Goal: Task Accomplishment & Management: Manage account settings

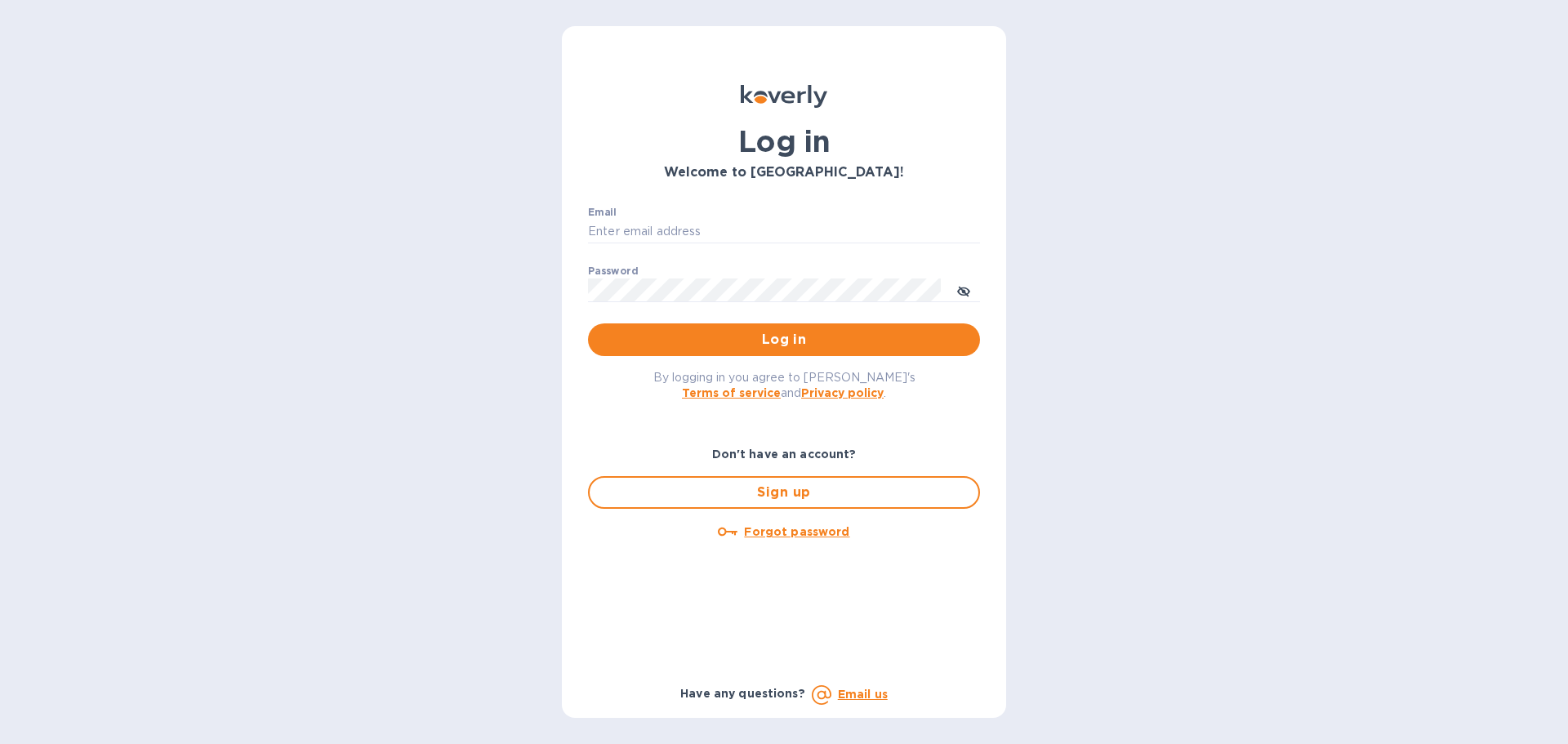
click at [634, 218] on div "Email ​" at bounding box center [784, 236] width 392 height 59
click at [638, 230] on input "Email" at bounding box center [784, 232] width 392 height 25
type input "accounting@shipglobalgateway.com"
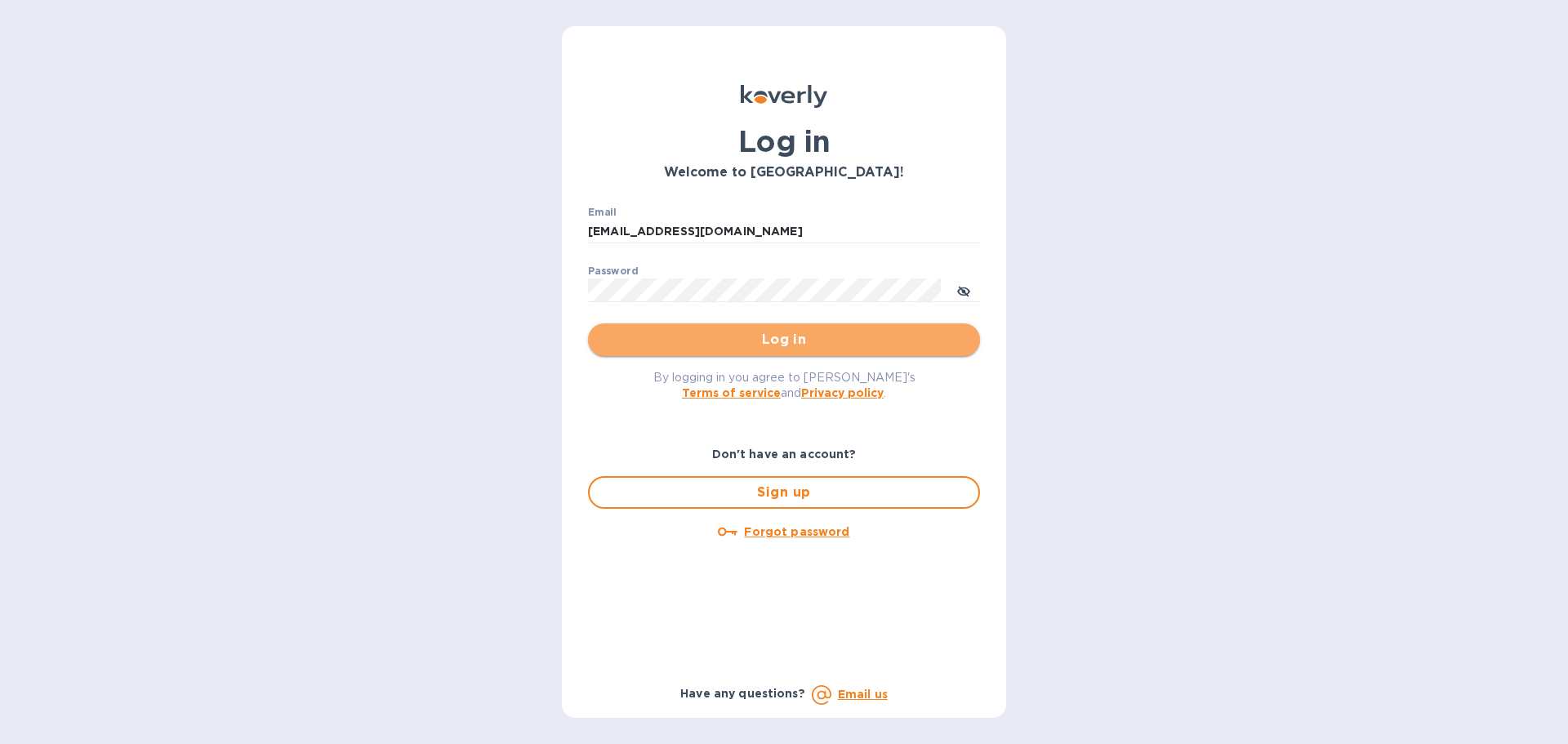
click at [742, 332] on span "Log in" at bounding box center [784, 340] width 366 height 20
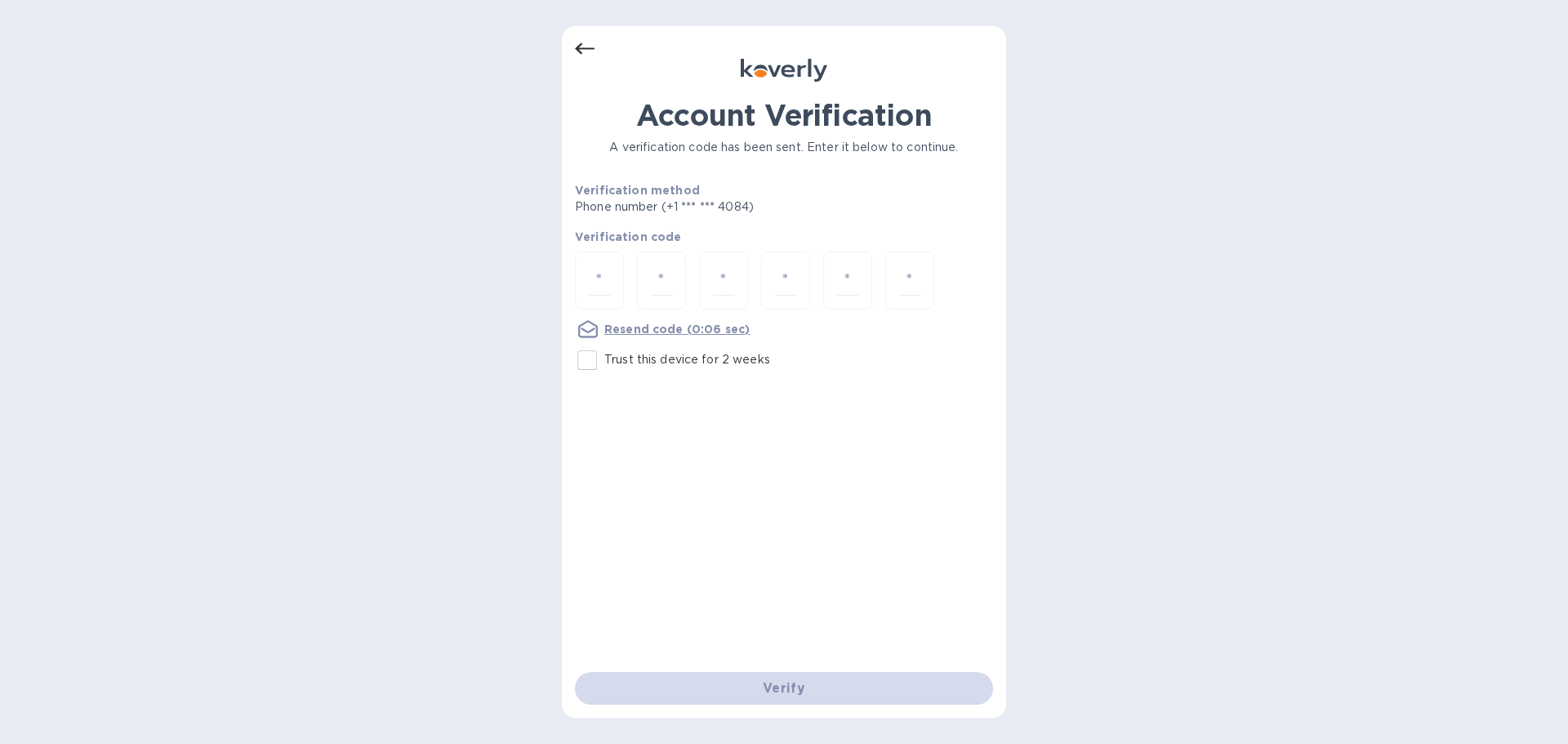
click at [573, 297] on div "Account Verification A verification code has been sent. Enter it below to conti…" at bounding box center [784, 371] width 445 height 692
click at [587, 291] on div at bounding box center [599, 280] width 49 height 58
type input "1"
type input "9"
type input "5"
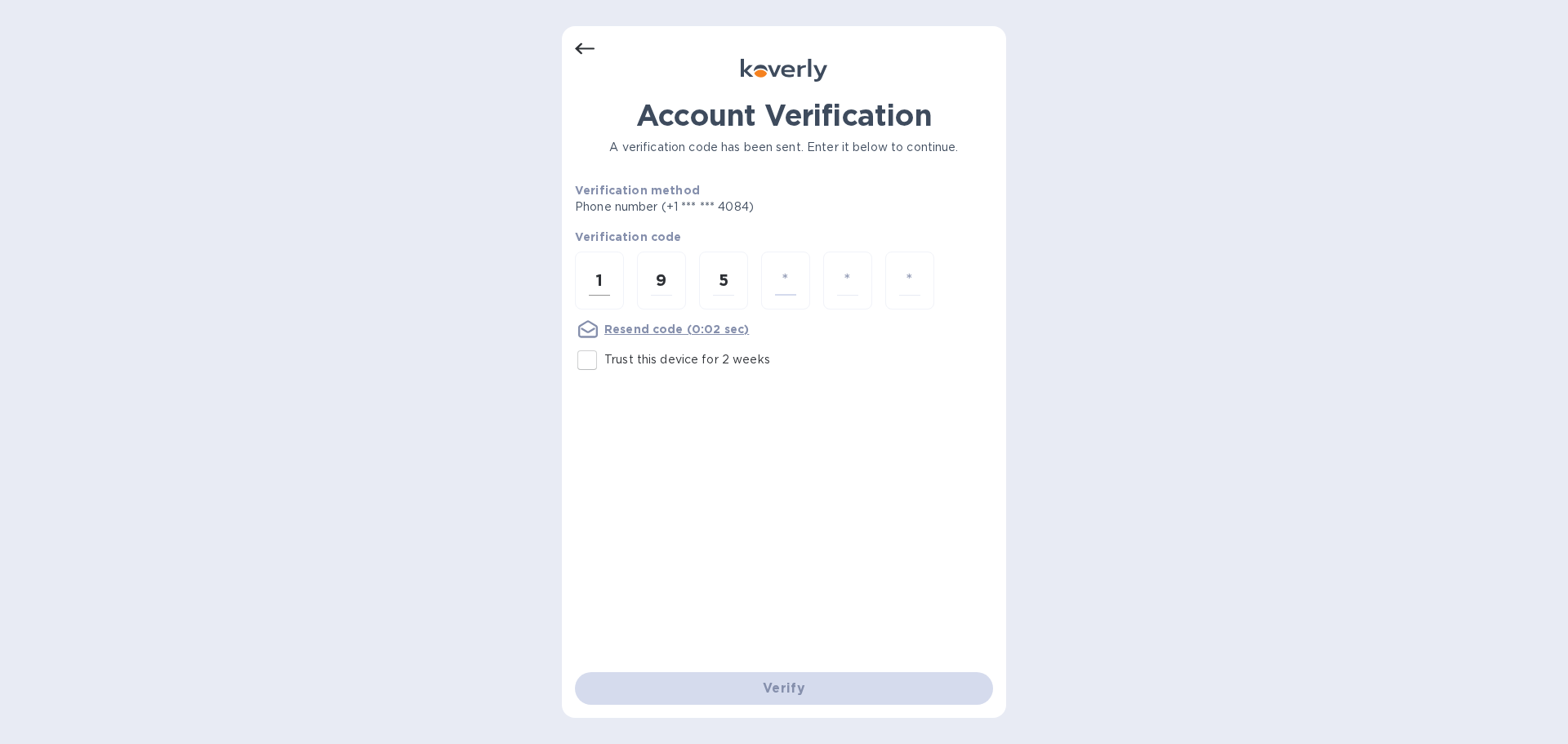
type input "2"
type input "6"
type input "2"
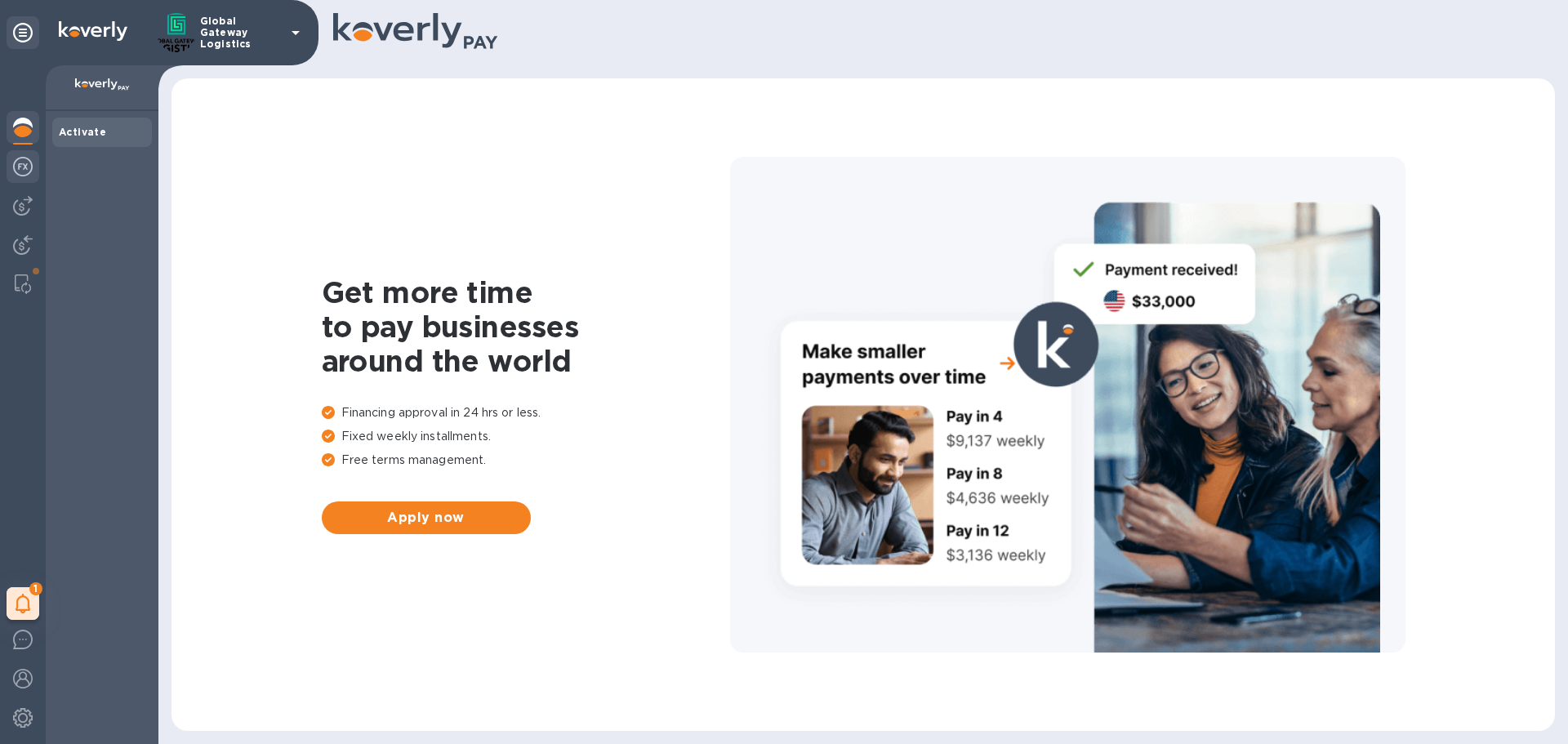
click at [16, 172] on img at bounding box center [23, 167] width 20 height 20
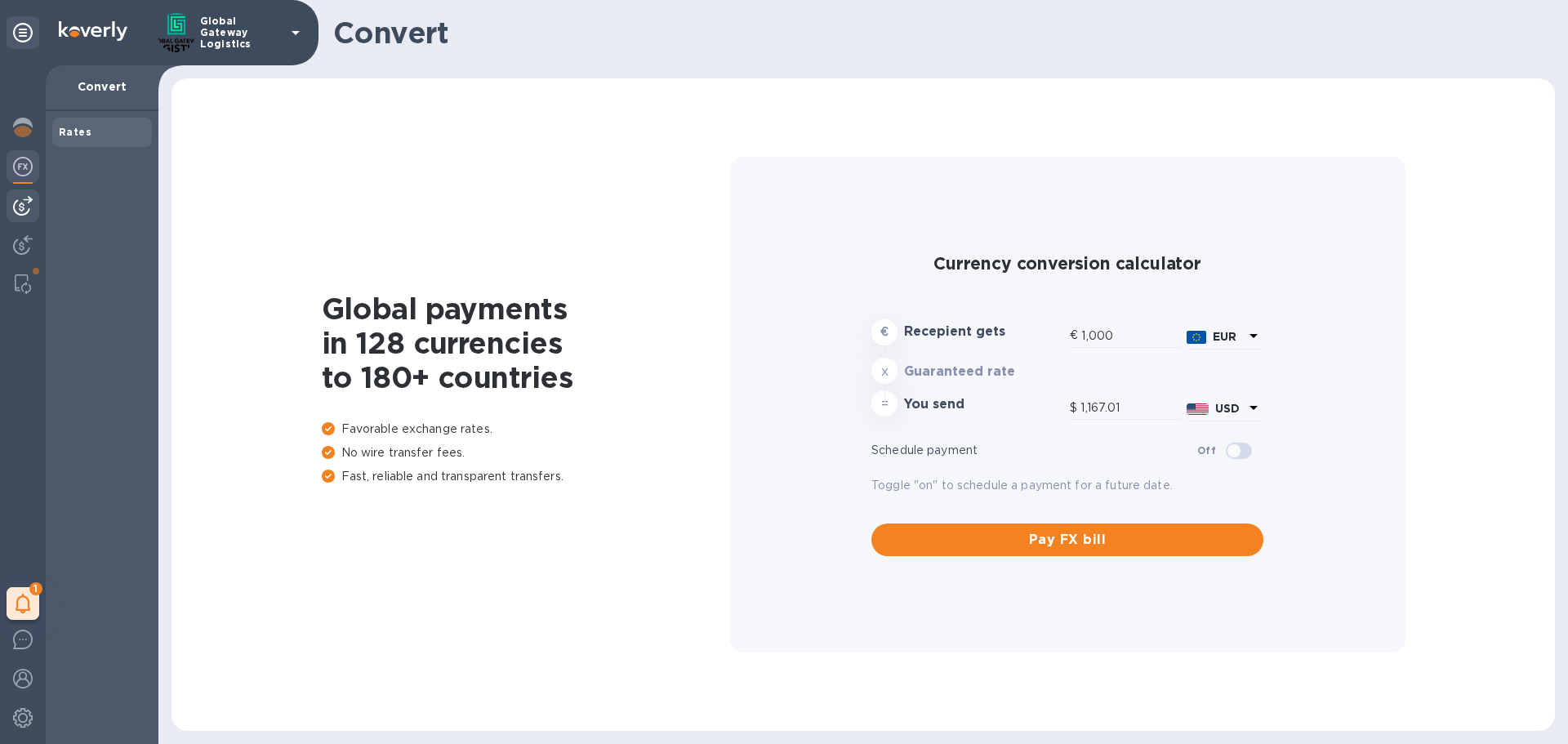
click at [26, 218] on div at bounding box center [22, 205] width 33 height 33
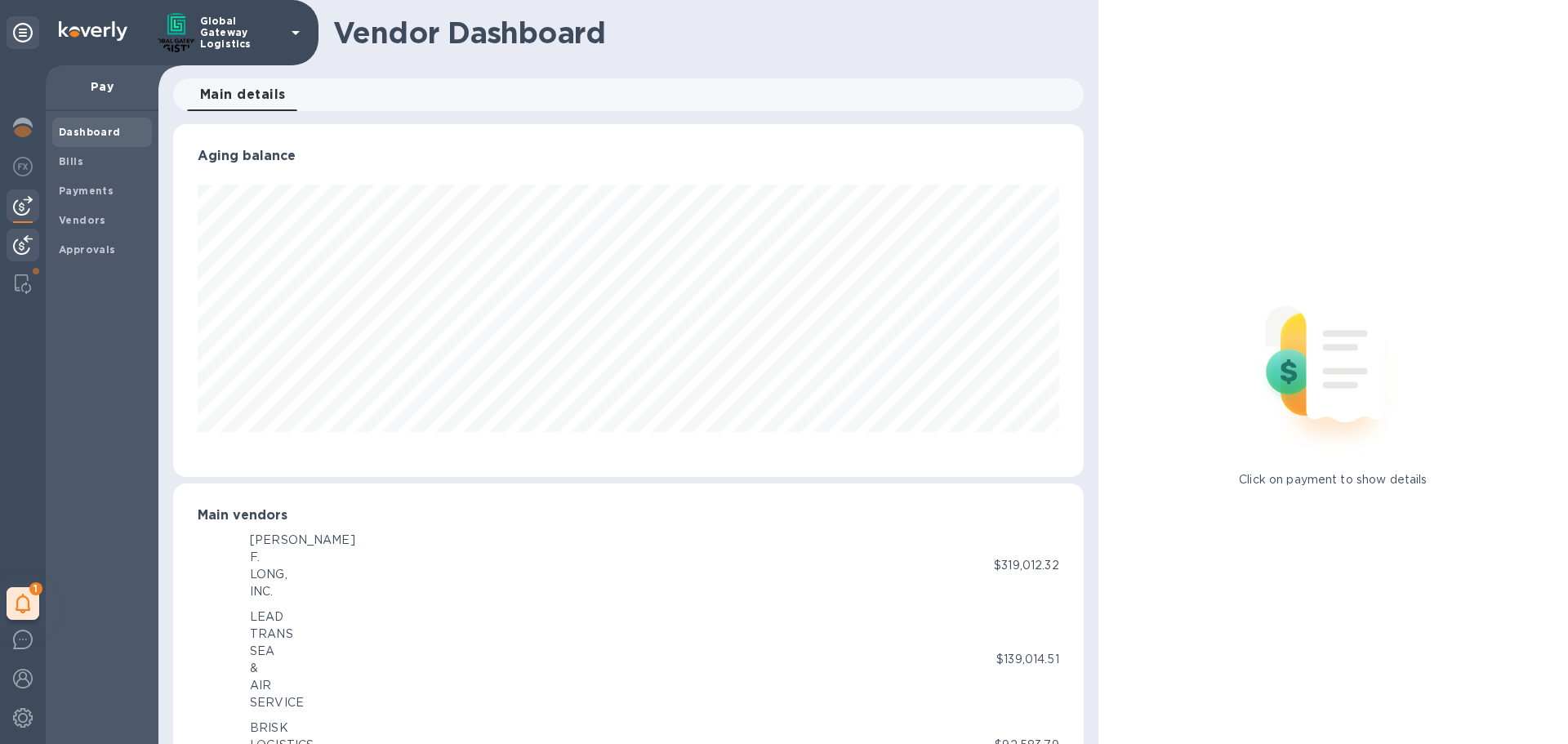
scroll to position [816504, 815540]
click at [24, 252] on img at bounding box center [23, 245] width 20 height 20
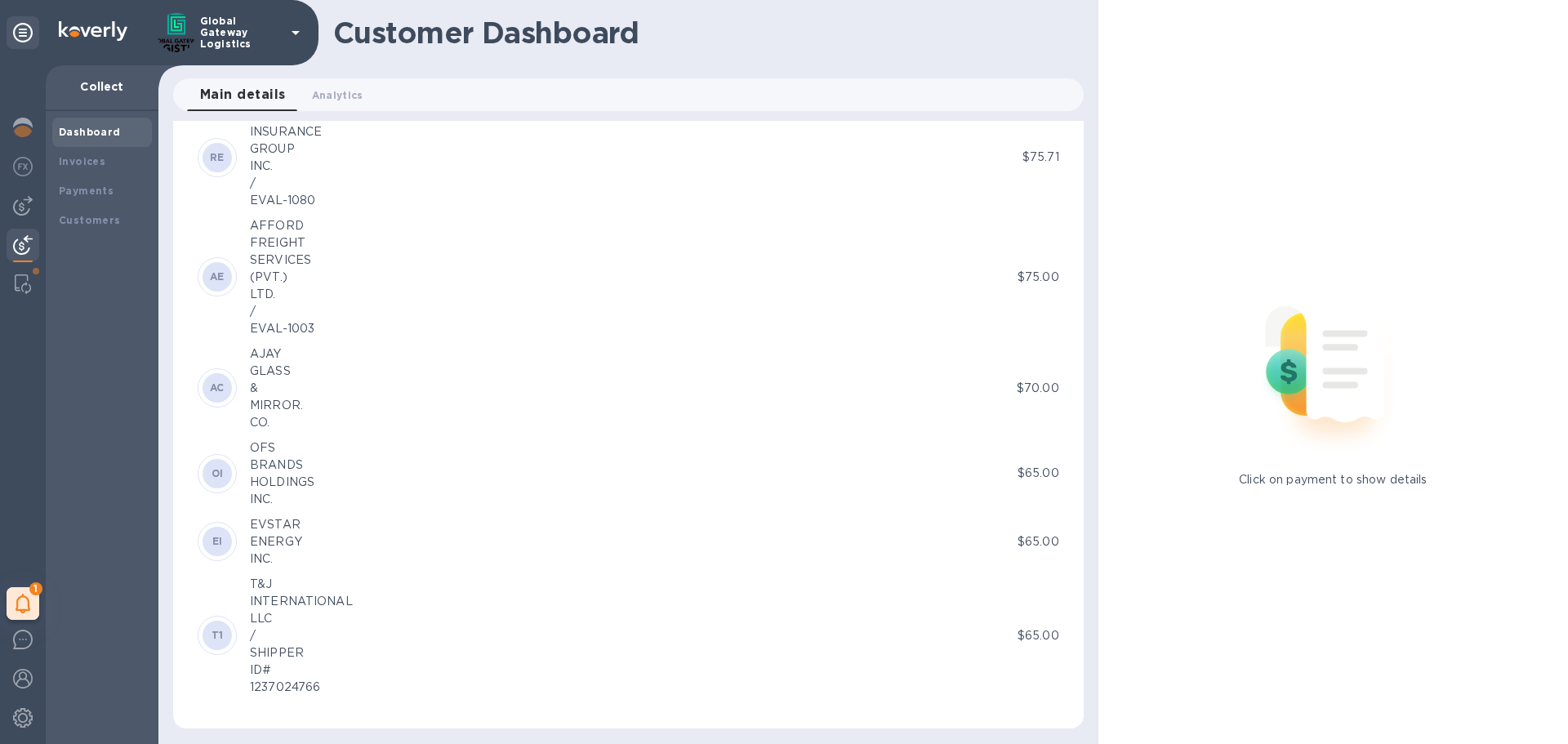
scroll to position [4736, 0]
click at [28, 604] on icon at bounding box center [22, 604] width 15 height 20
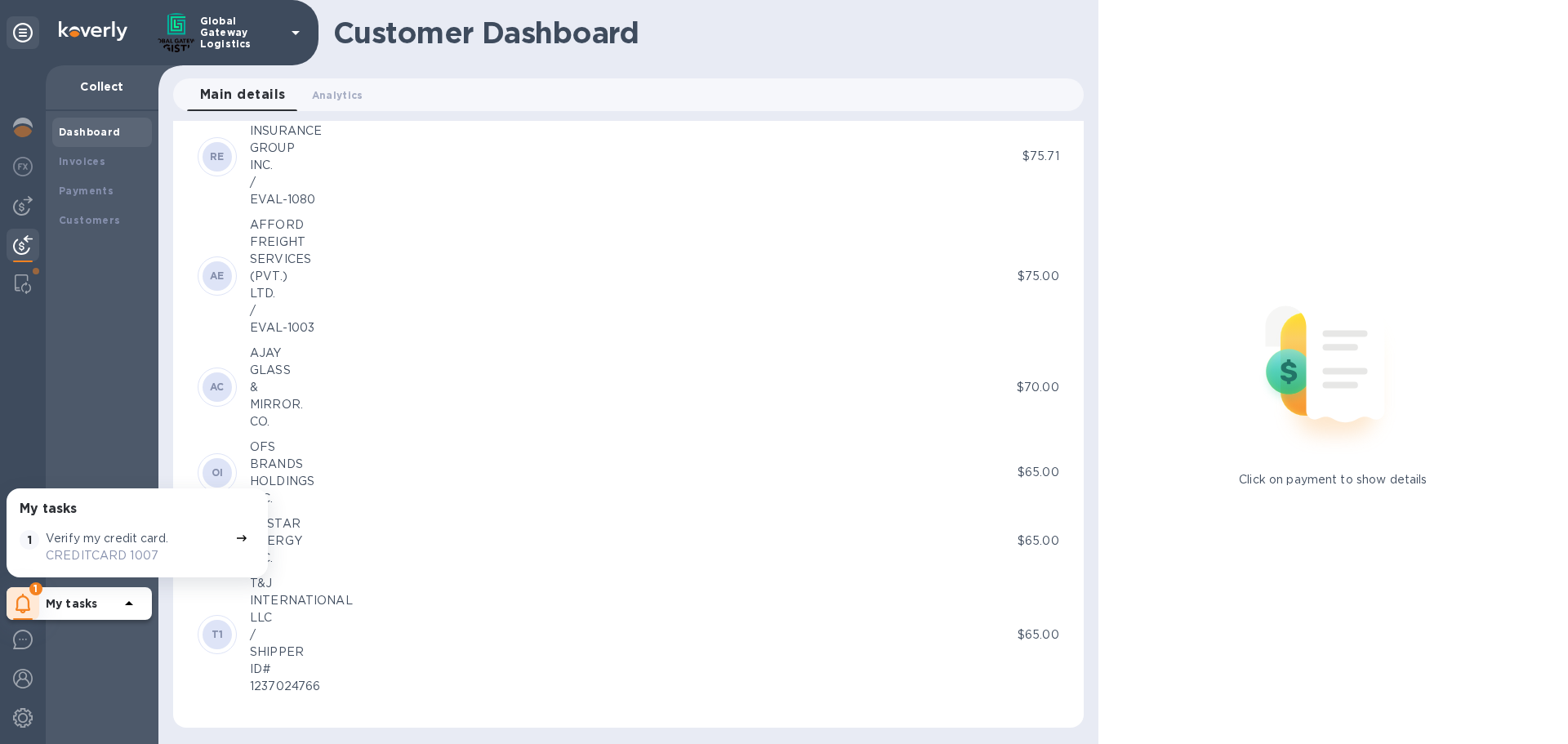
click at [129, 536] on p "Verify my credit card." at bounding box center [107, 538] width 122 height 17
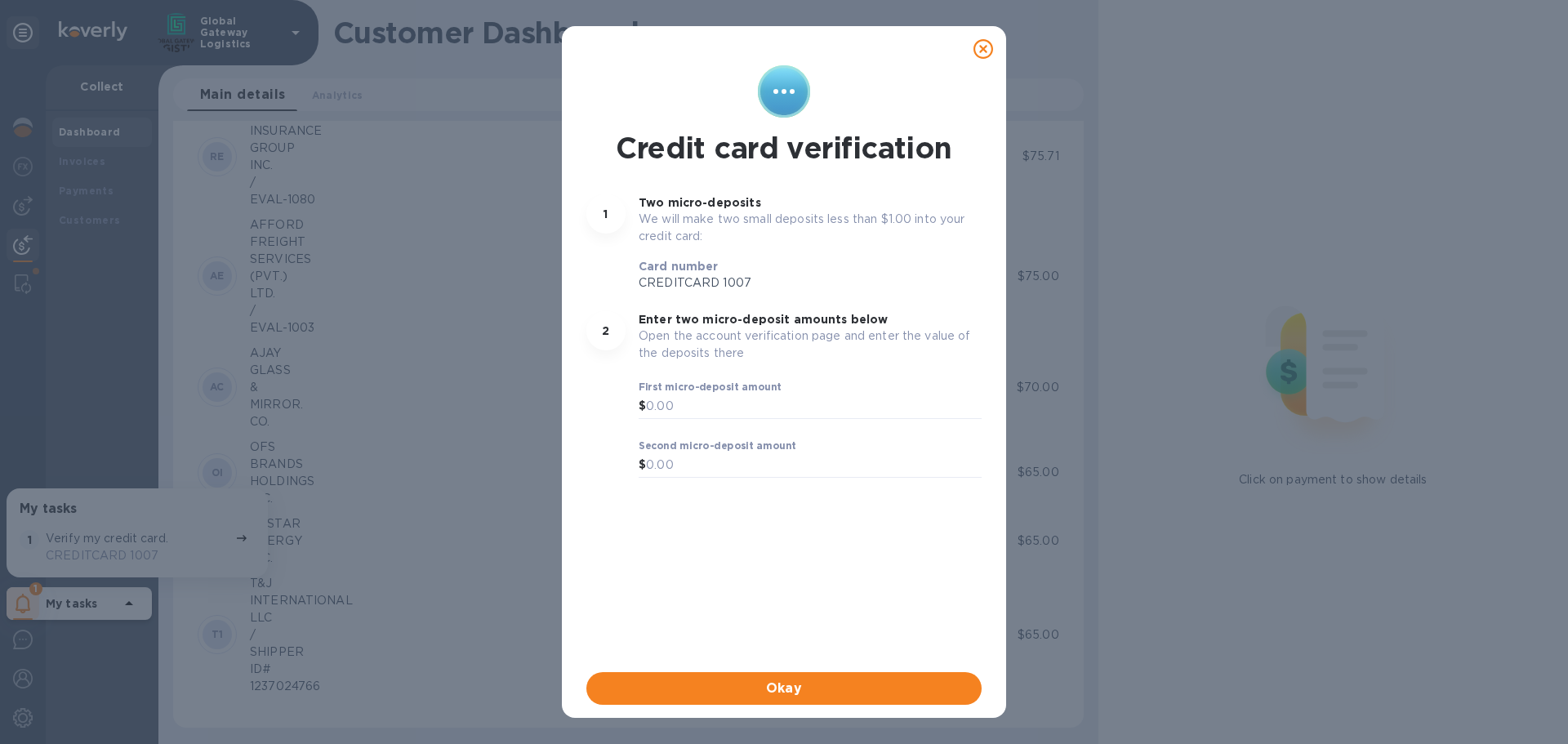
click at [981, 48] on icon at bounding box center [983, 49] width 20 height 20
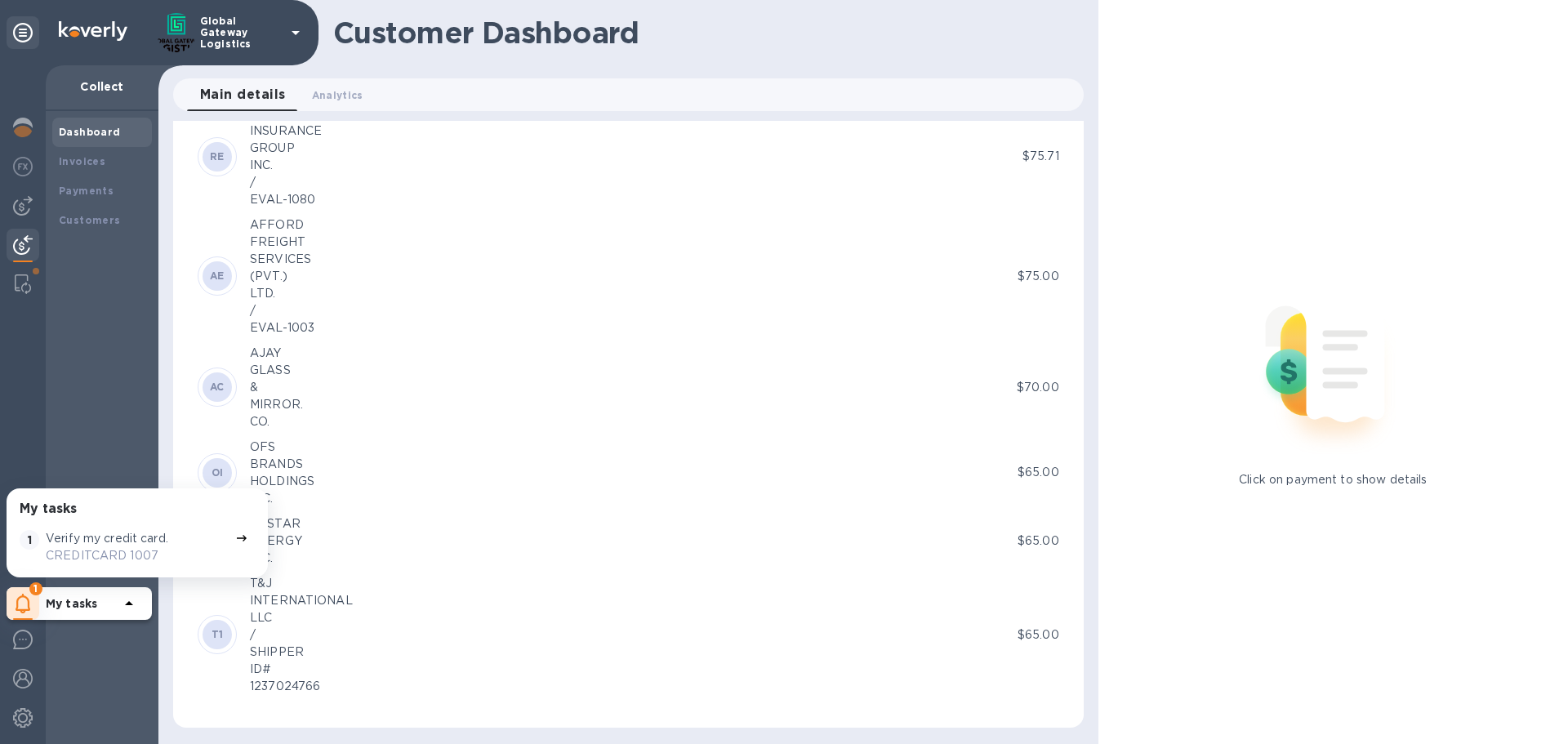
click at [112, 321] on div "Dashboard Invoices Payments Customers" at bounding box center [102, 427] width 113 height 633
click at [32, 289] on div at bounding box center [22, 284] width 29 height 33
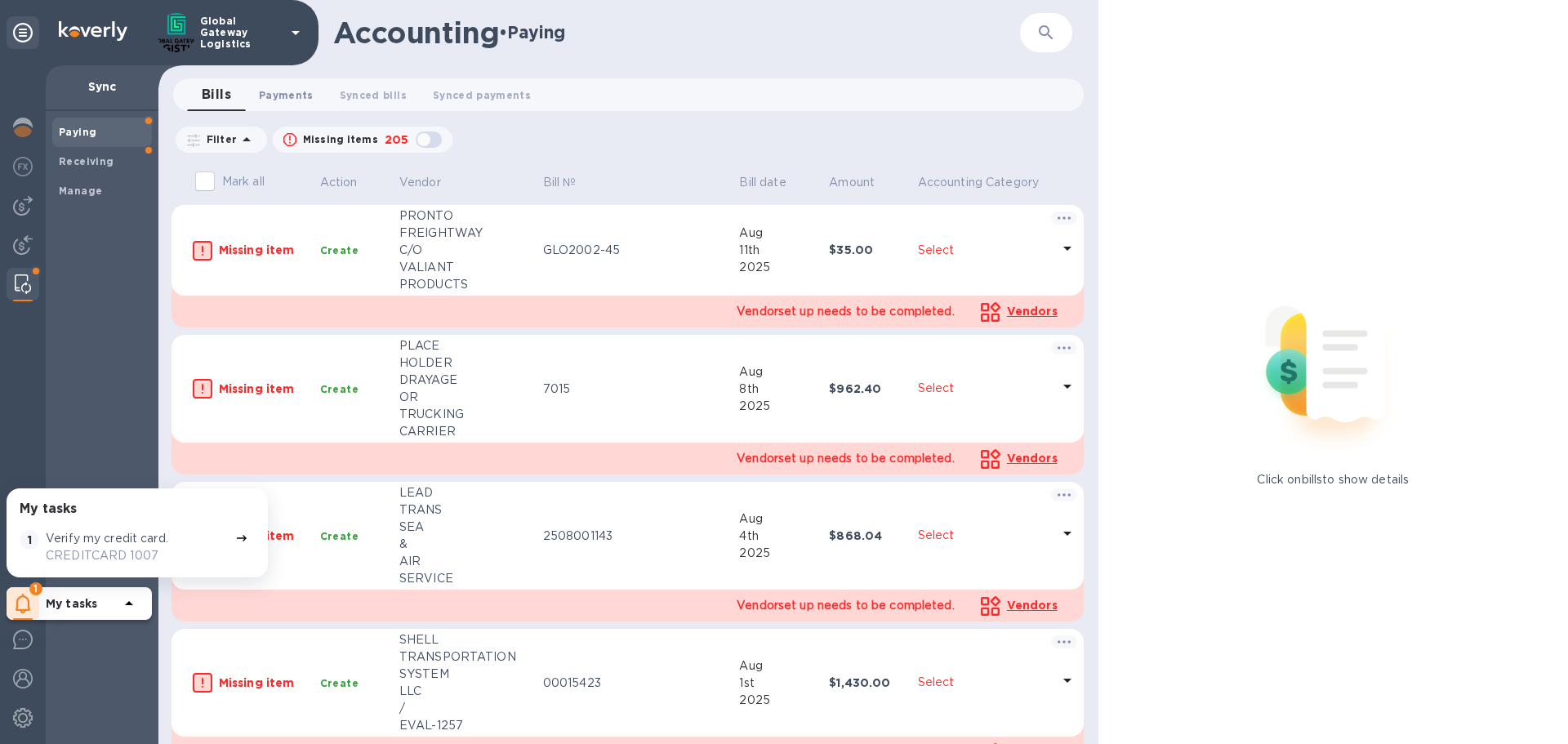
click at [288, 99] on span "Payments 0" at bounding box center [287, 95] width 55 height 17
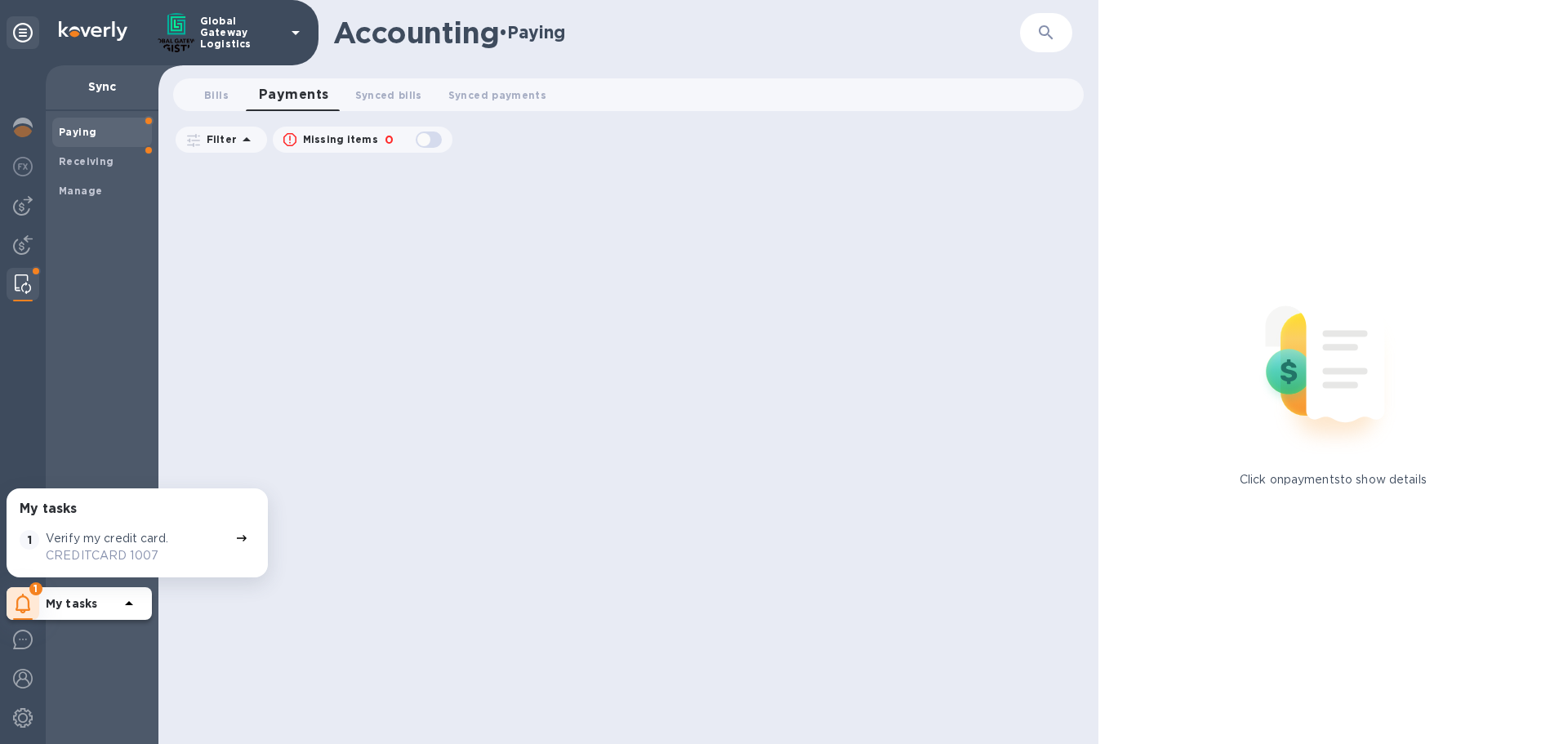
click at [40, 608] on div "1 My tasks" at bounding box center [79, 604] width 146 height 33
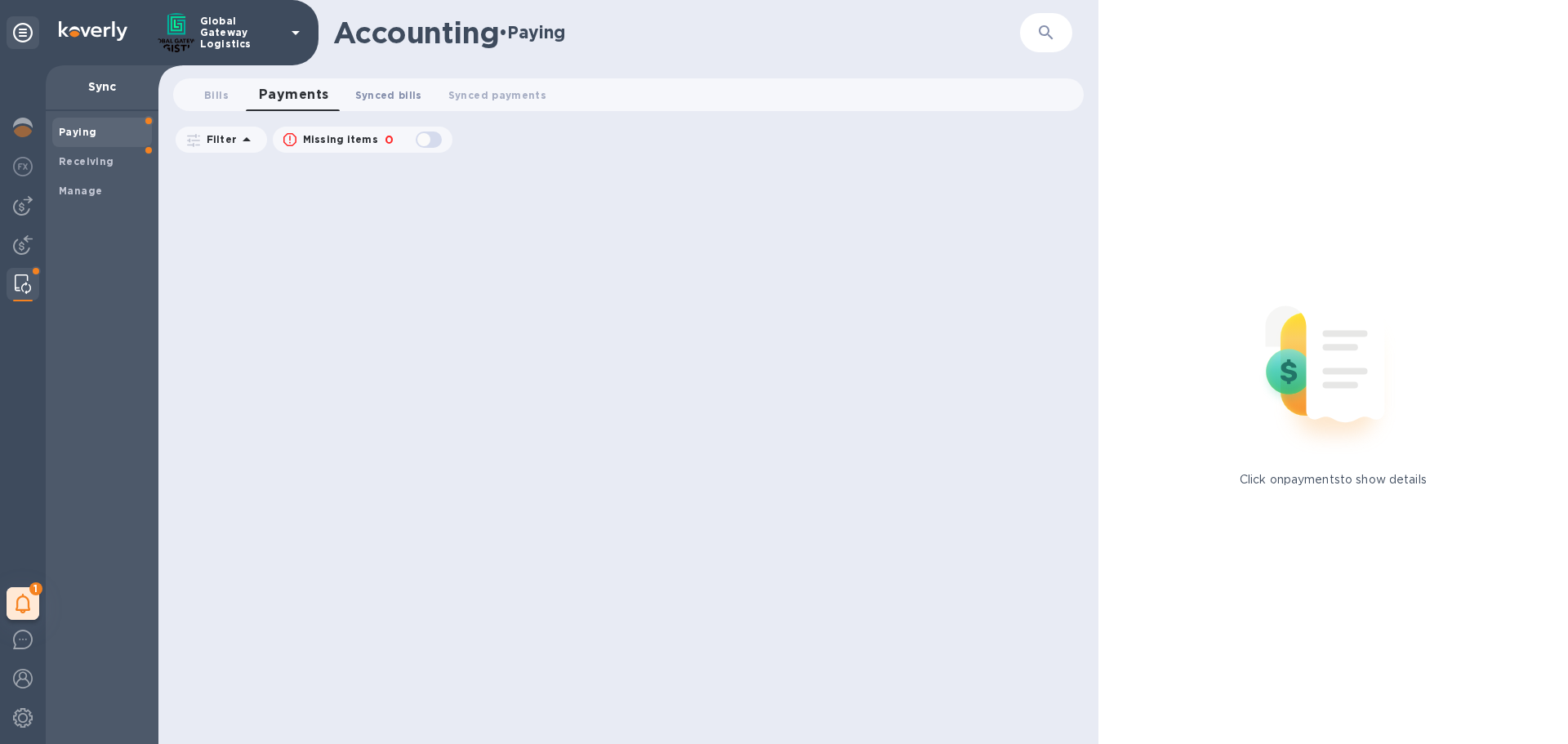
click at [373, 97] on span "Synced bills 0" at bounding box center [388, 95] width 67 height 17
click at [72, 163] on b "Receiving" at bounding box center [86, 162] width 56 height 12
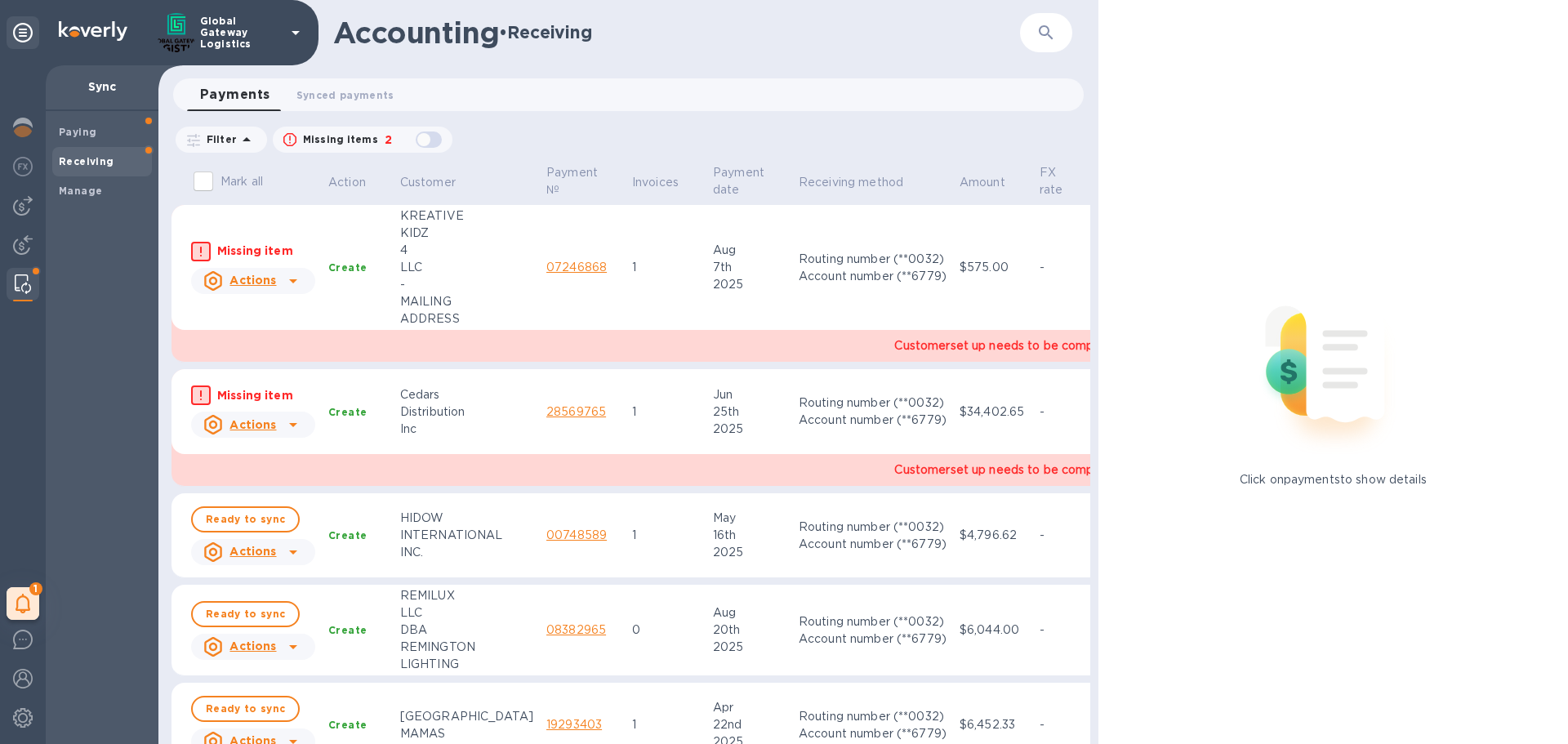
click at [264, 284] on u "Actions" at bounding box center [253, 280] width 46 height 13
click at [284, 349] on b "Mark as synced" at bounding box center [313, 347] width 91 height 13
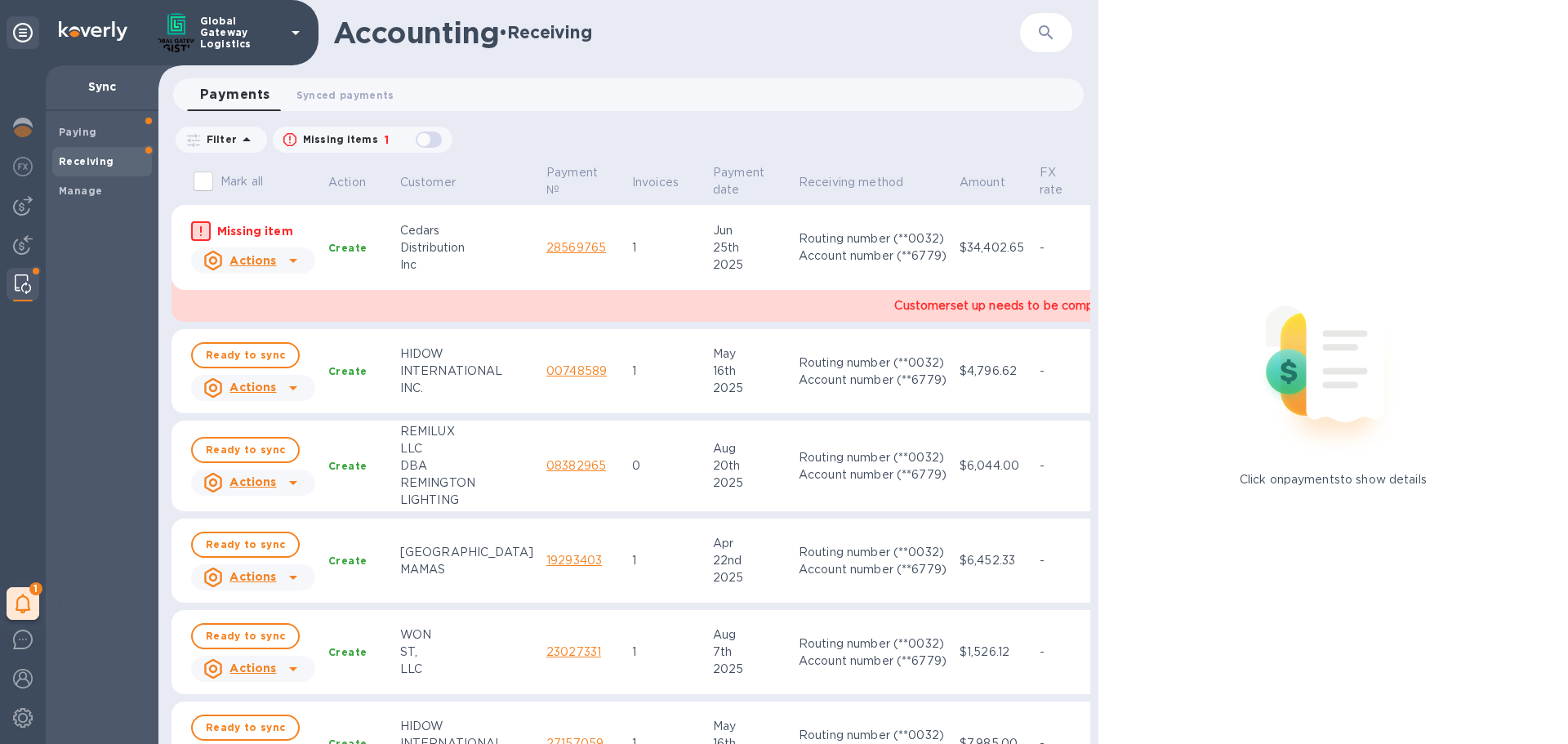
click at [256, 260] on u "Actions" at bounding box center [253, 260] width 46 height 13
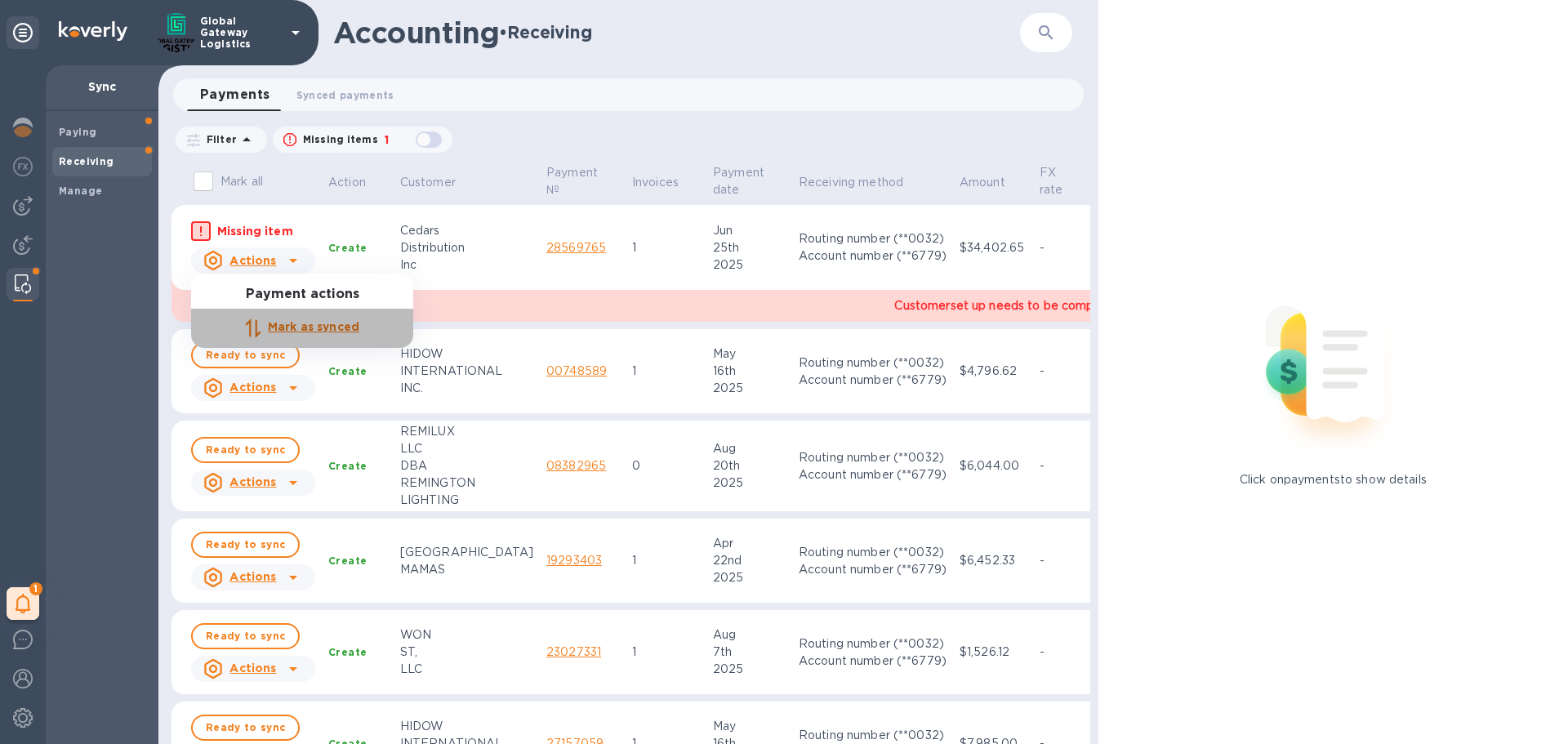
click at [286, 326] on b "Mark as synced" at bounding box center [313, 327] width 91 height 13
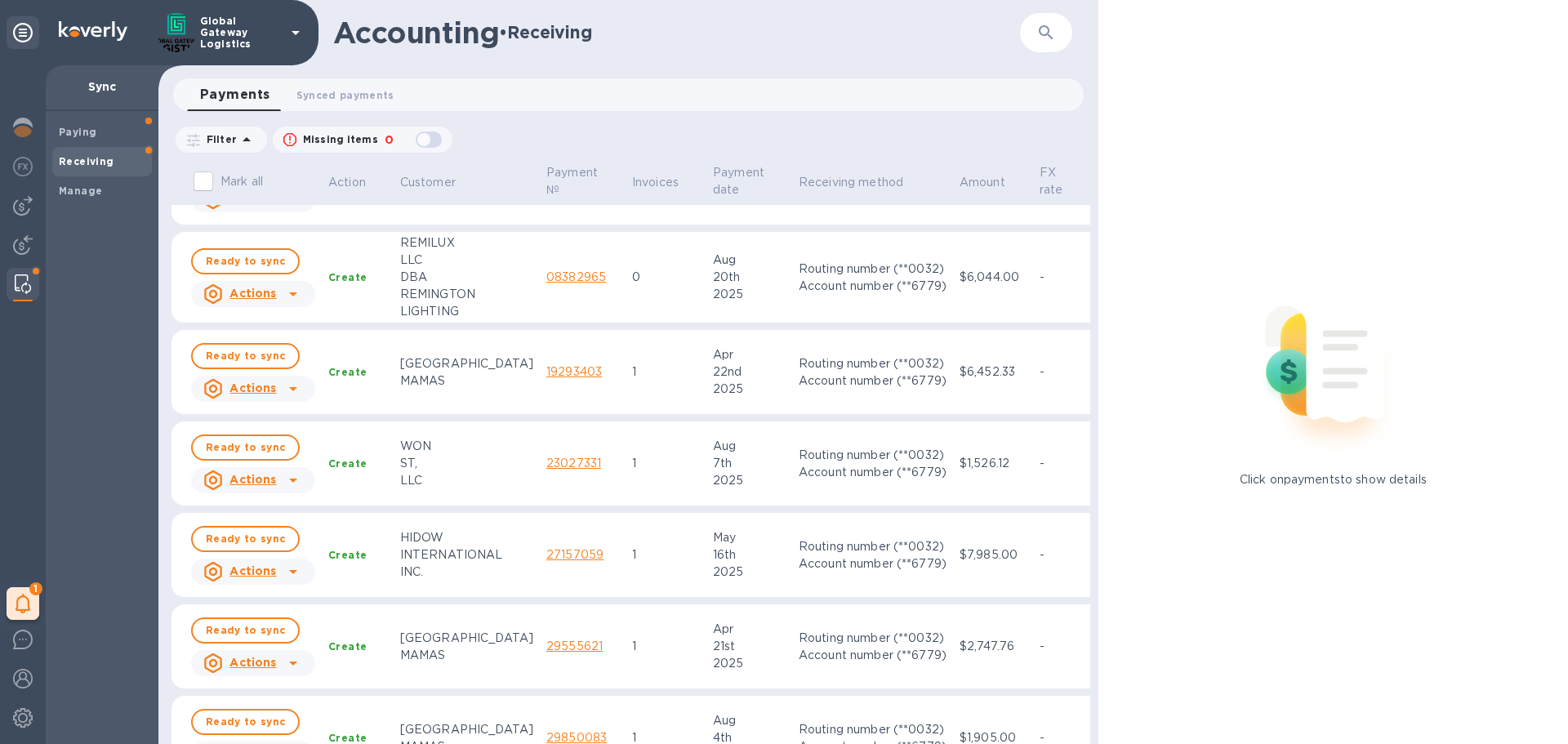
scroll to position [56, 0]
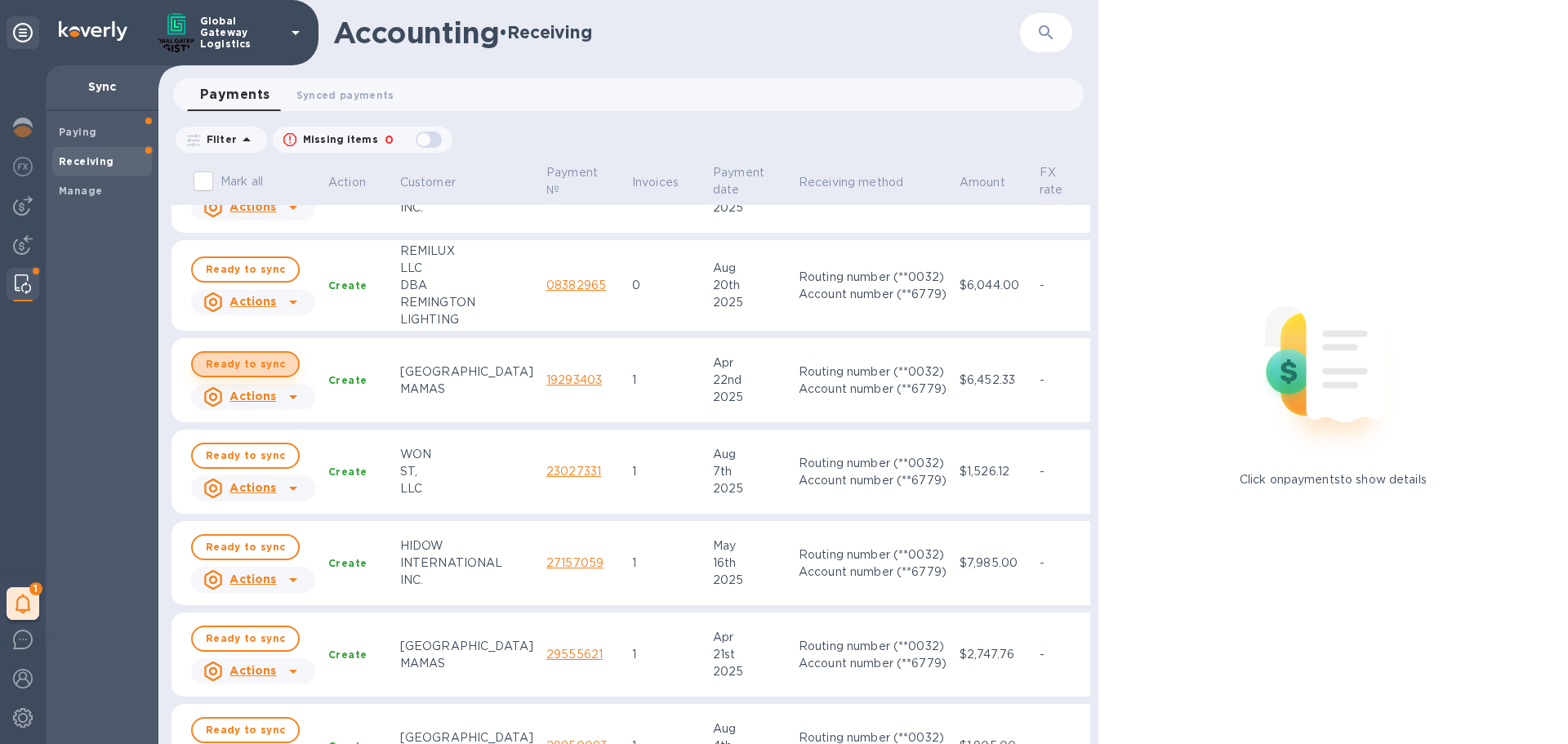
click at [244, 363] on span "Ready to sync" at bounding box center [245, 364] width 79 height 20
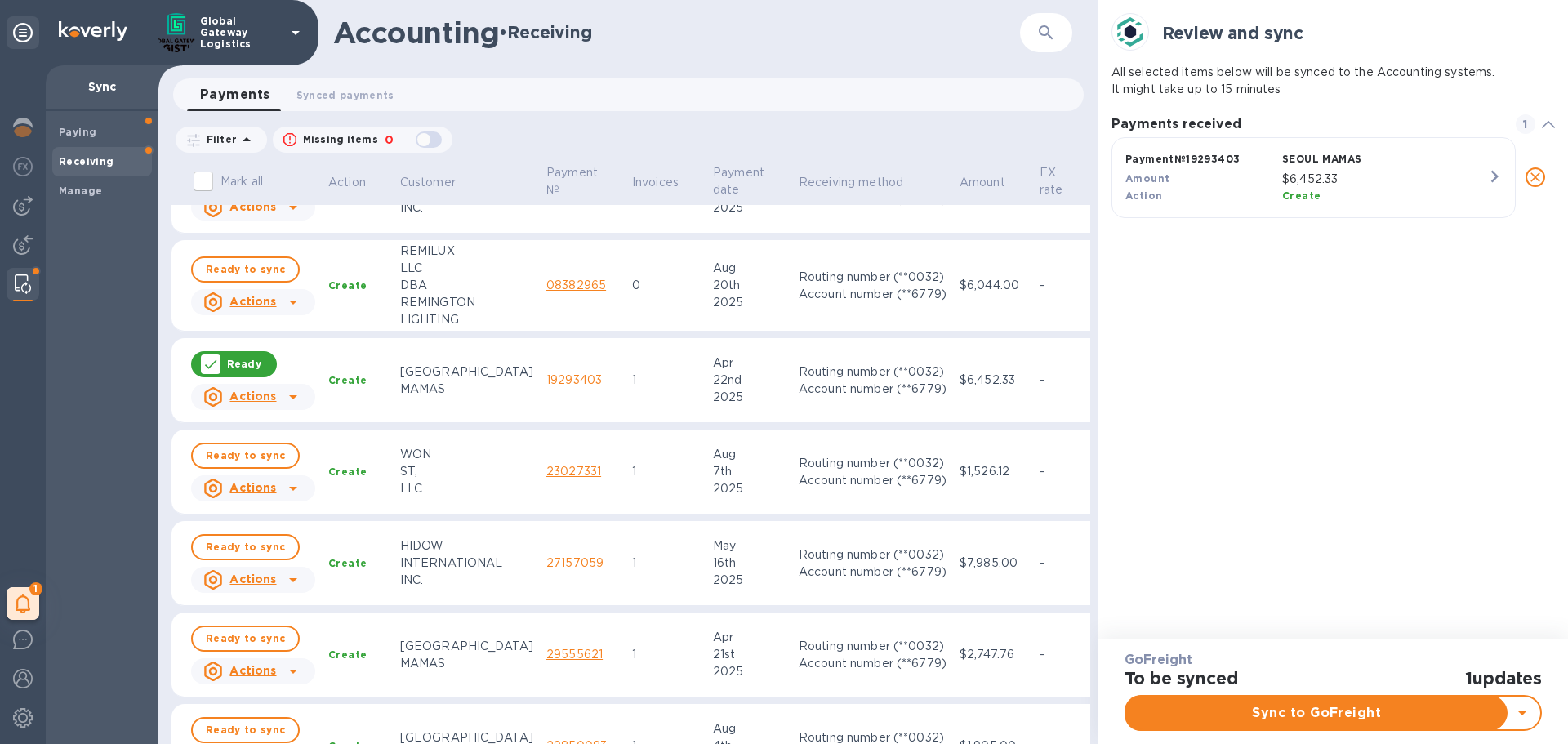
scroll to position [76, 445]
click at [237, 638] on span "Ready to sync" at bounding box center [245, 638] width 79 height 20
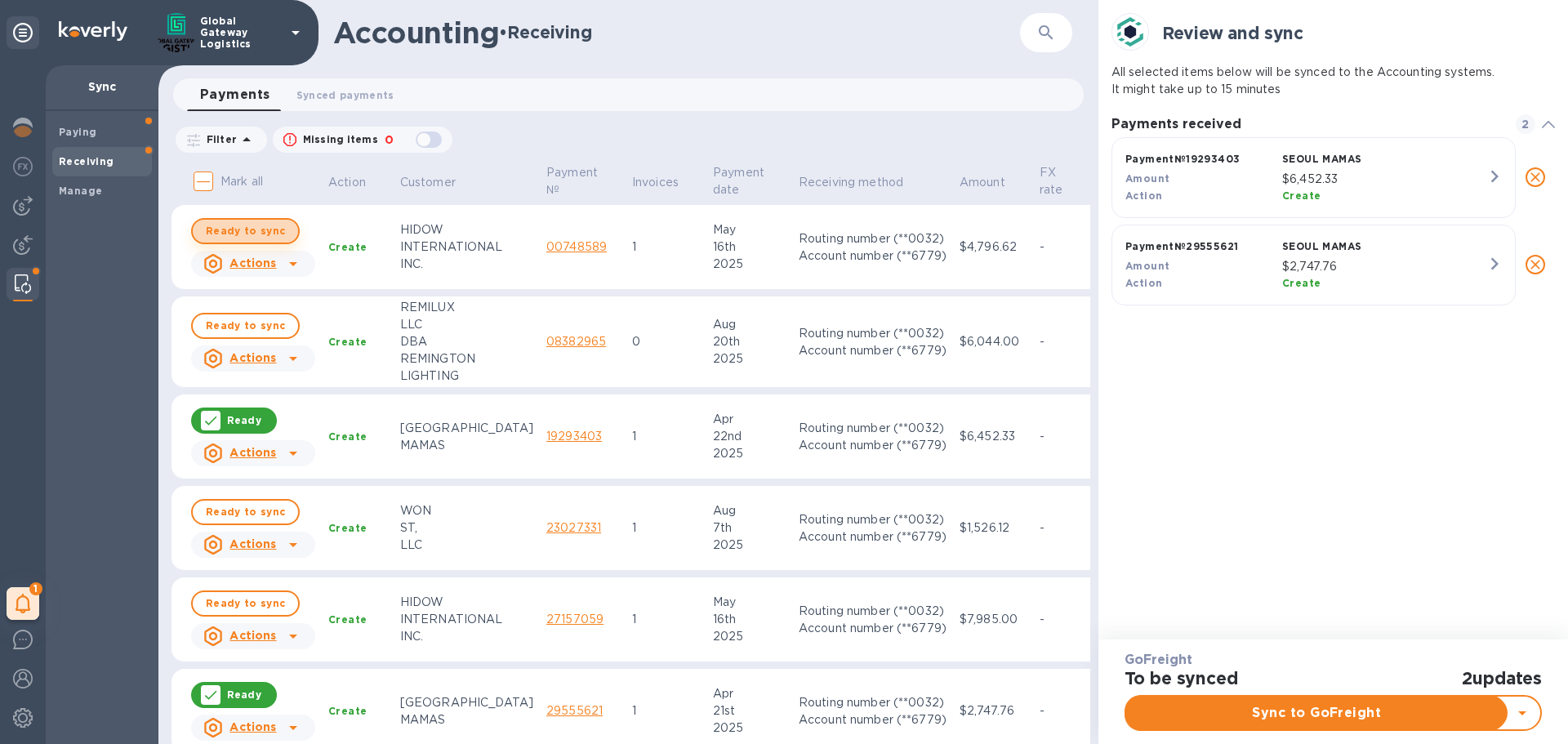
click at [259, 233] on span "Ready to sync" at bounding box center [245, 231] width 79 height 20
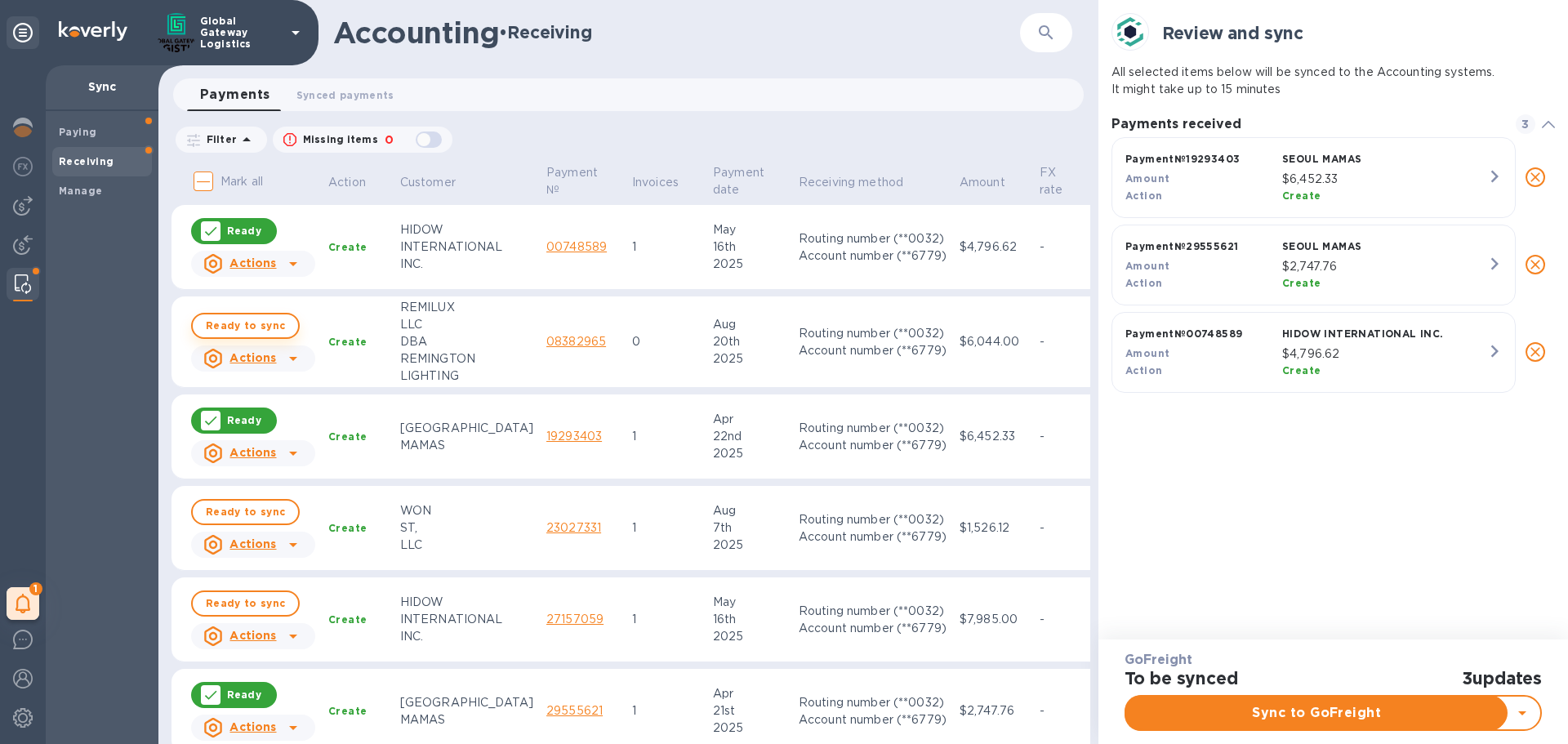
scroll to position [252, 445]
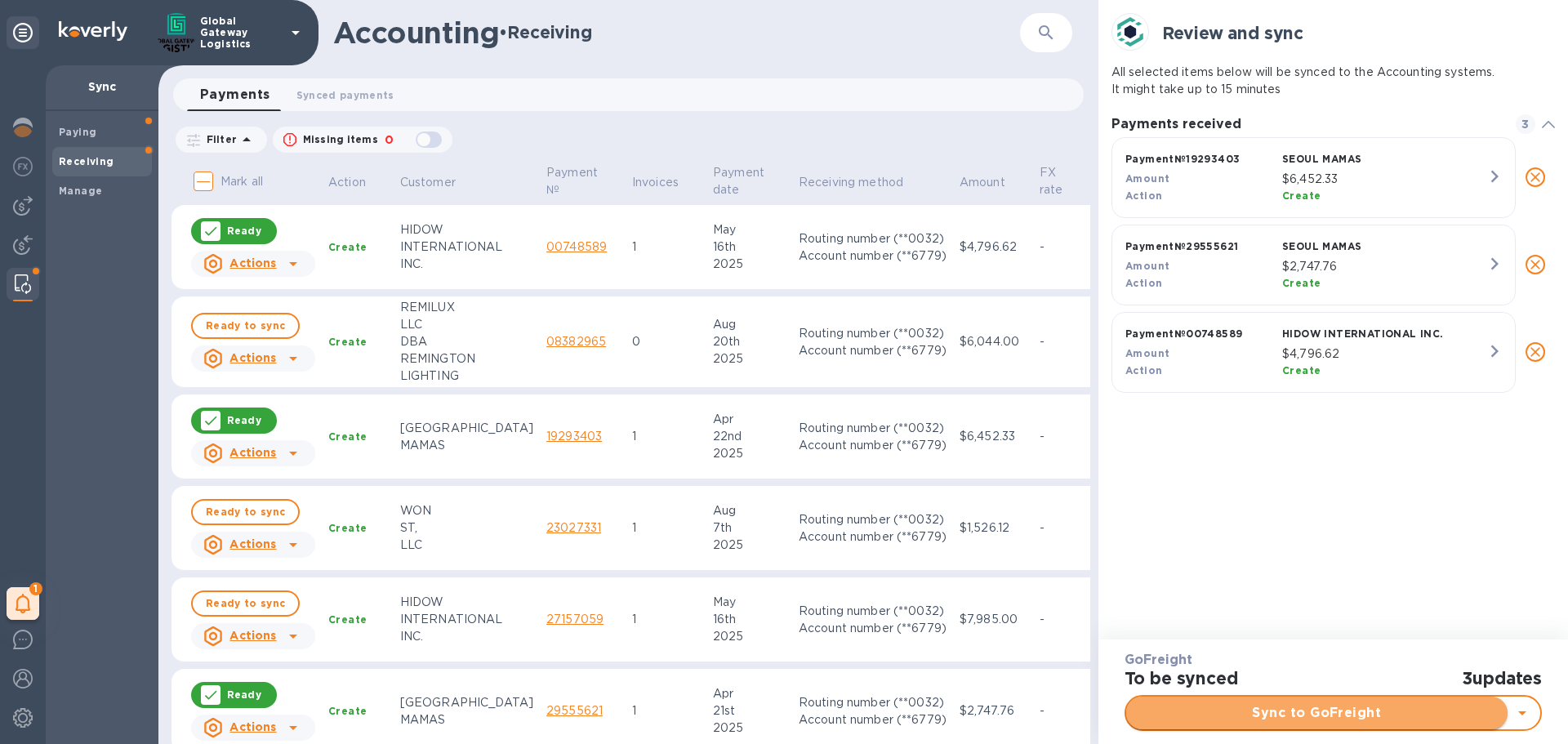
click at [1363, 702] on button "Sync to GoFreight" at bounding box center [1317, 713] width 382 height 33
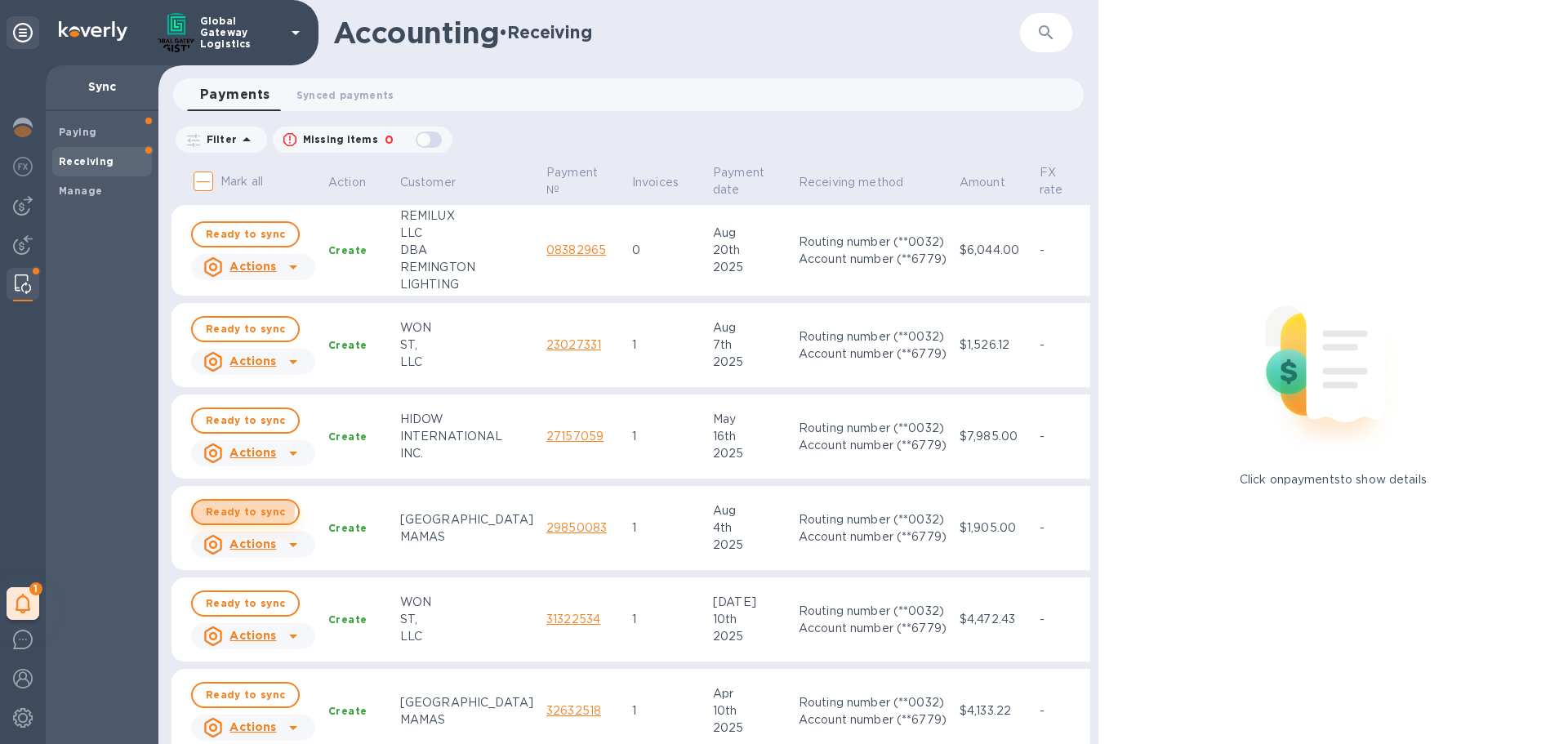
click at [237, 510] on span "Ready to sync" at bounding box center [245, 512] width 79 height 20
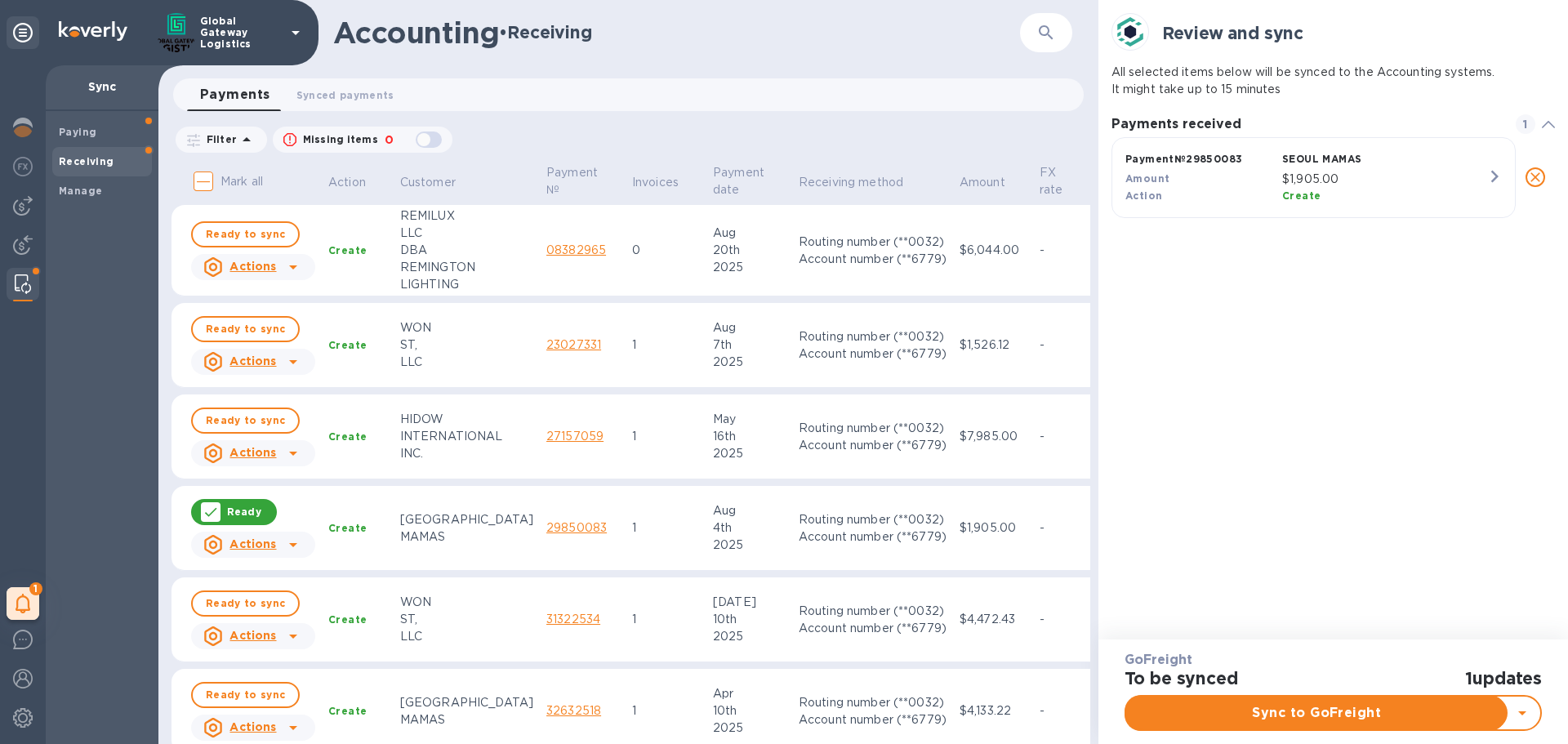
scroll to position [76, 445]
click at [240, 697] on span "Ready to sync" at bounding box center [245, 695] width 79 height 20
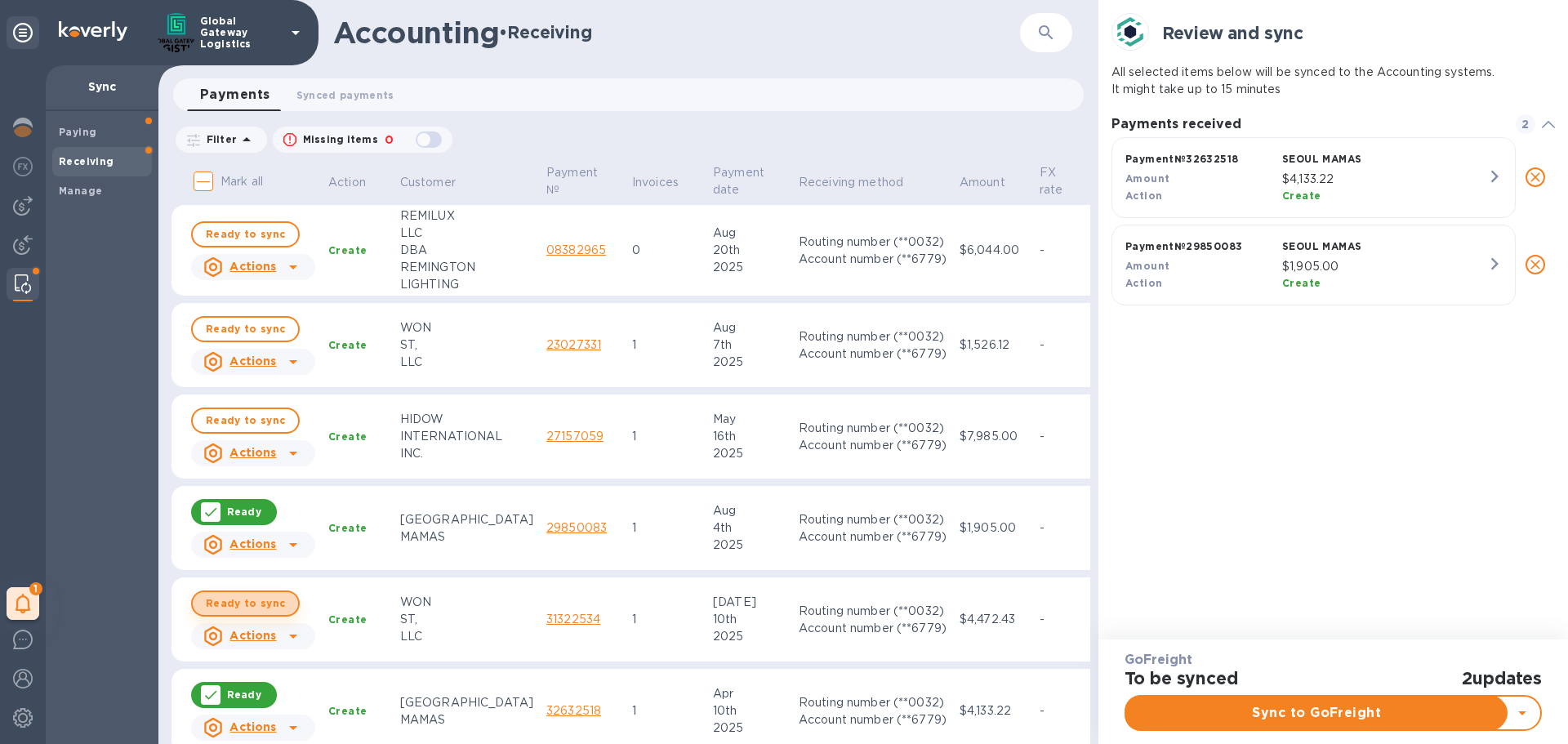
click at [253, 600] on span "Ready to sync" at bounding box center [245, 604] width 79 height 20
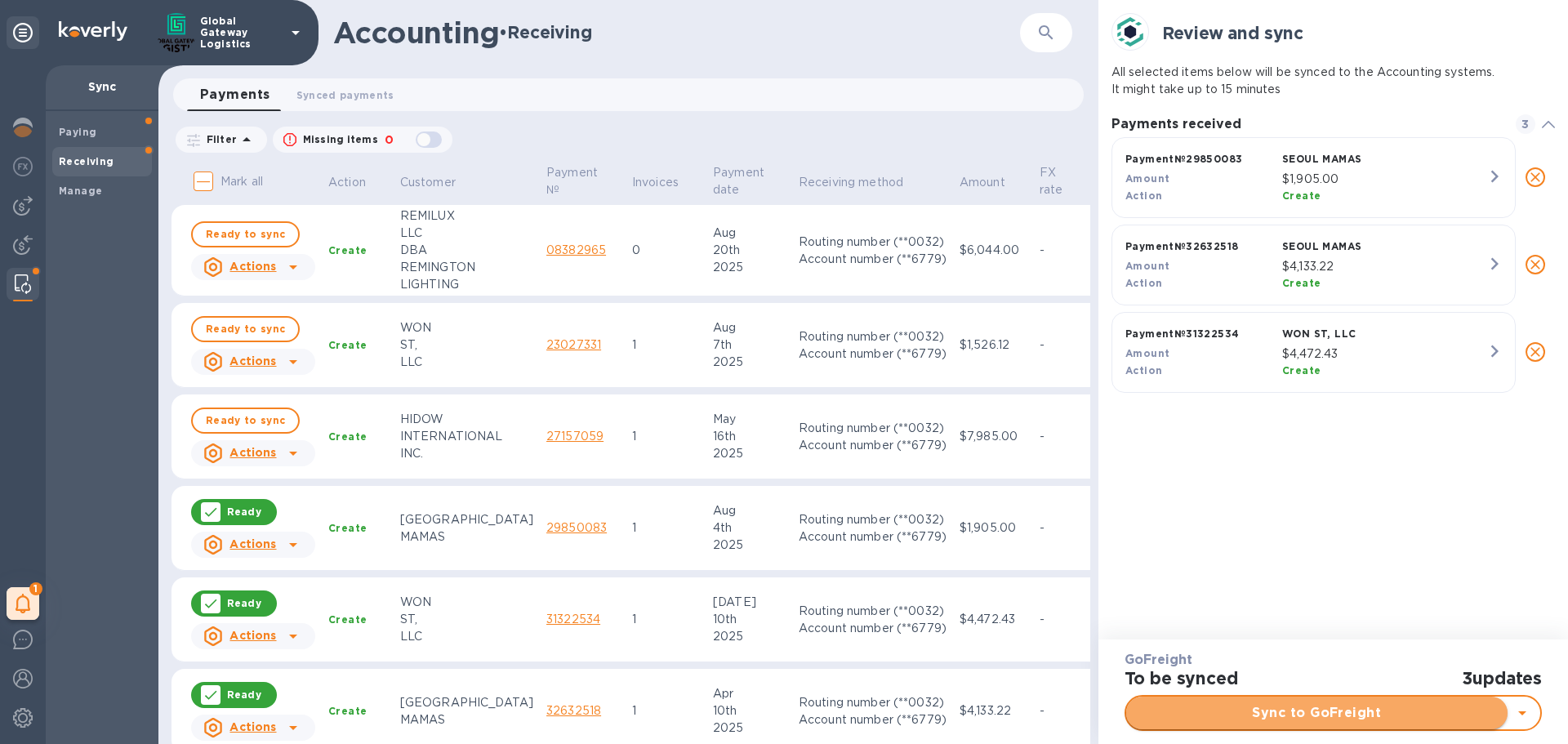
click at [1233, 716] on span "Sync to GoFreight" at bounding box center [1316, 713] width 355 height 20
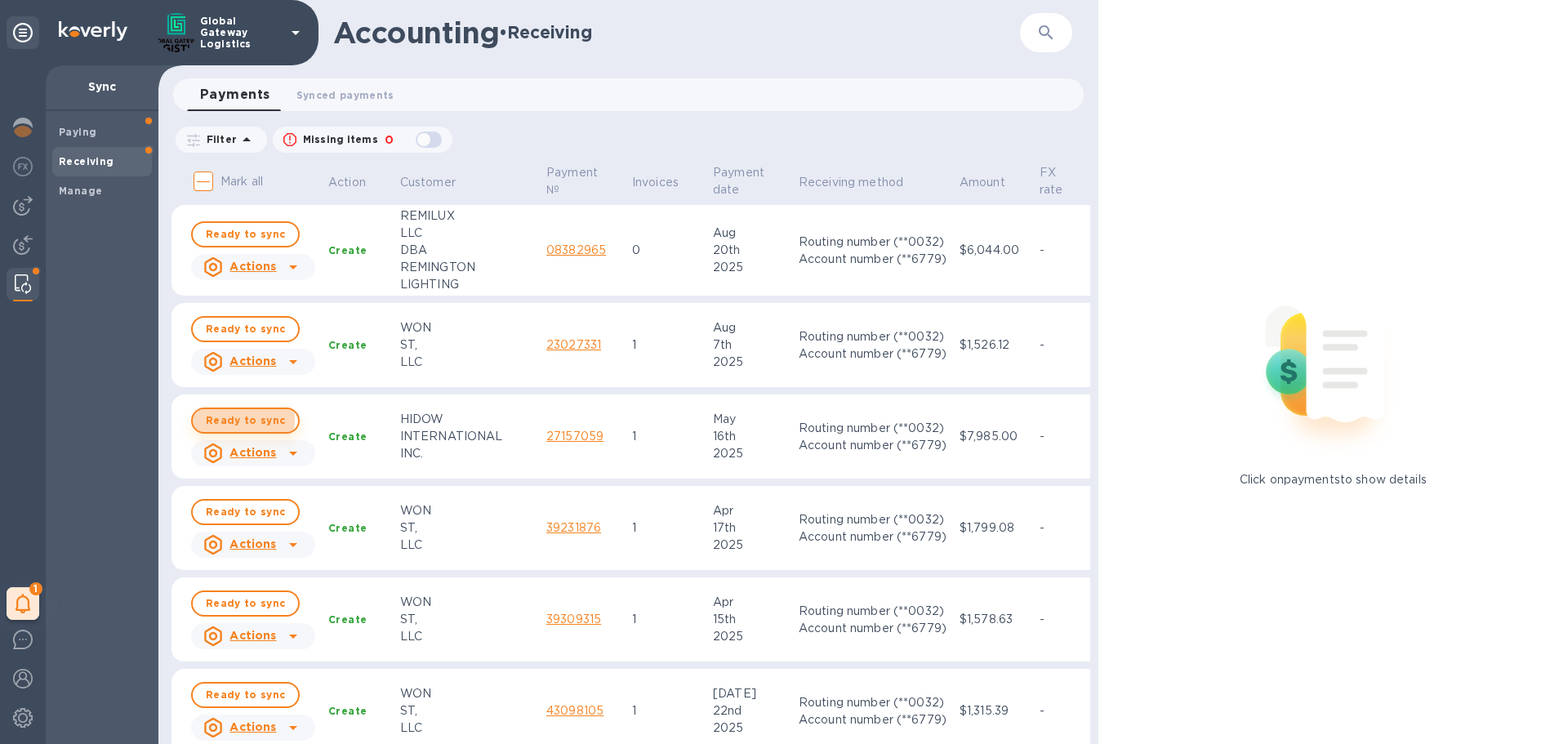
click at [240, 418] on span "Ready to sync" at bounding box center [245, 421] width 79 height 20
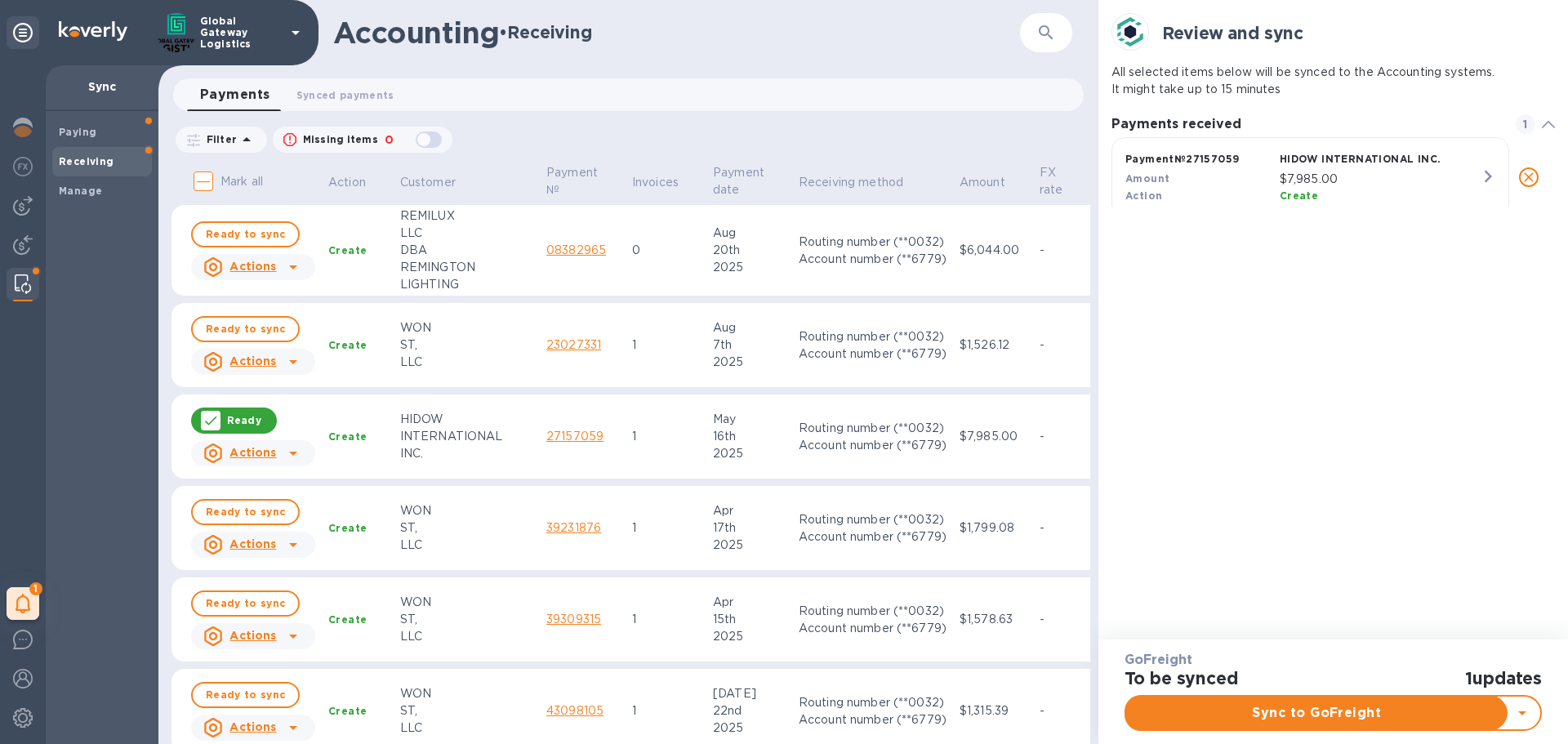
scroll to position [76, 445]
click at [228, 511] on span "Ready to sync" at bounding box center [245, 512] width 79 height 20
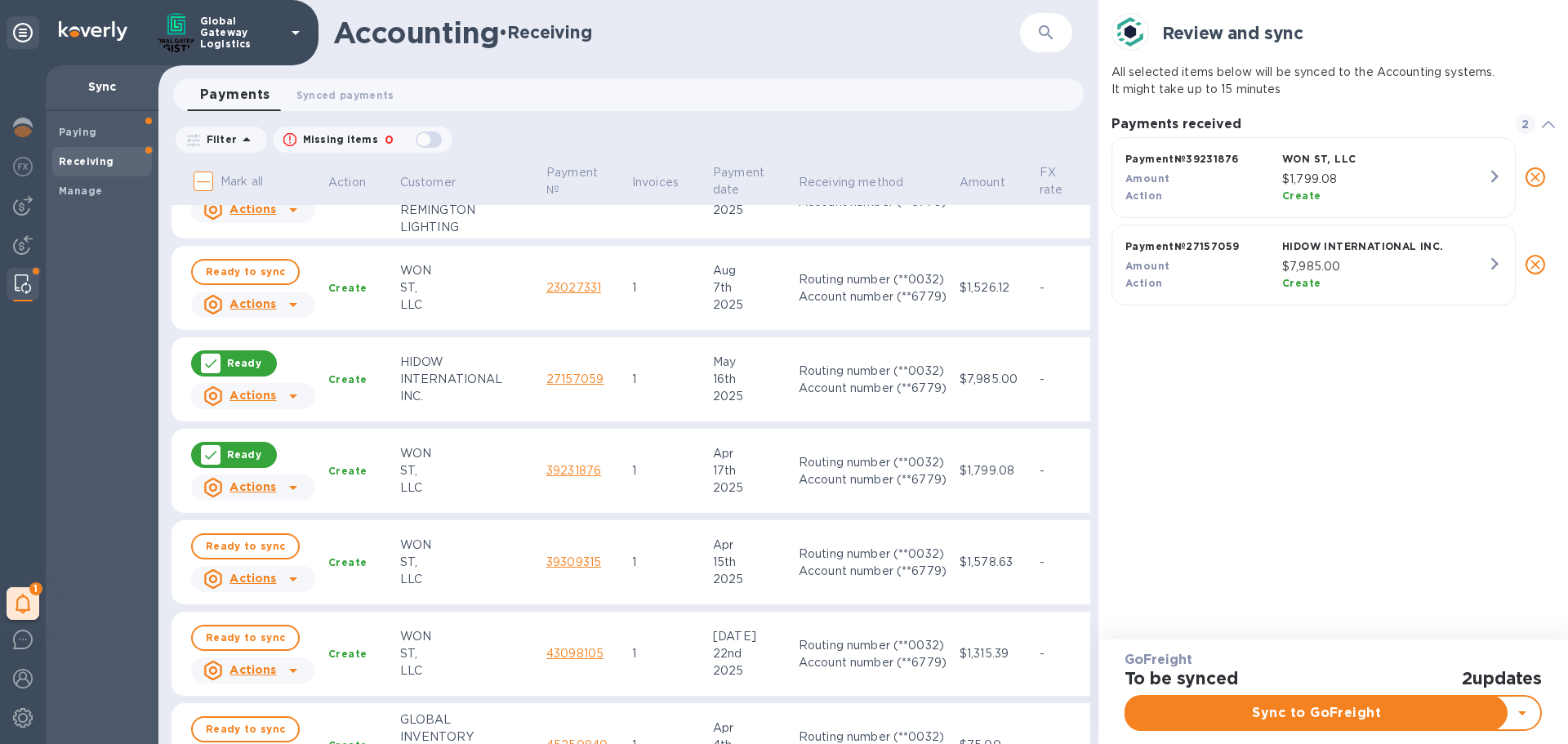
scroll to position [82, 0]
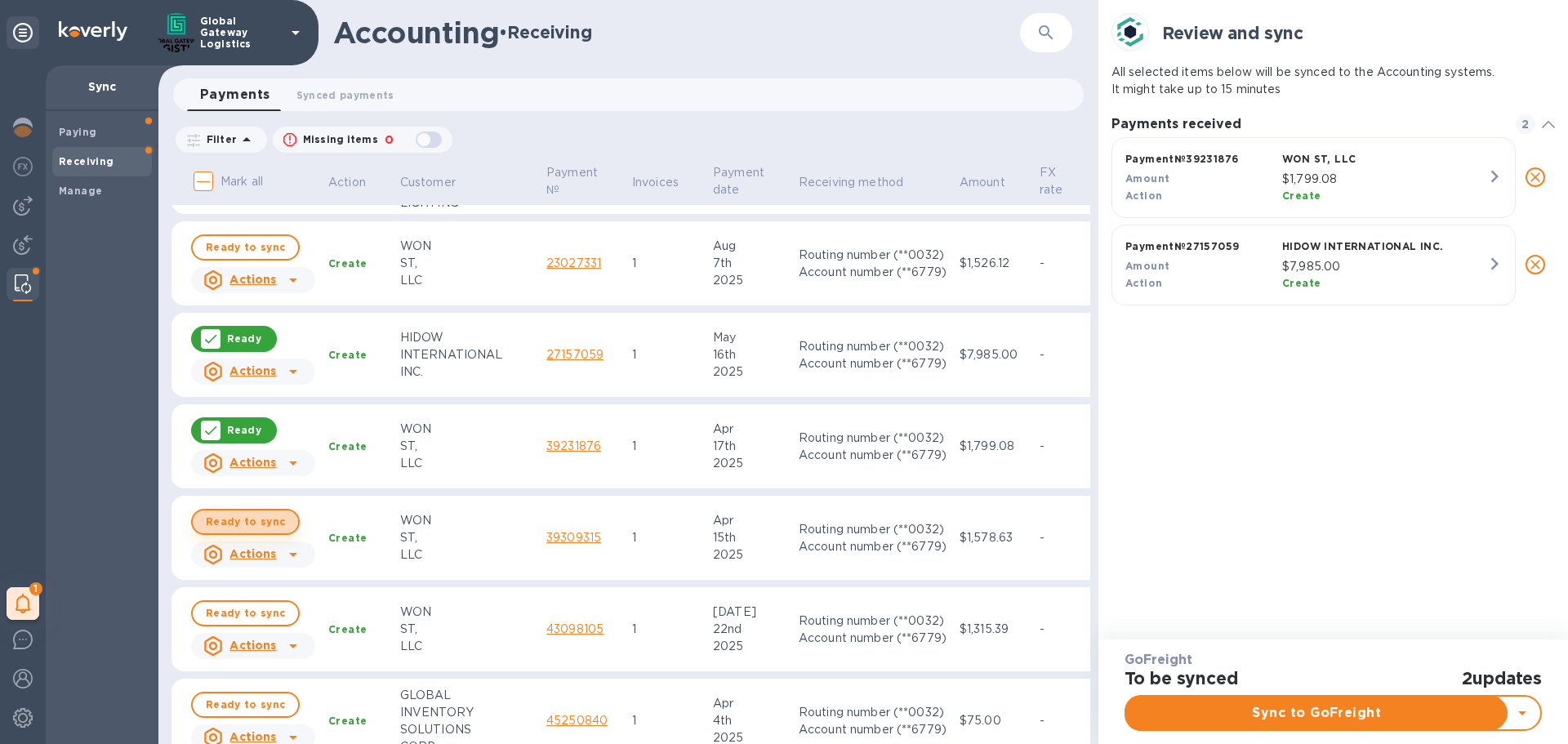
click at [254, 518] on span "Ready to sync" at bounding box center [245, 522] width 79 height 20
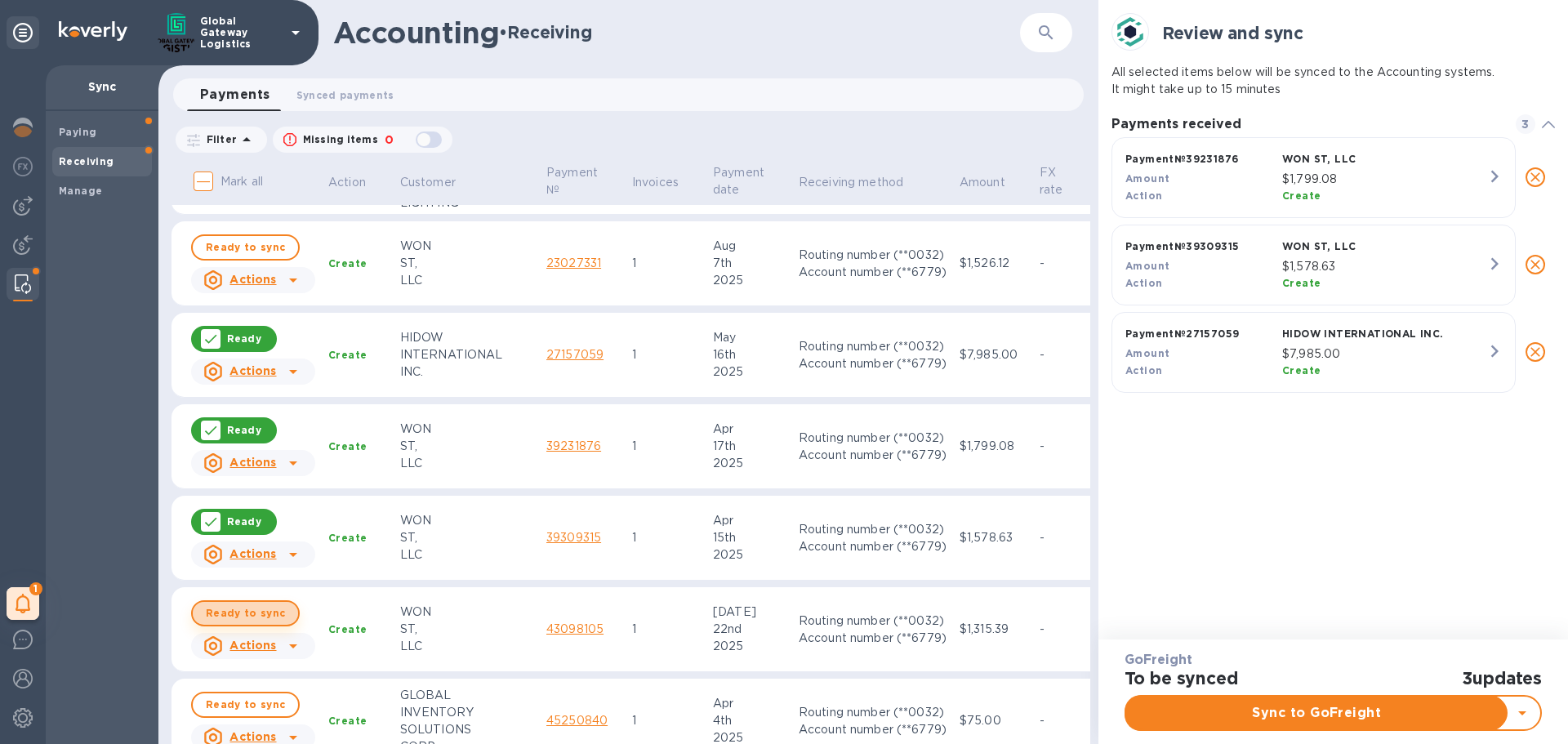
click at [259, 615] on span "Ready to sync" at bounding box center [245, 613] width 79 height 20
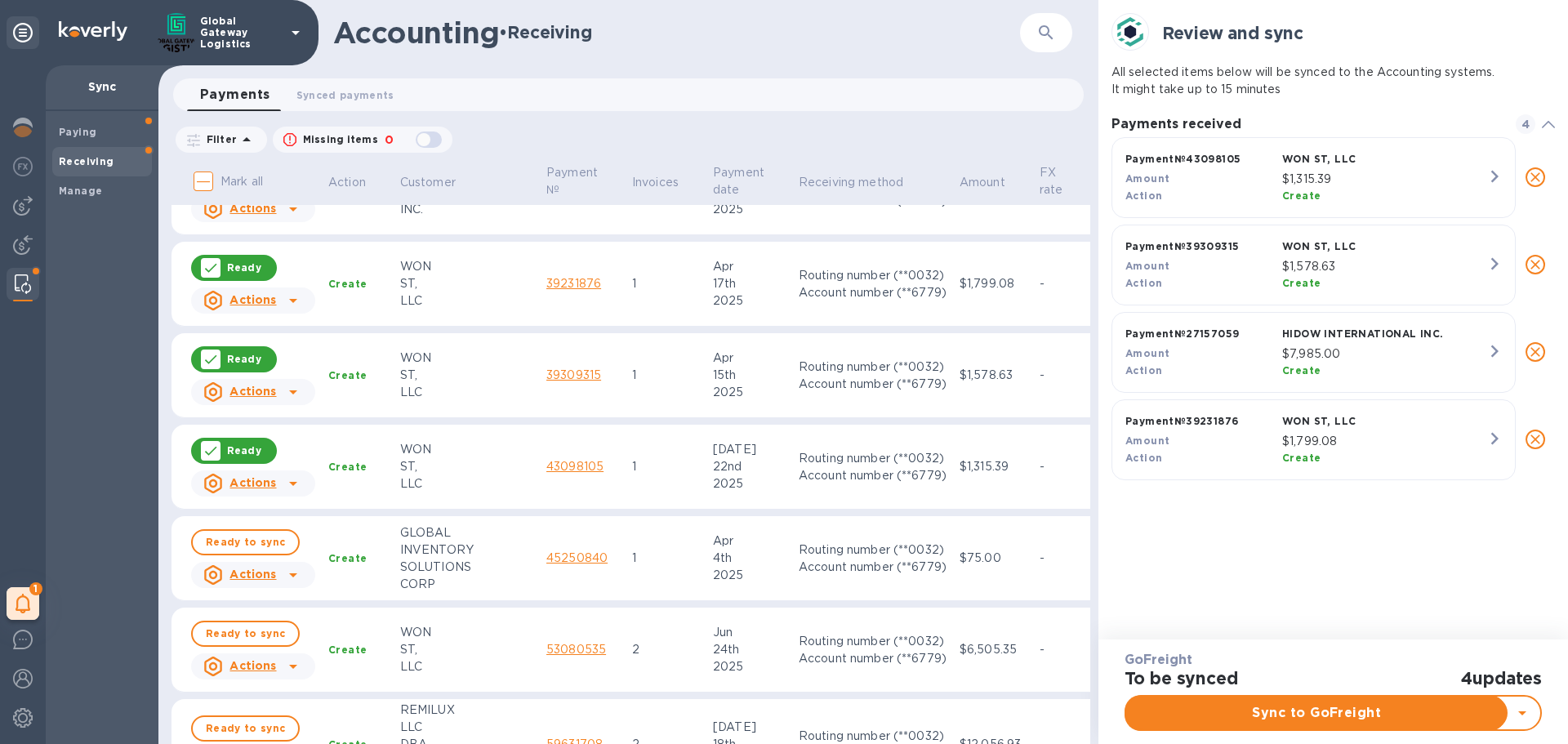
scroll to position [245, 0]
click at [273, 547] on span "Ready to sync" at bounding box center [245, 542] width 79 height 20
click at [260, 637] on span "Ready to sync" at bounding box center [245, 633] width 79 height 20
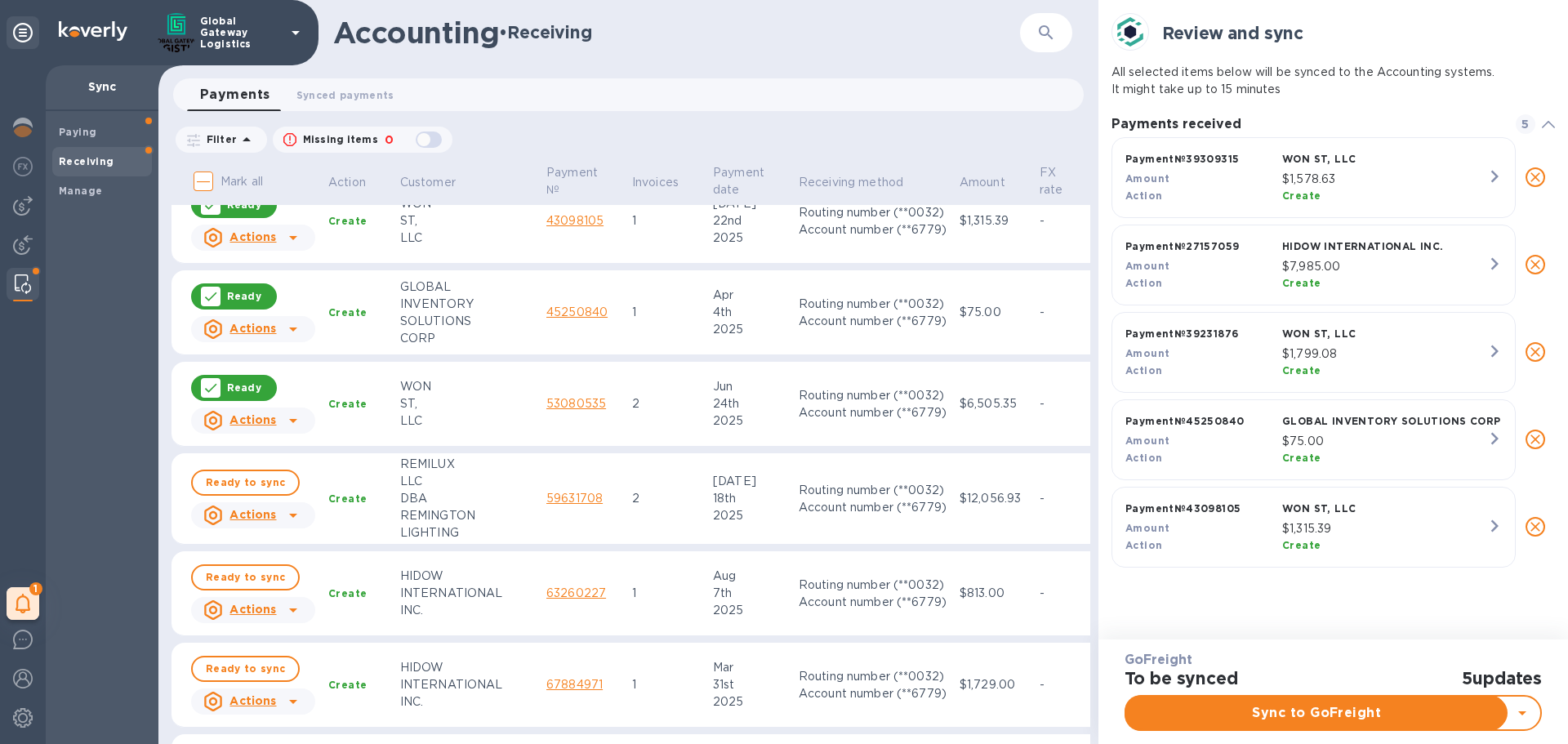
scroll to position [471, 445]
click at [265, 477] on span "Ready to sync" at bounding box center [245, 483] width 79 height 20
drag, startPoint x: 263, startPoint y: 574, endPoint x: 226, endPoint y: 577, distance: 37.1
click at [226, 577] on span "Ready to sync" at bounding box center [245, 577] width 79 height 20
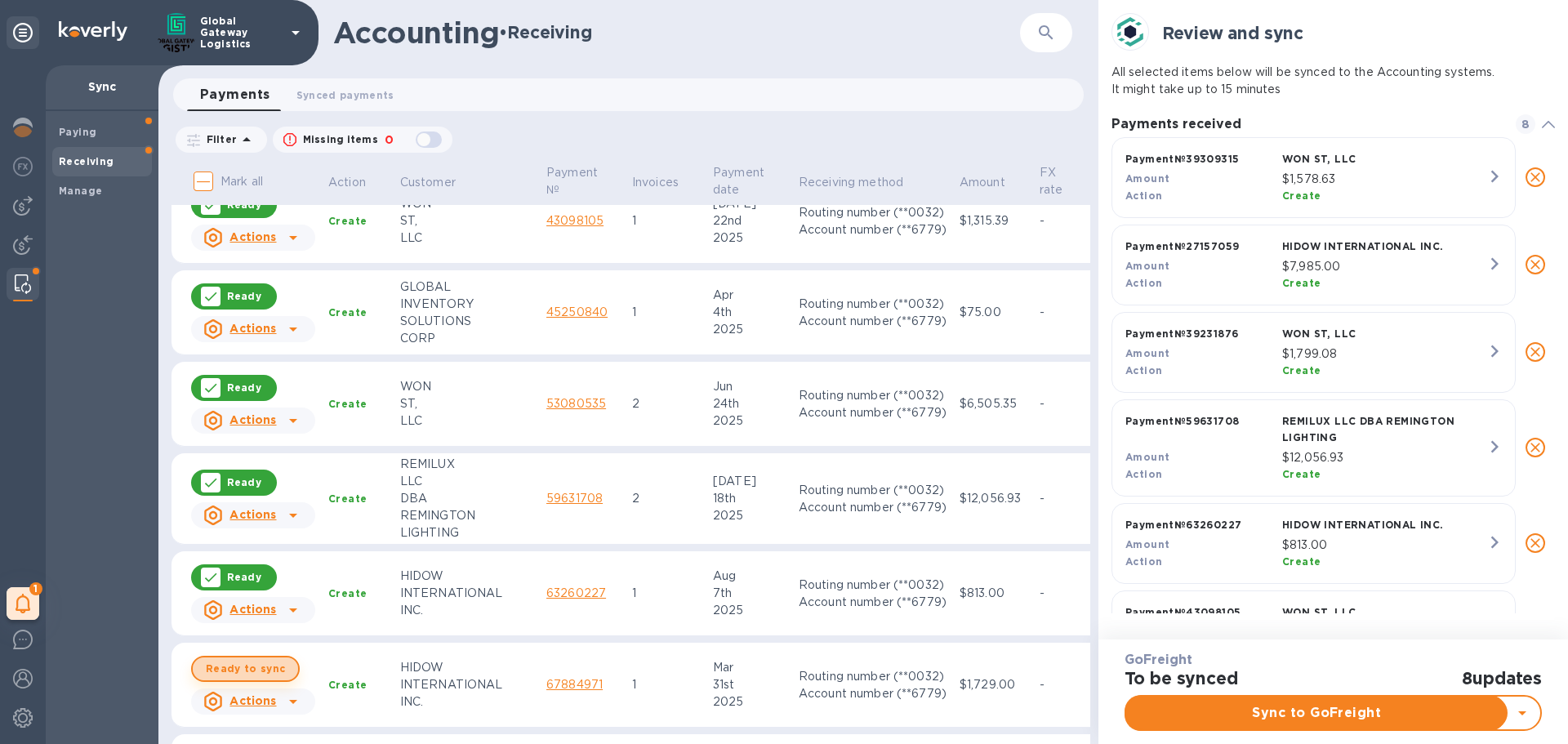
click at [255, 663] on span "Ready to sync" at bounding box center [245, 669] width 79 height 20
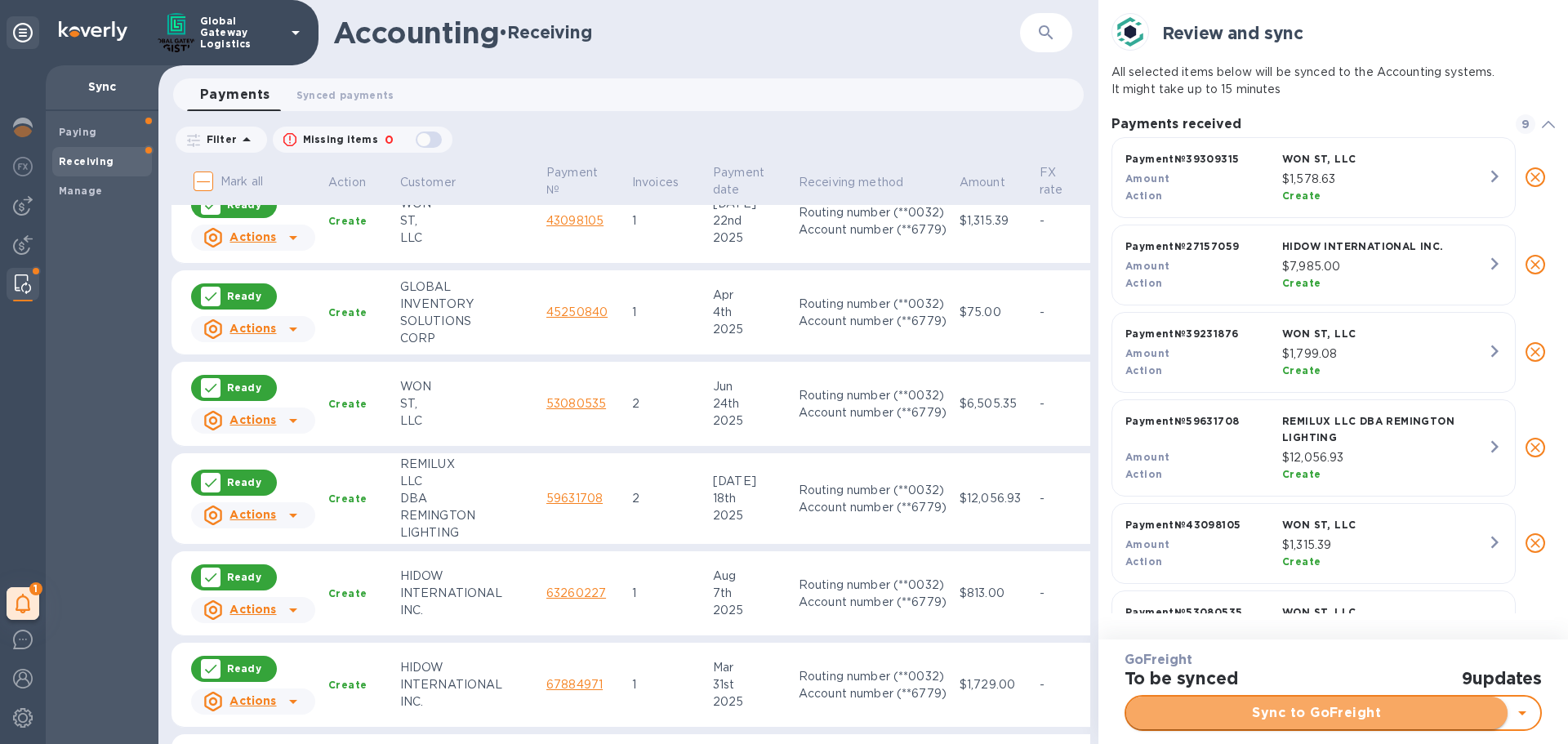
click at [1251, 729] on button "Sync to GoFreight" at bounding box center [1317, 713] width 382 height 33
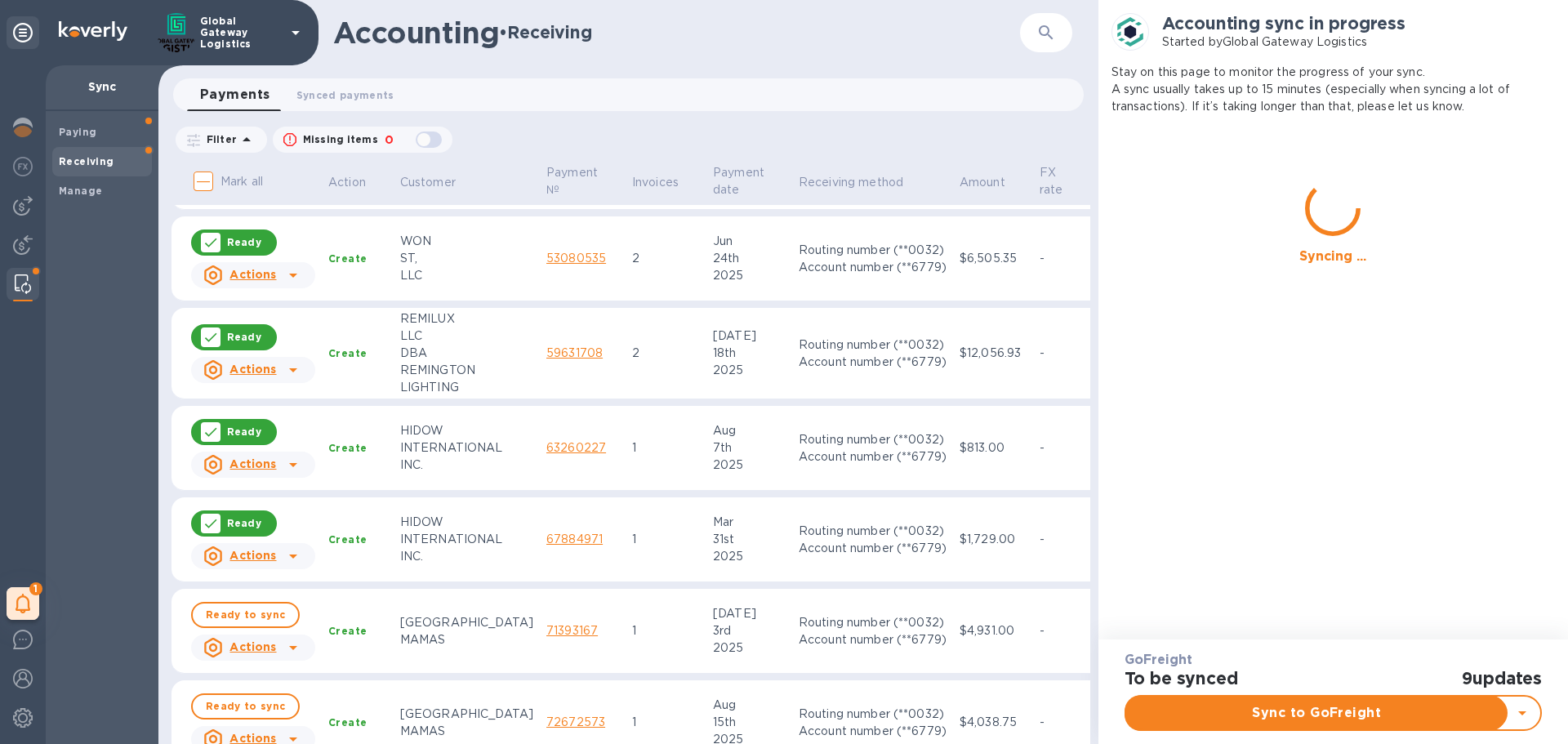
scroll to position [653, 0]
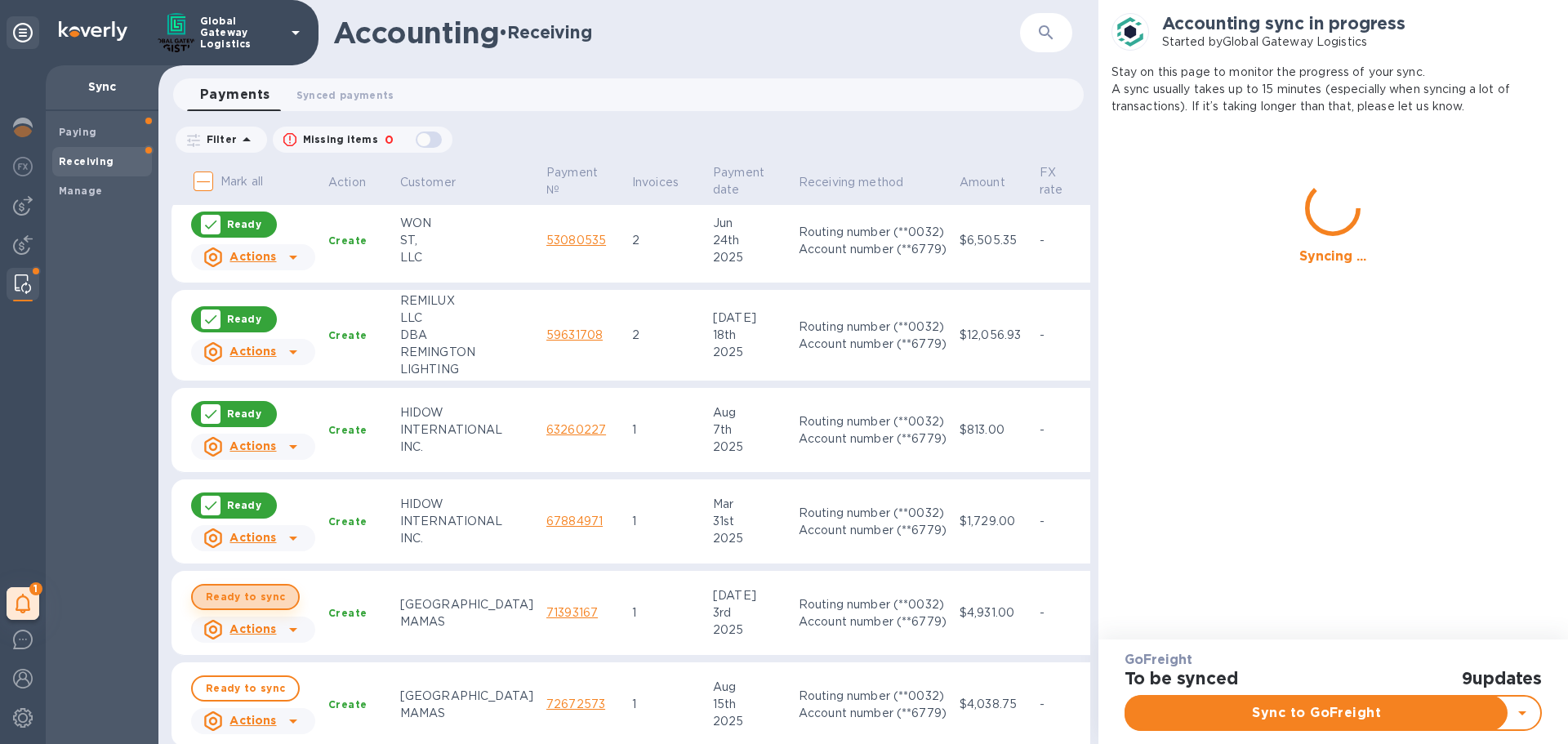
click at [250, 597] on span "Ready to sync" at bounding box center [245, 598] width 79 height 20
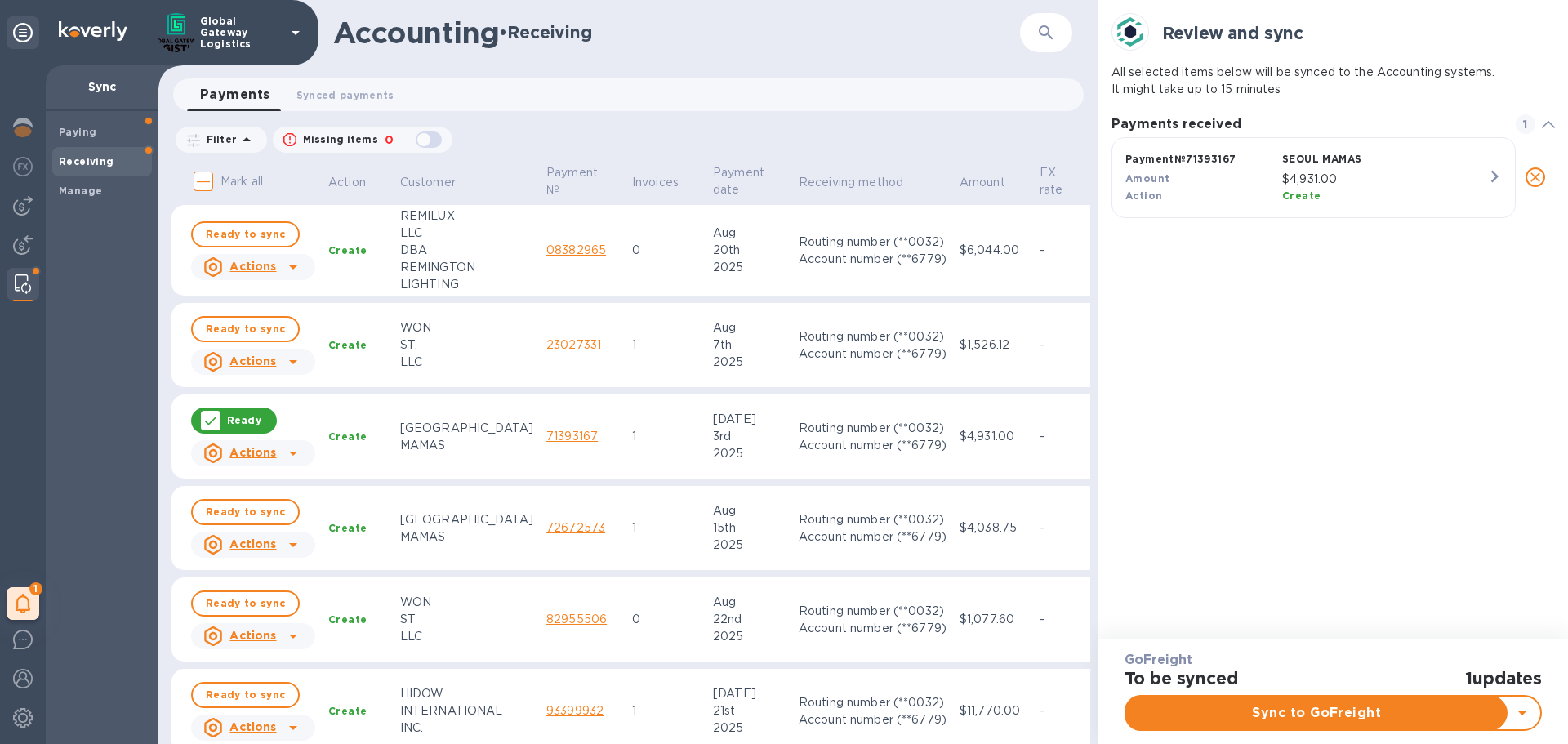
scroll to position [13, 7]
click at [242, 468] on div "Mark all Action Customer Payment № Invoices Payment date Receiving method Amoun…" at bounding box center [628, 453] width 914 height 582
click at [249, 520] on span "Ready to sync" at bounding box center [245, 512] width 79 height 20
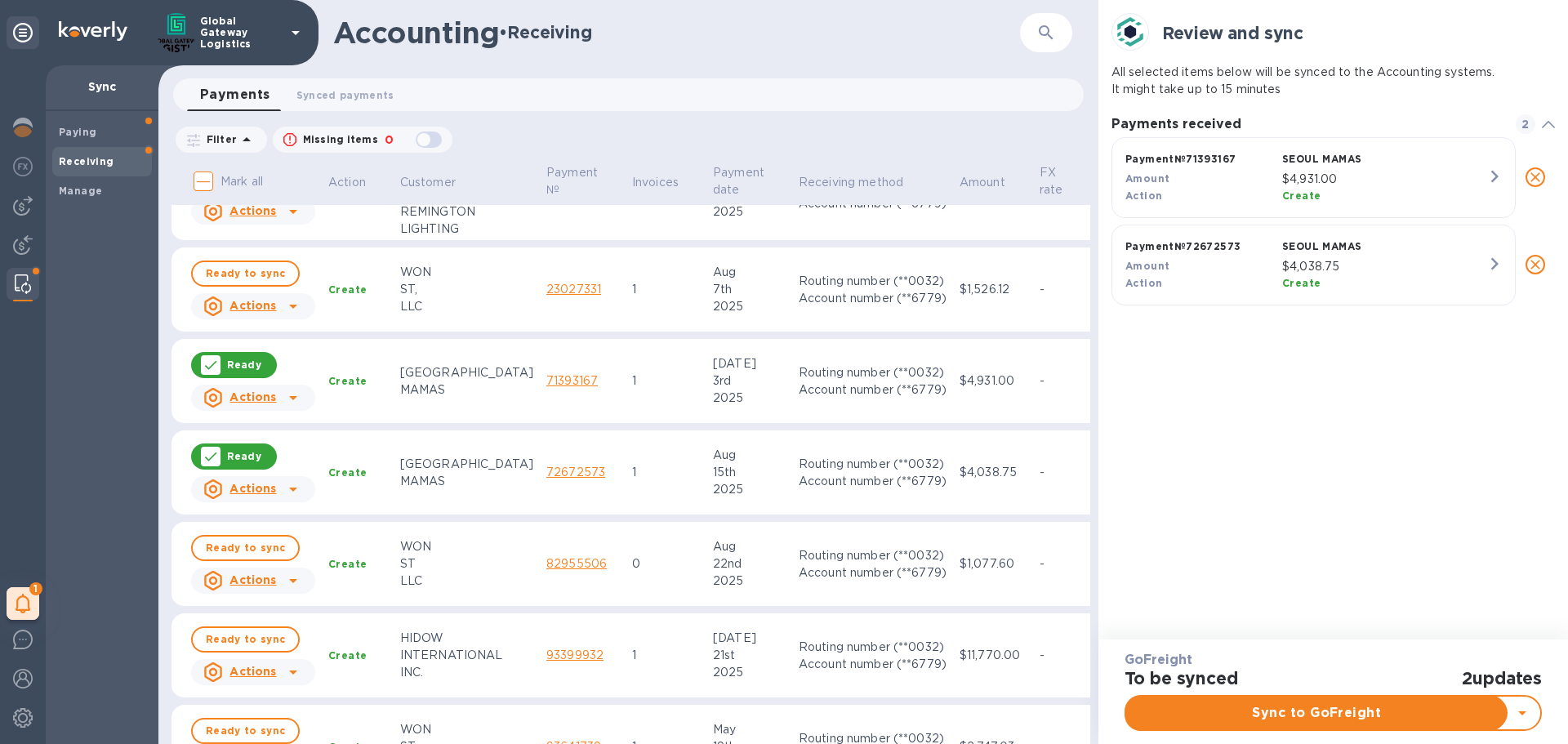
scroll to position [82, 0]
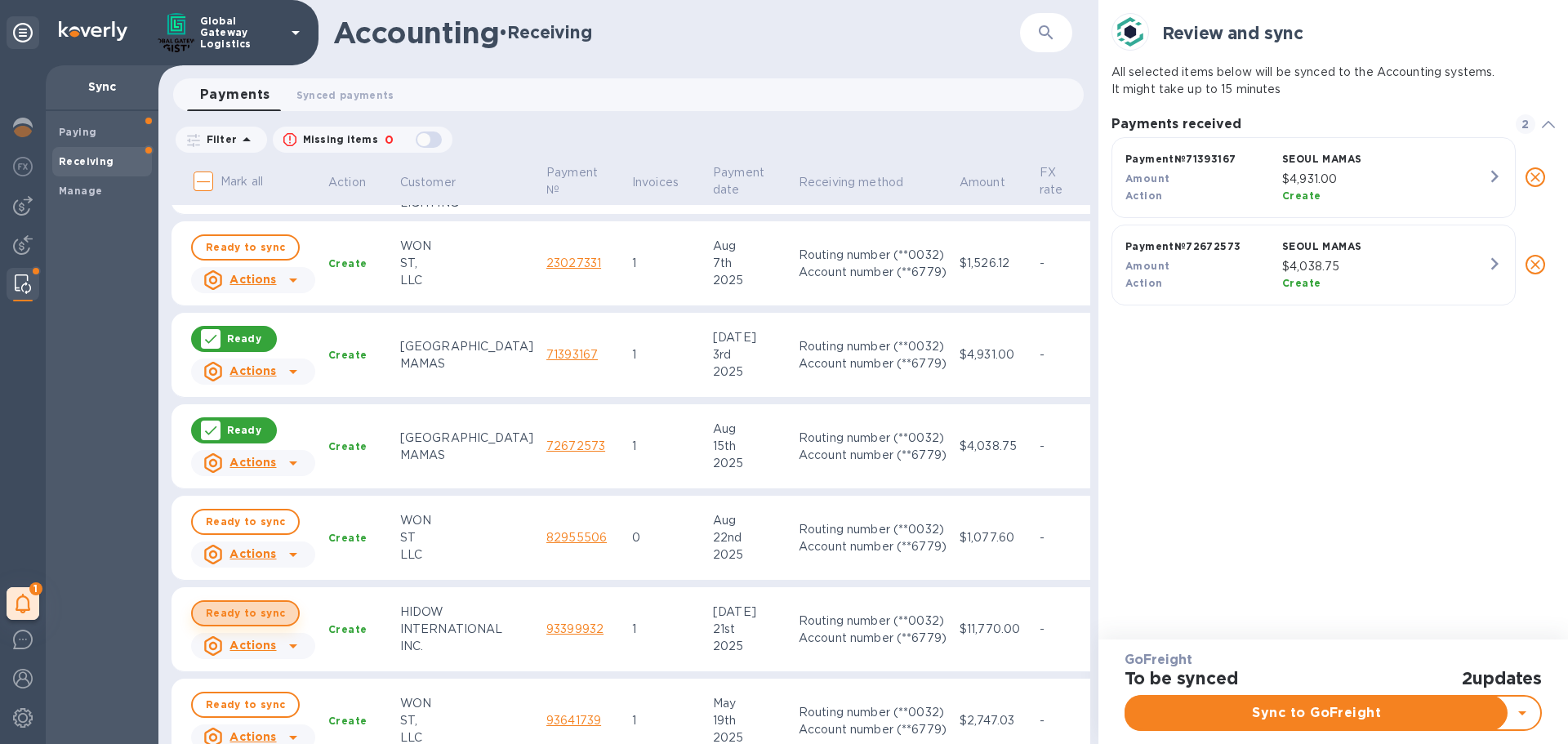
click at [248, 616] on span "Ready to sync" at bounding box center [245, 613] width 79 height 20
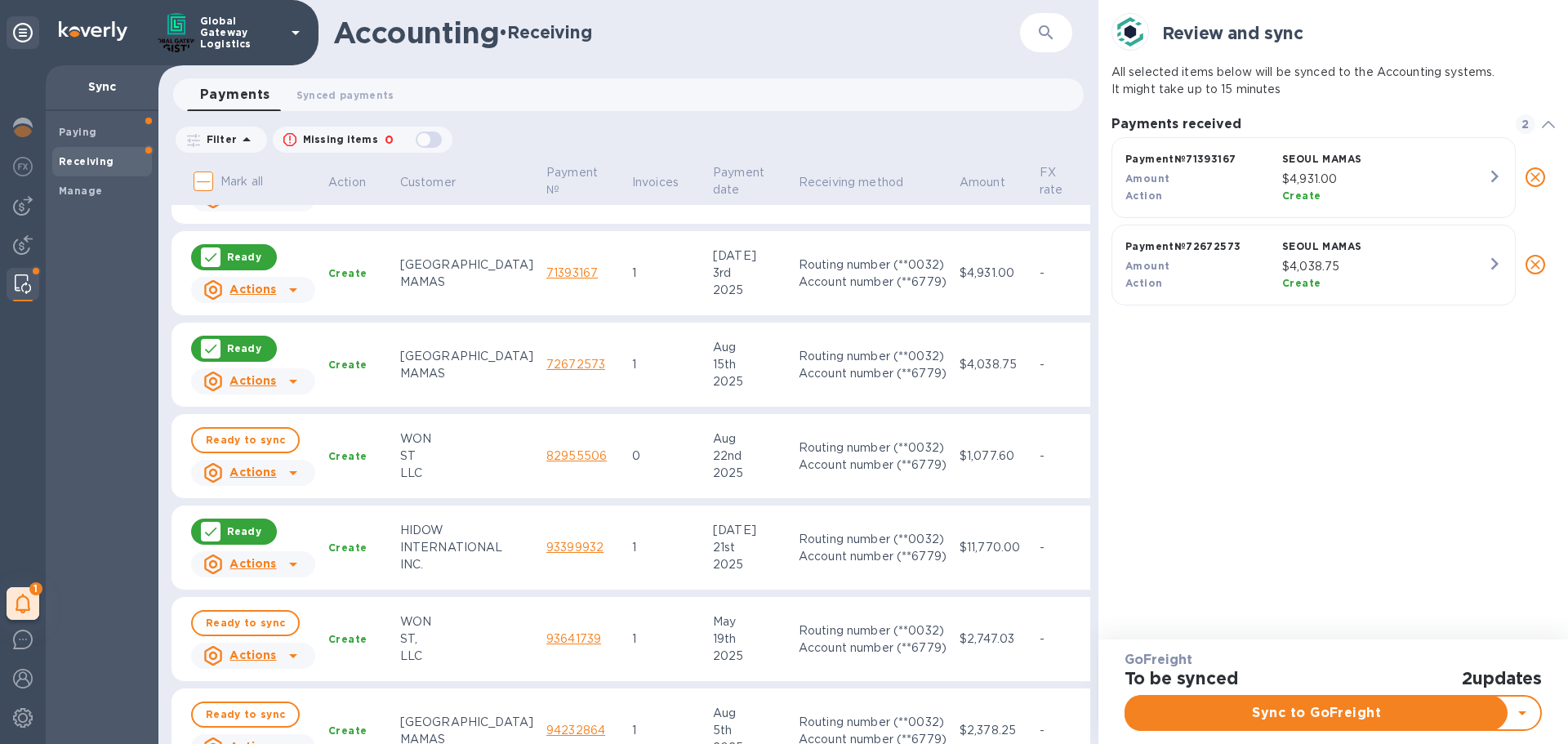
scroll to position [252, 445]
click at [261, 625] on span "Ready to sync" at bounding box center [245, 623] width 79 height 20
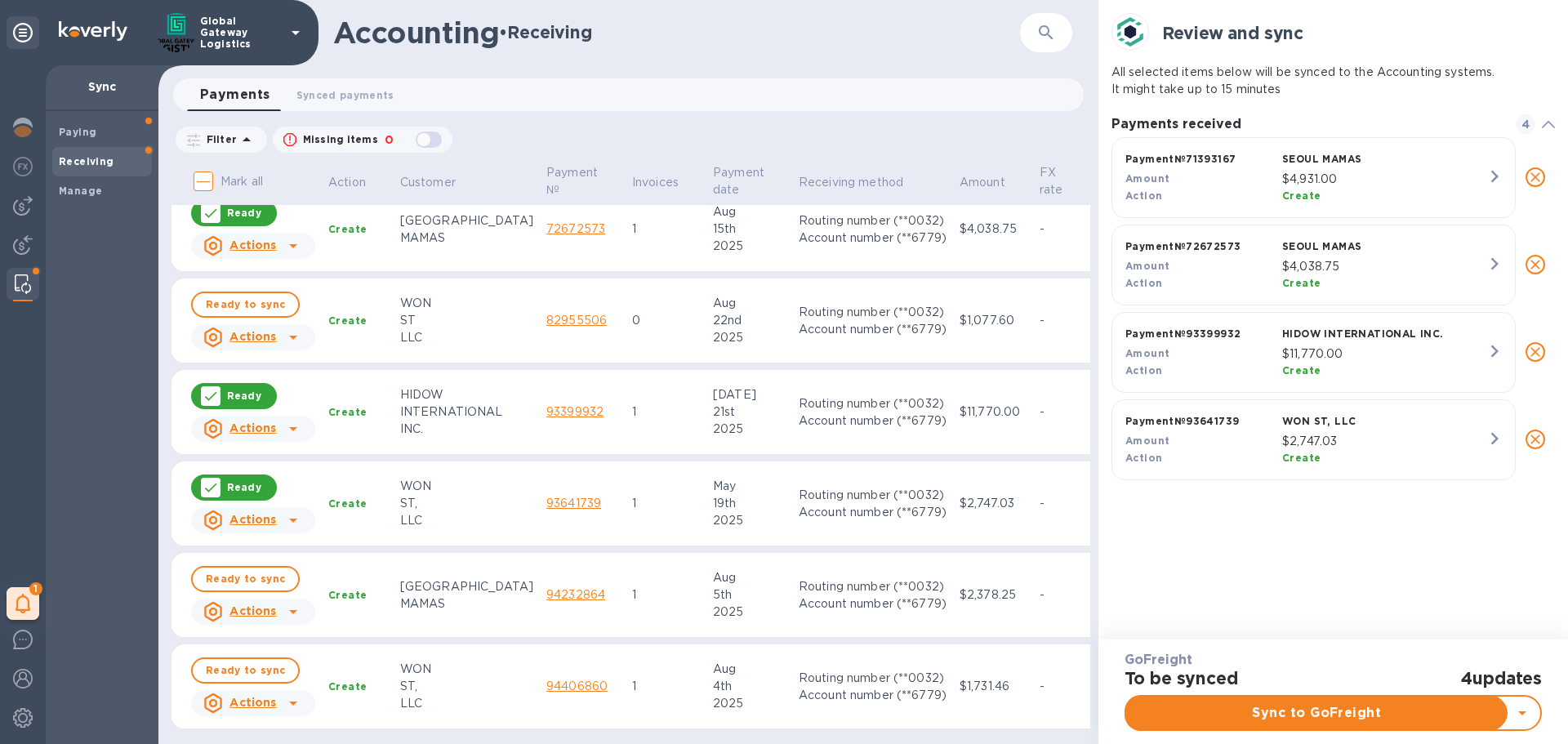
scroll to position [0, 0]
click at [232, 569] on span "Ready to sync" at bounding box center [245, 579] width 79 height 20
click at [225, 661] on span "Ready to sync" at bounding box center [245, 670] width 79 height 20
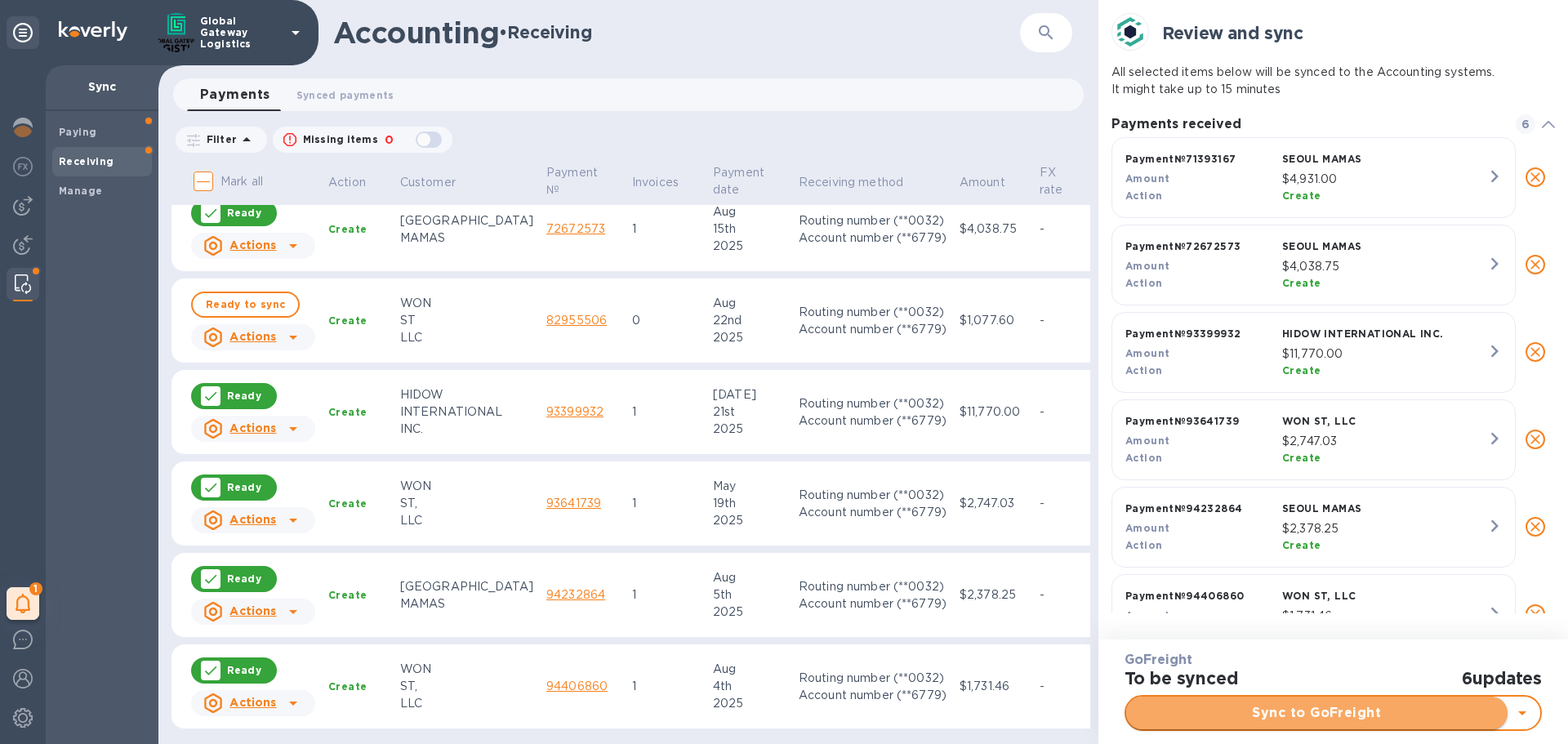
click at [1254, 720] on span "Sync to GoFreight" at bounding box center [1316, 713] width 355 height 20
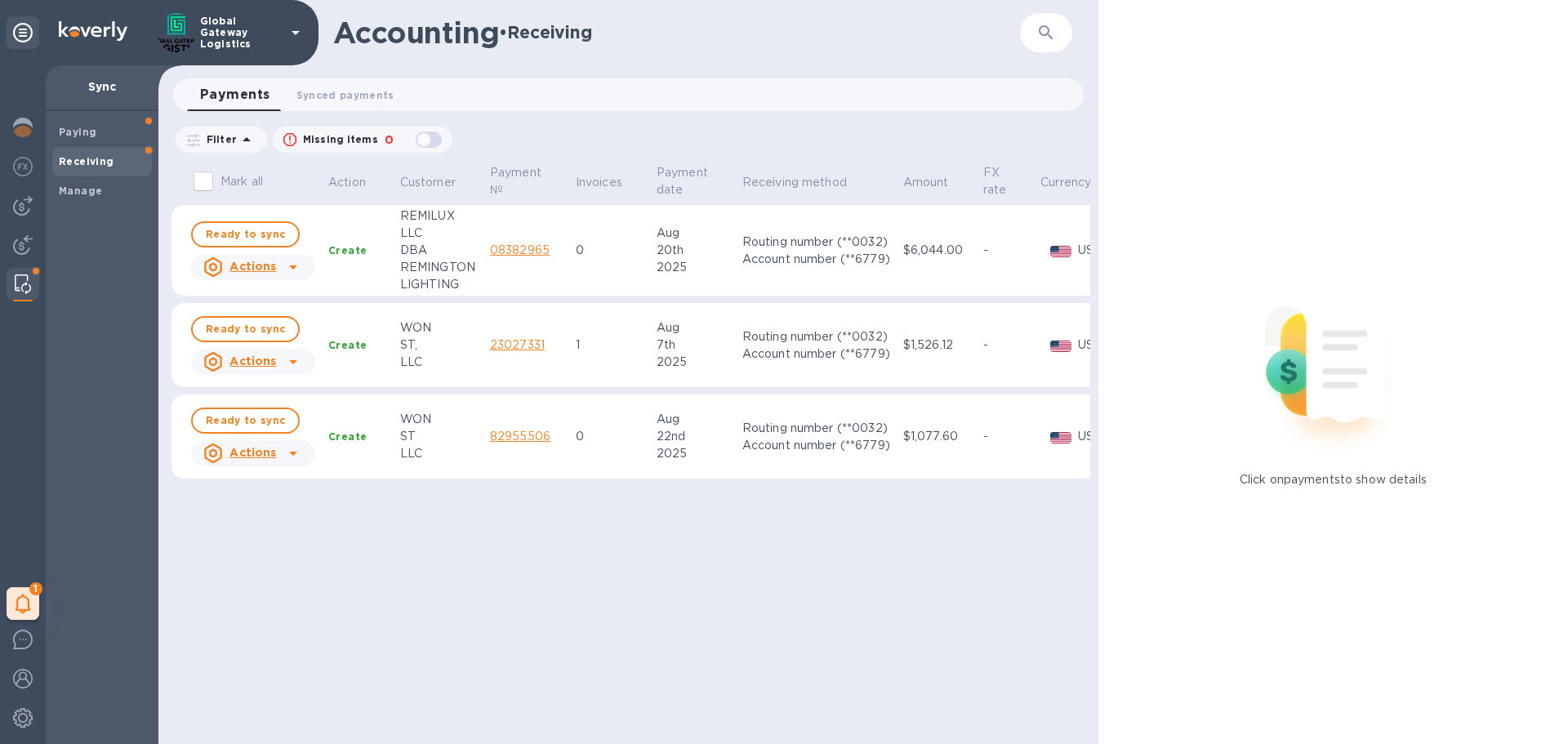
click at [378, 154] on div "Missing items 0" at bounding box center [346, 140] width 138 height 30
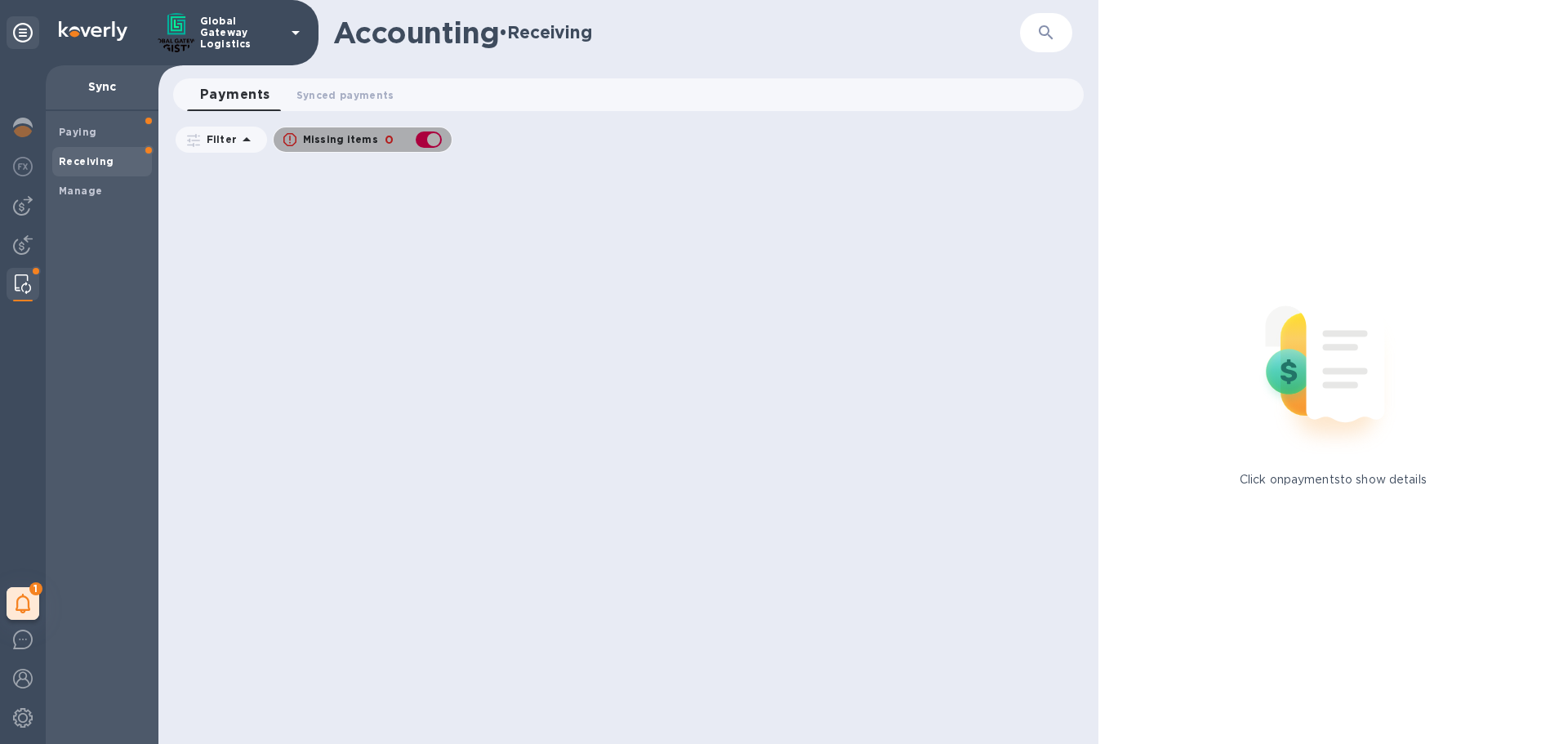
click at [366, 146] on p "Missing items" at bounding box center [340, 139] width 75 height 15
checkbox input "false"
click at [230, 142] on p "Filter" at bounding box center [217, 139] width 36 height 14
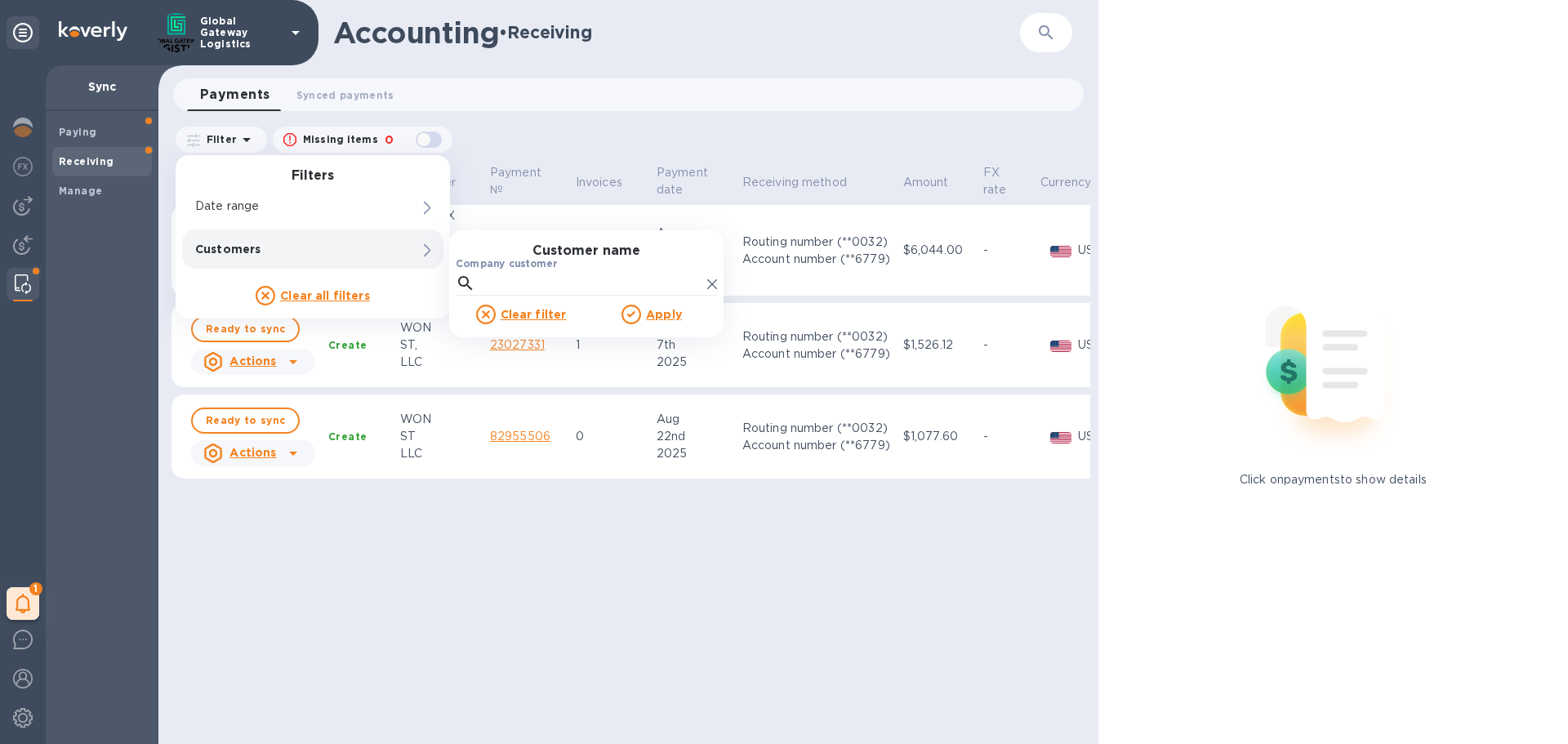
click at [345, 299] on u "Clear all filters" at bounding box center [325, 296] width 90 height 13
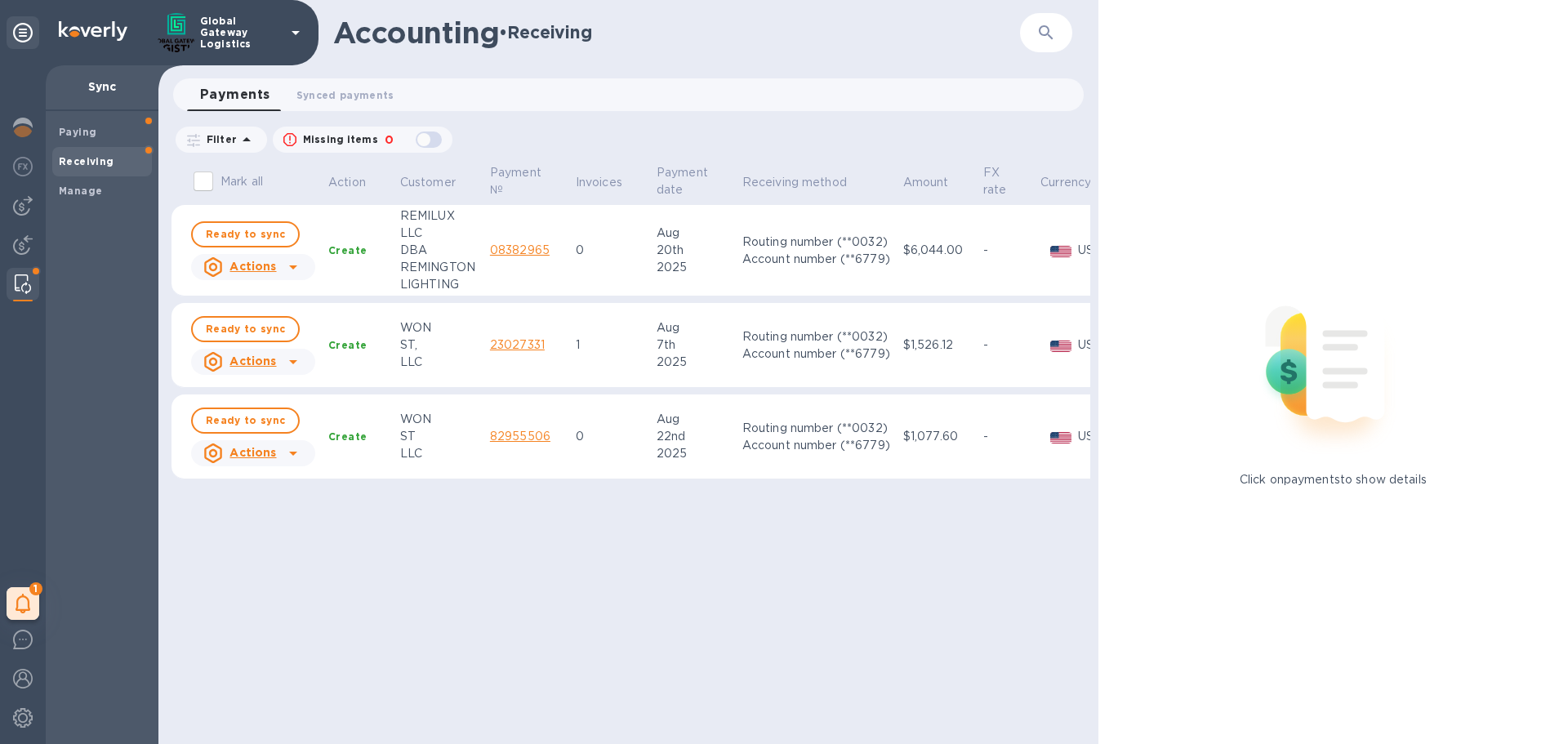
click at [359, 547] on div "Mark all Action Customer Payment № Invoices Payment date Receiving method Amoun…" at bounding box center [630, 453] width 918 height 582
click at [79, 202] on div "Manage" at bounding box center [102, 191] width 99 height 29
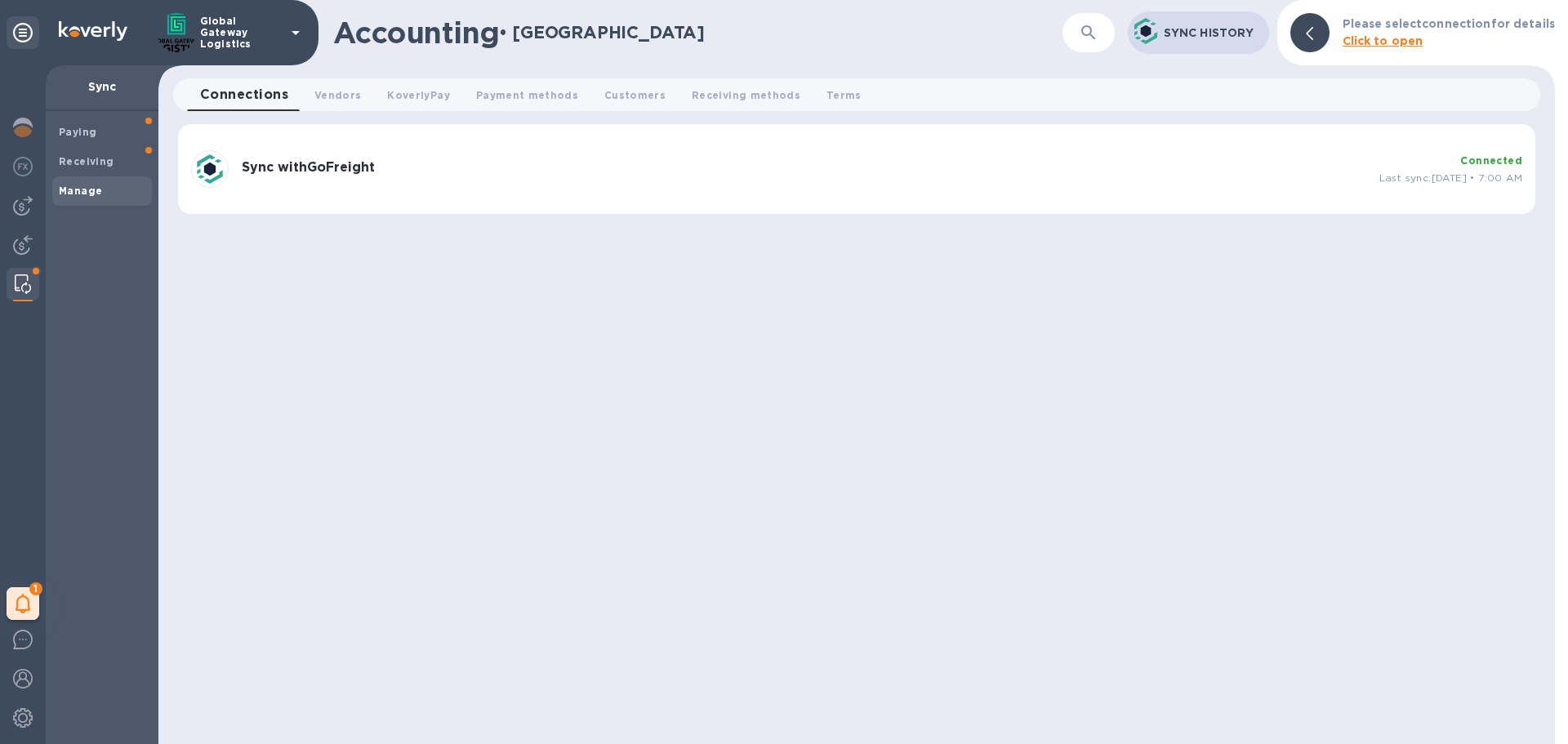
click at [1383, 44] on b "Click to open" at bounding box center [1383, 41] width 81 height 13
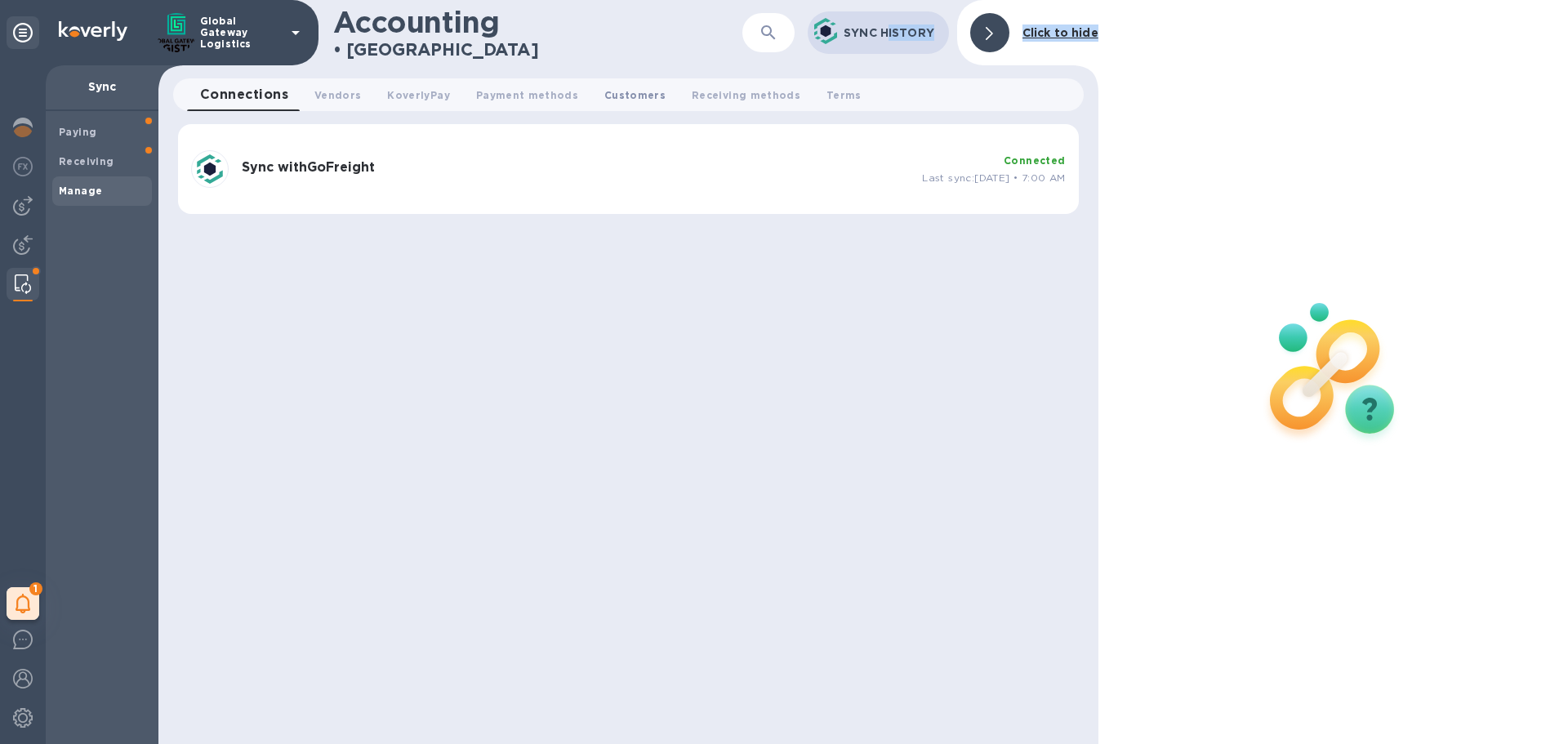
drag, startPoint x: 890, startPoint y: 36, endPoint x: 582, endPoint y: 101, distance: 314.8
click at [630, 114] on div "Accounting • Manage ​ Sync History Click to hide Connections 0 Vendors 0 Koverl…" at bounding box center [627, 372] width 940 height 744
click at [485, 80] on button "Payment methods 0" at bounding box center [527, 94] width 128 height 33
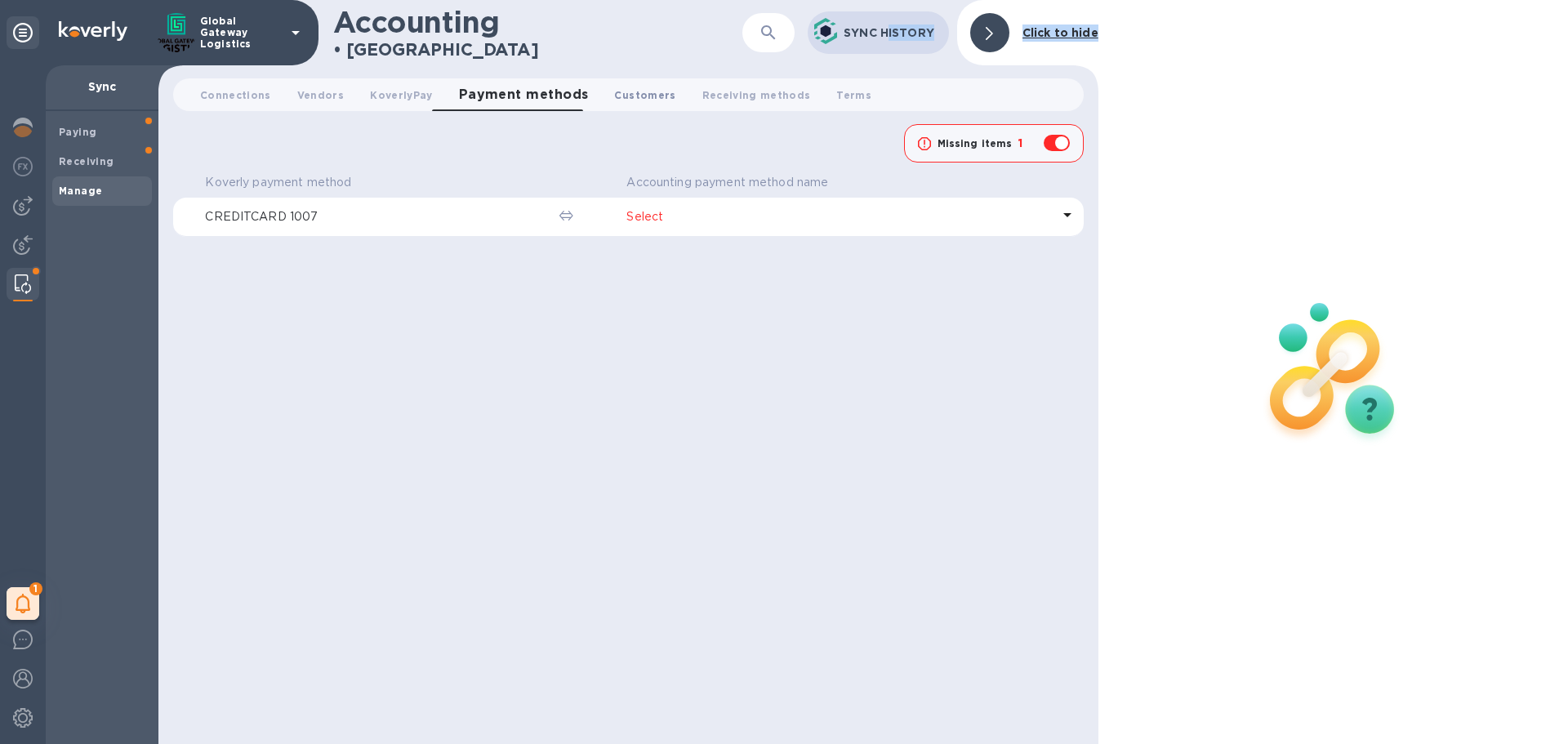
click at [642, 93] on span "Customers 0" at bounding box center [644, 95] width 61 height 17
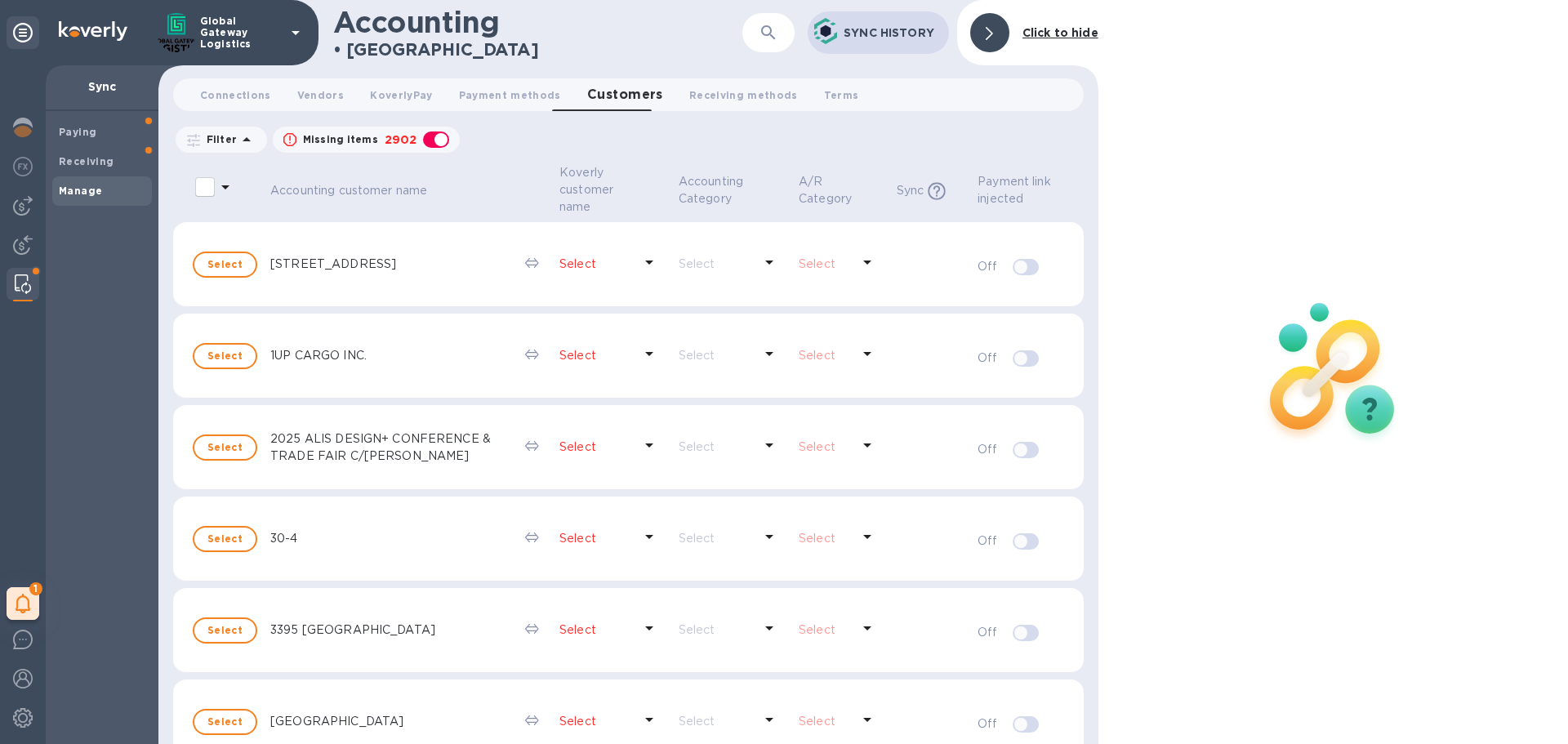
click at [230, 142] on p "Filter" at bounding box center [217, 139] width 36 height 14
click at [232, 143] on p "Filter" at bounding box center [217, 139] width 36 height 14
click at [246, 146] on icon at bounding box center [247, 139] width 20 height 20
click at [1153, 313] on div at bounding box center [1332, 372] width 469 height 744
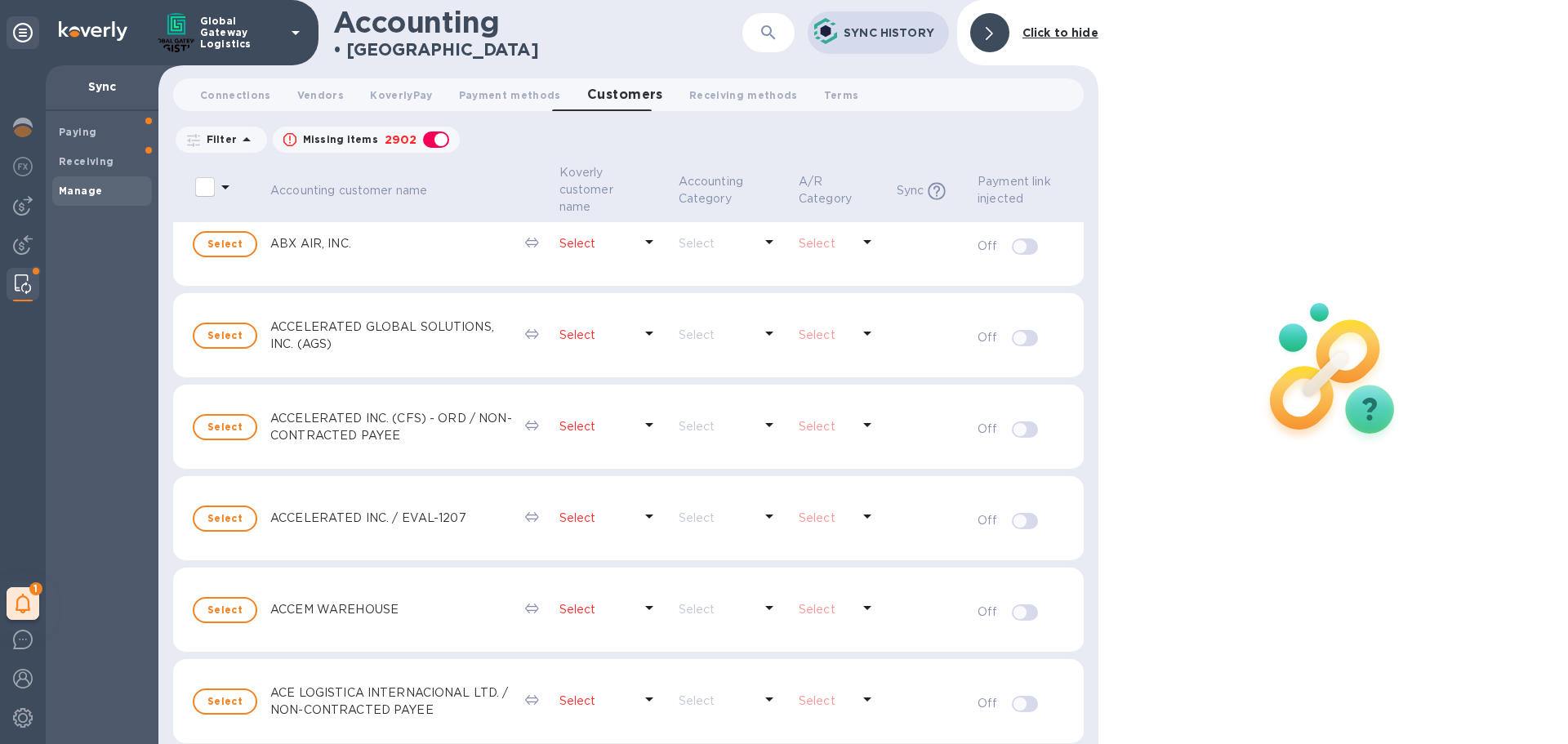
scroll to position [3530, 0]
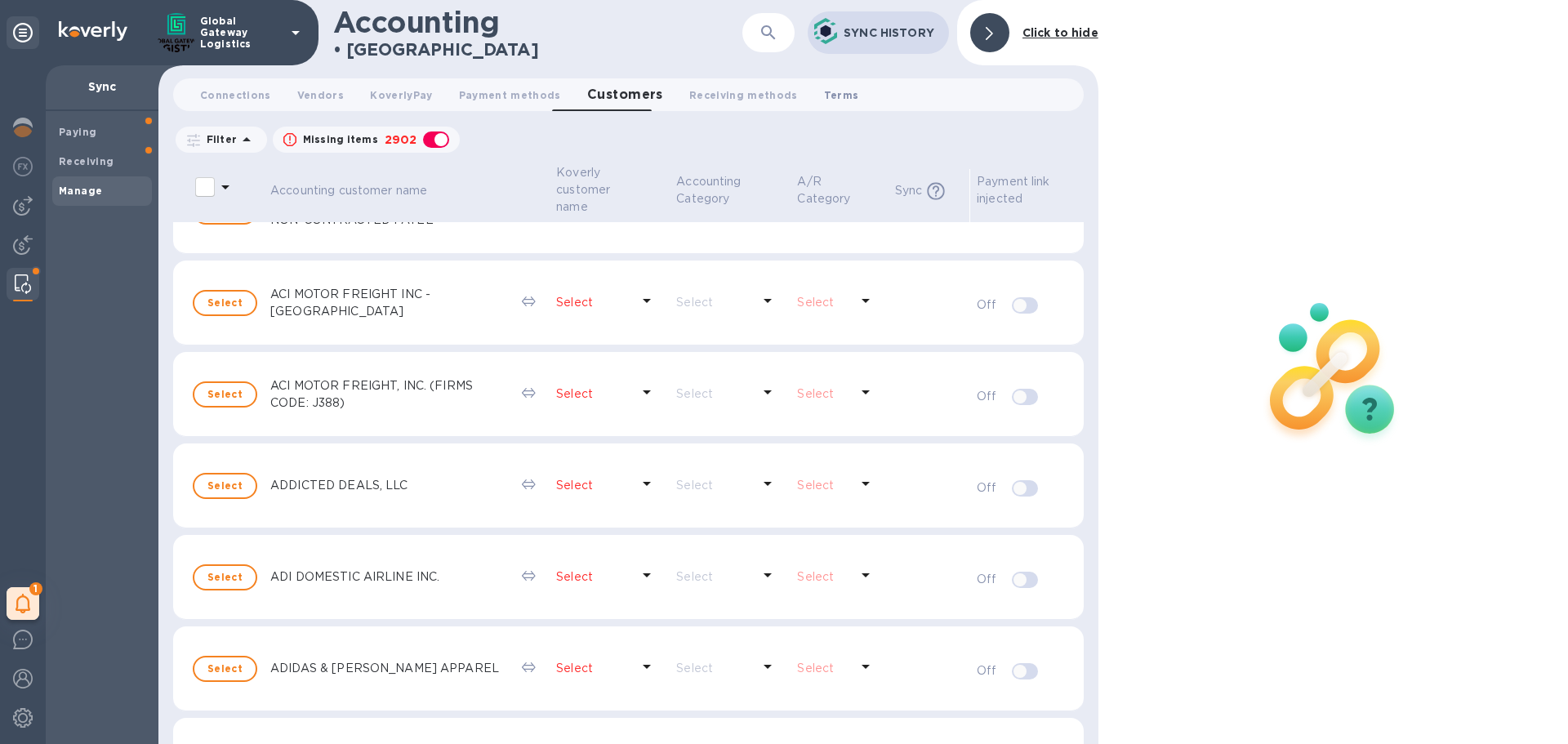
click at [811, 82] on button "Terms 0" at bounding box center [841, 94] width 61 height 33
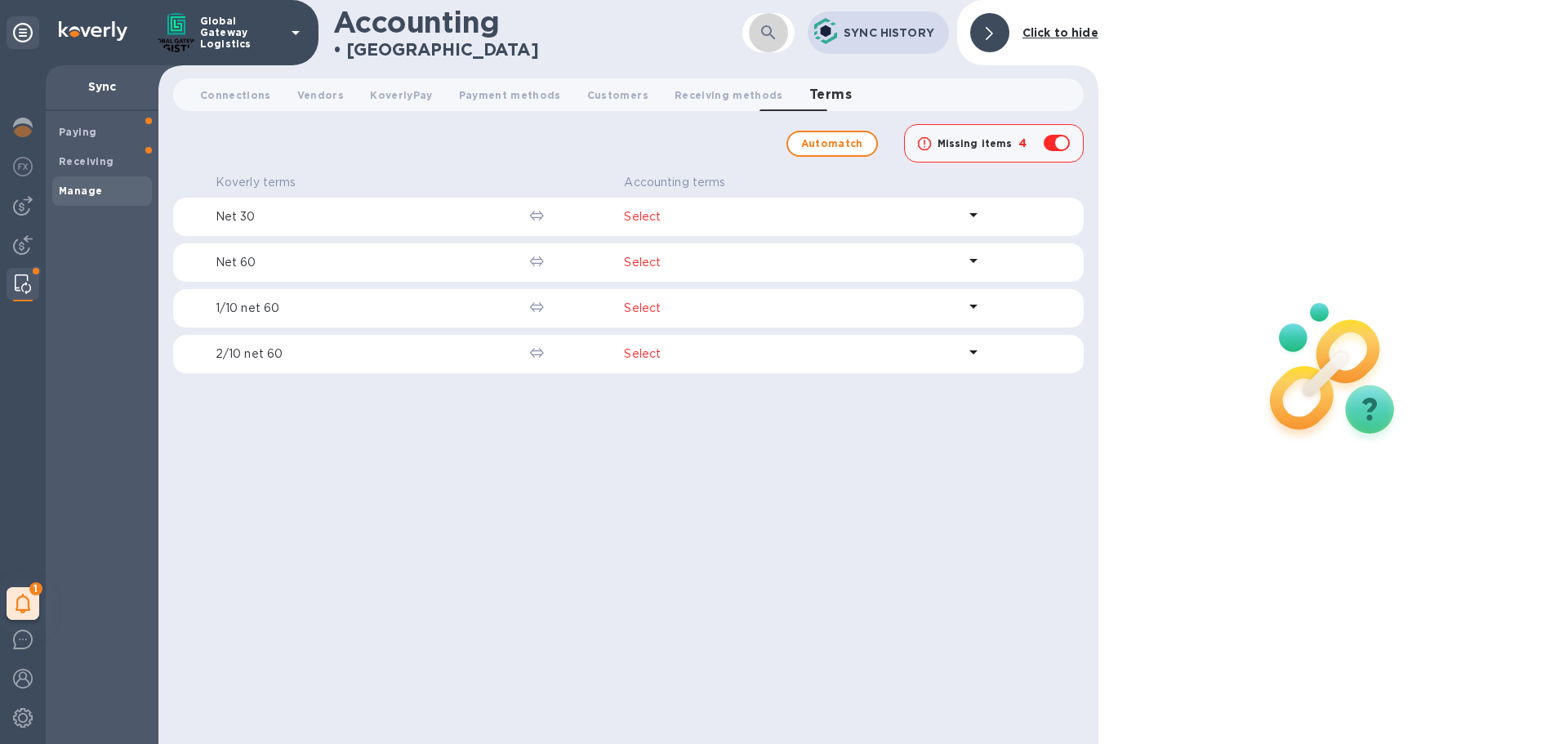
click at [786, 29] on button "button" at bounding box center [768, 33] width 39 height 39
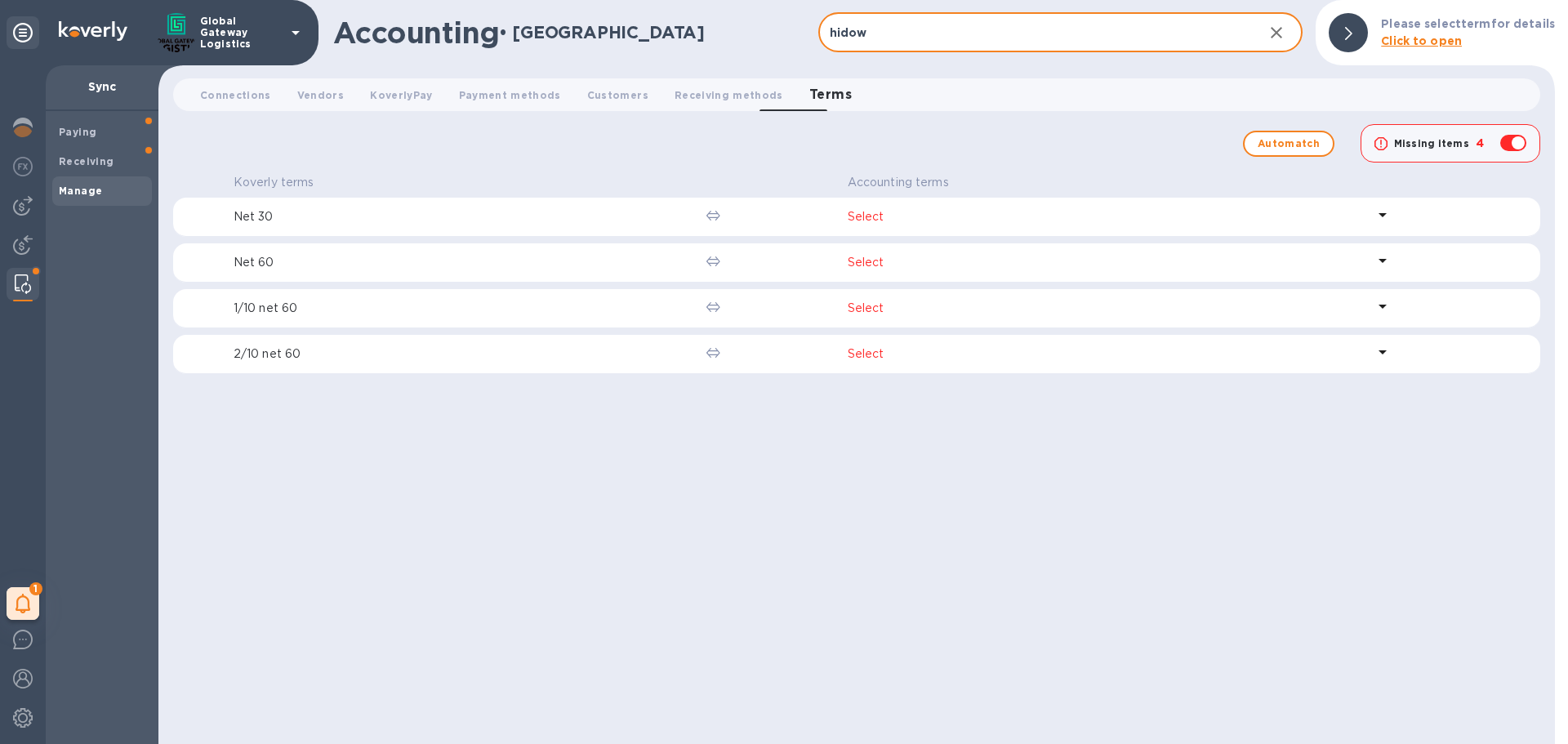
type input "hidow"
click at [574, 98] on button "Customers 0" at bounding box center [618, 94] width 87 height 33
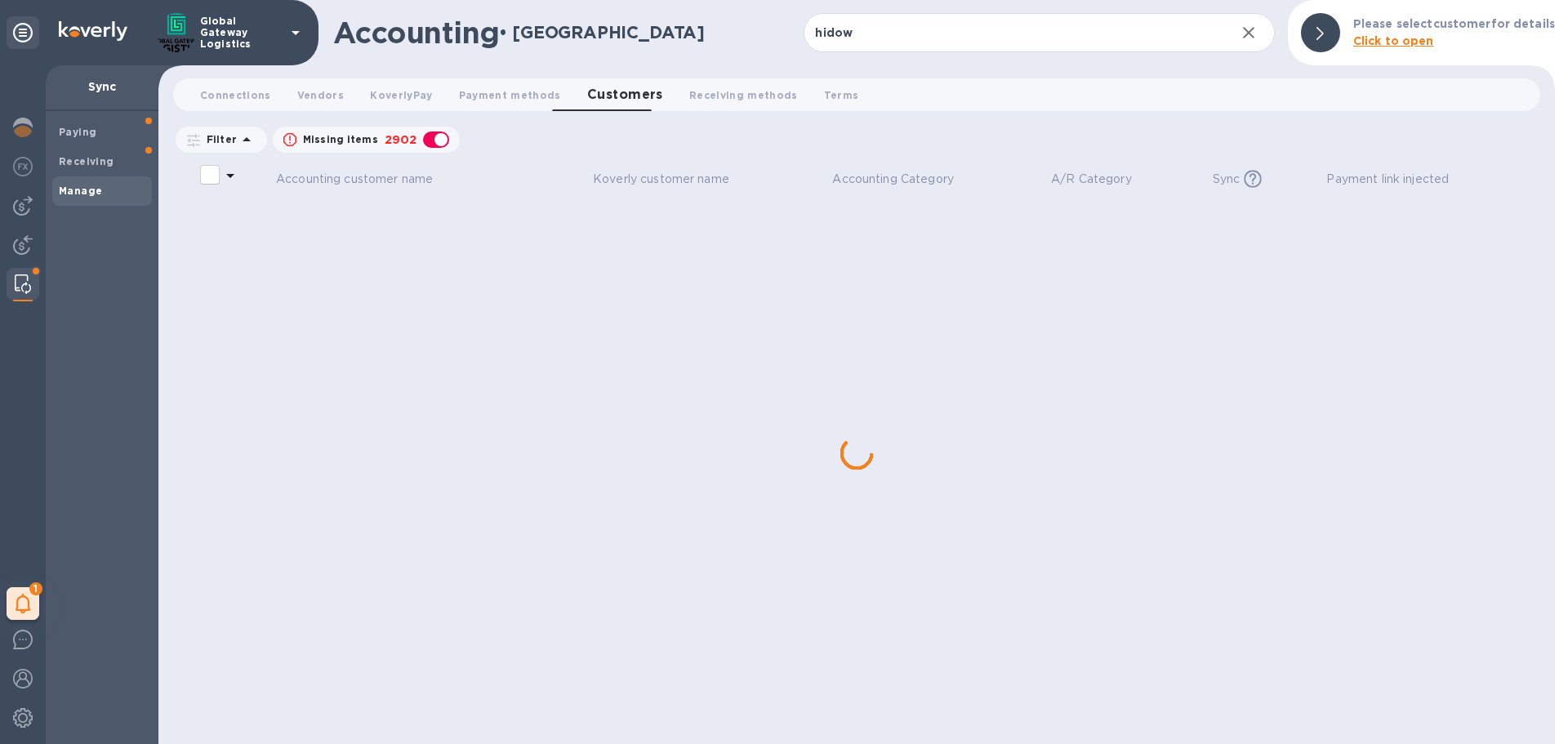
checkbox input "false"
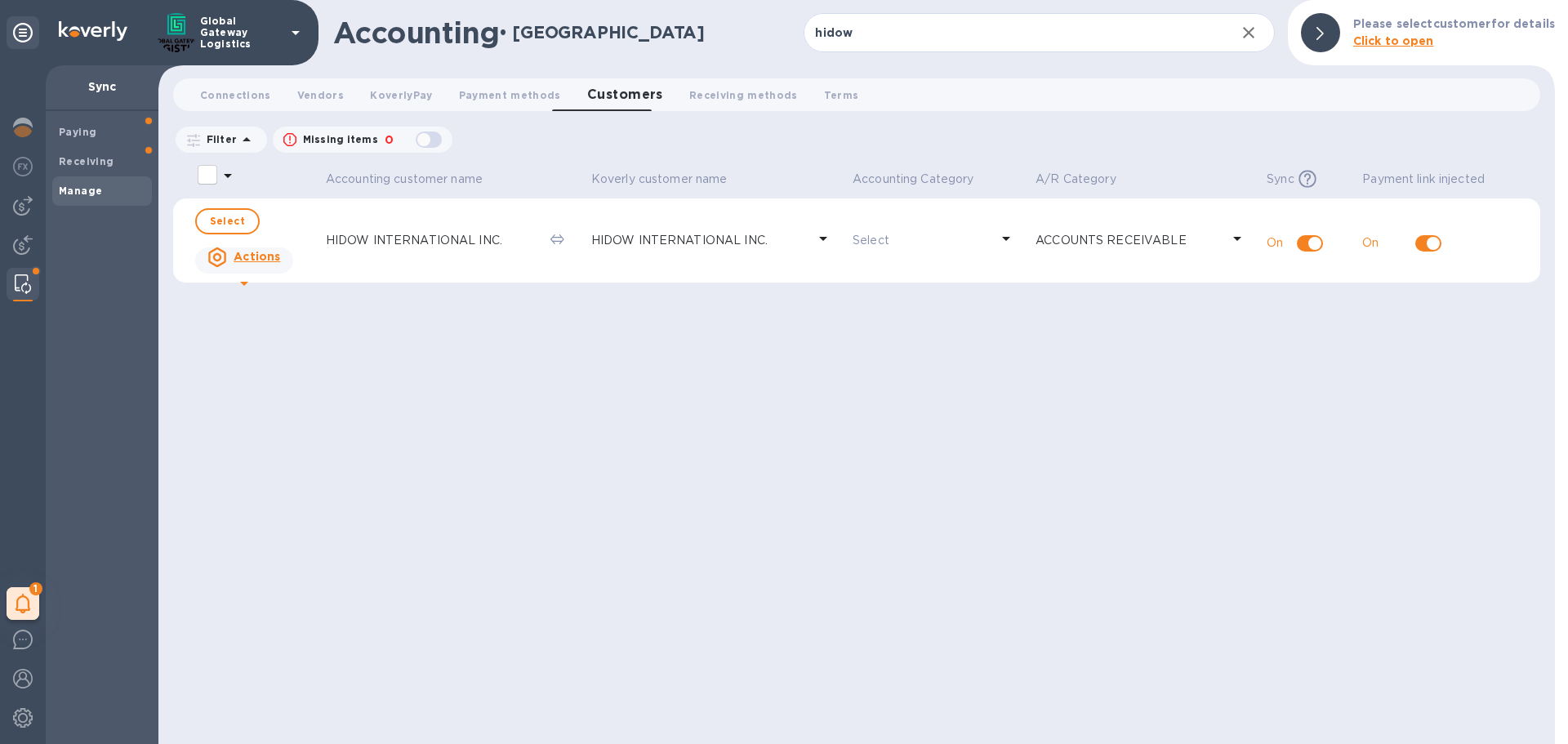
click at [588, 232] on td "HIDOW INTERNATIONAL INC." at bounding box center [715, 241] width 261 height 85
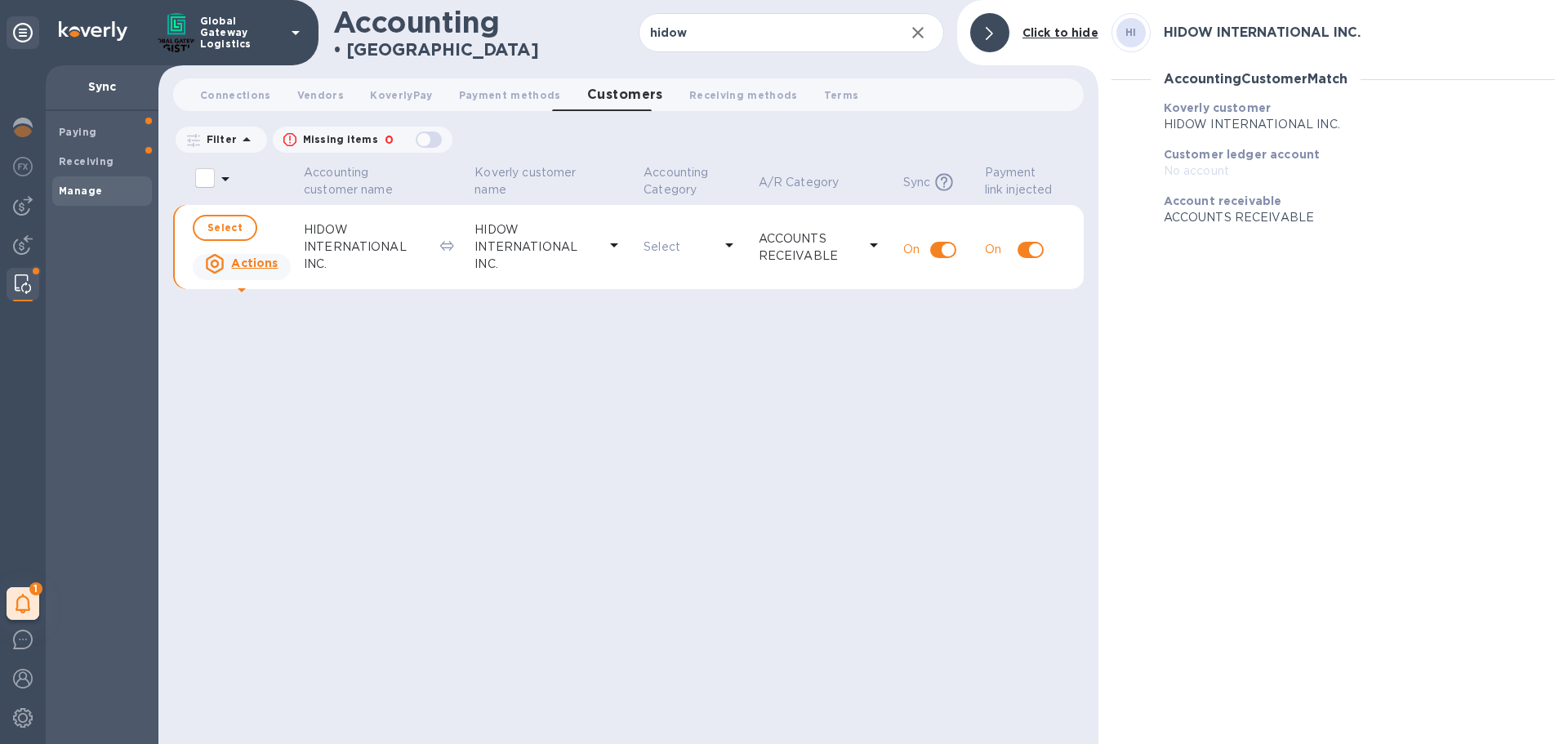
click at [349, 233] on p "HIDOW INTERNATIONAL INC." at bounding box center [365, 247] width 123 height 51
click at [251, 281] on icon at bounding box center [241, 290] width 20 height 20
click at [537, 398] on div at bounding box center [784, 372] width 1568 height 744
click at [687, 416] on div "Accounting customer name [PERSON_NAME] customer name Accounting Category A/R Ca…" at bounding box center [628, 453] width 910 height 582
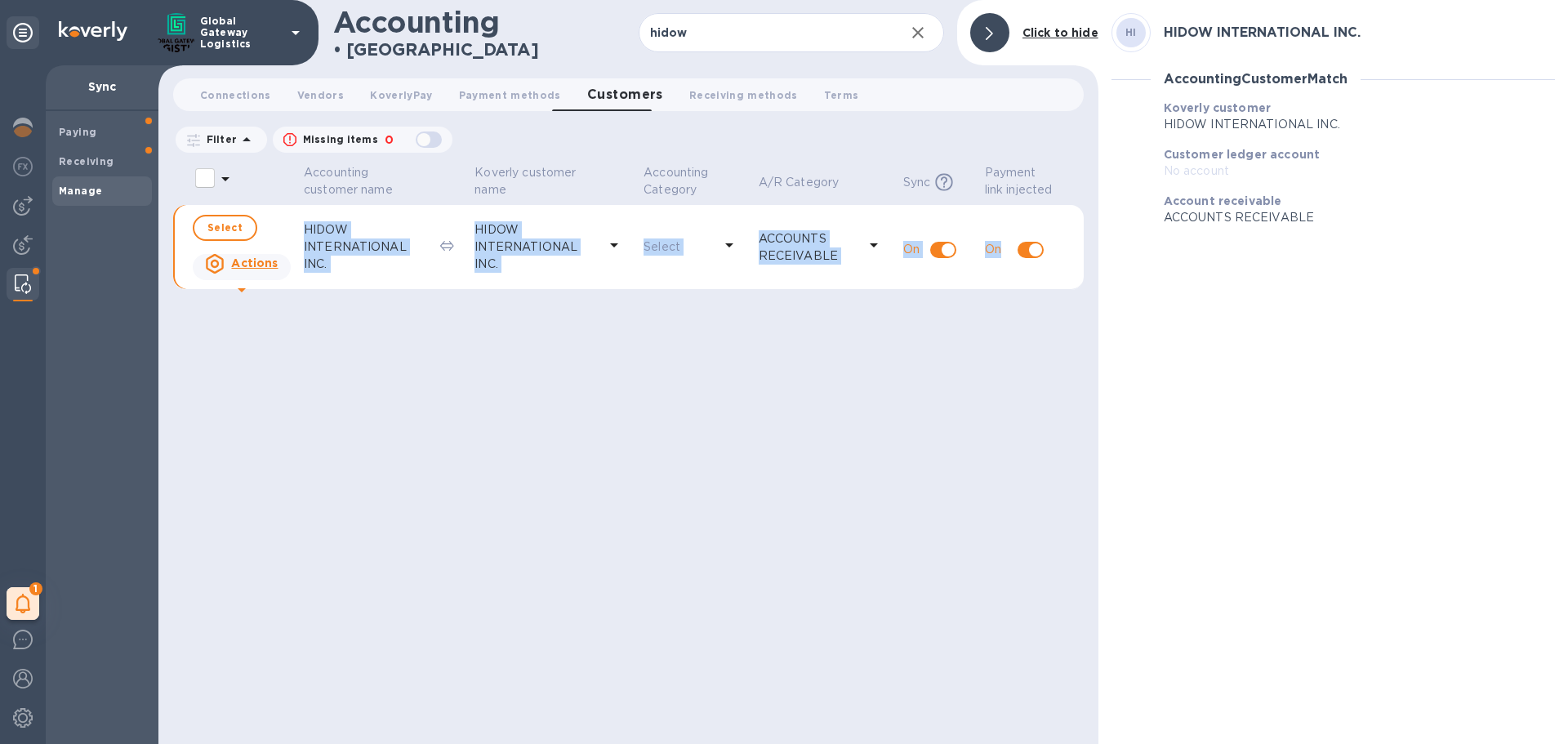
click at [687, 416] on div "Accounting customer name [PERSON_NAME] customer name Accounting Category A/R Ca…" at bounding box center [628, 453] width 910 height 582
click at [406, 91] on span "KoverlyPay 0" at bounding box center [401, 95] width 62 height 17
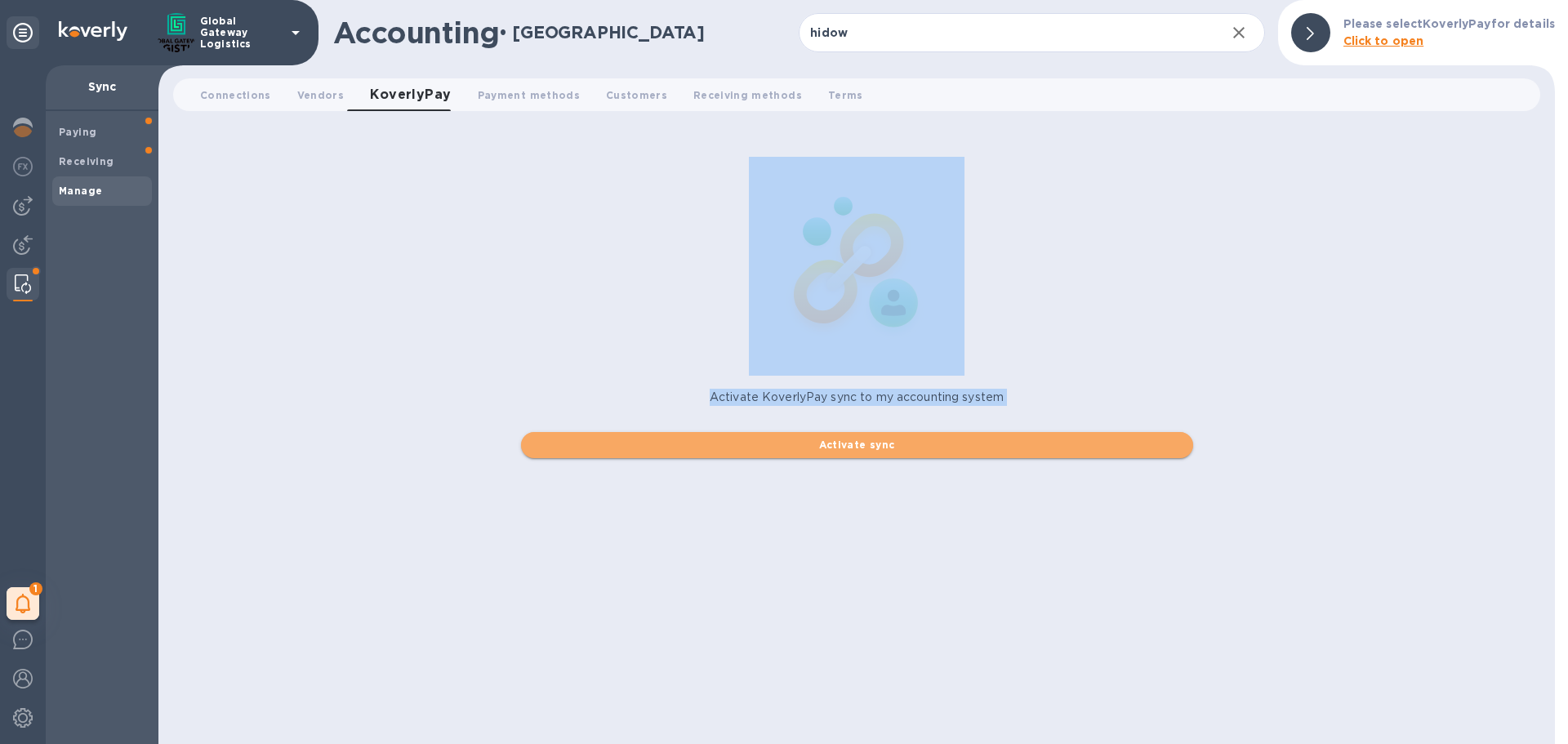
click at [832, 449] on span "Activate sync" at bounding box center [857, 445] width 646 height 20
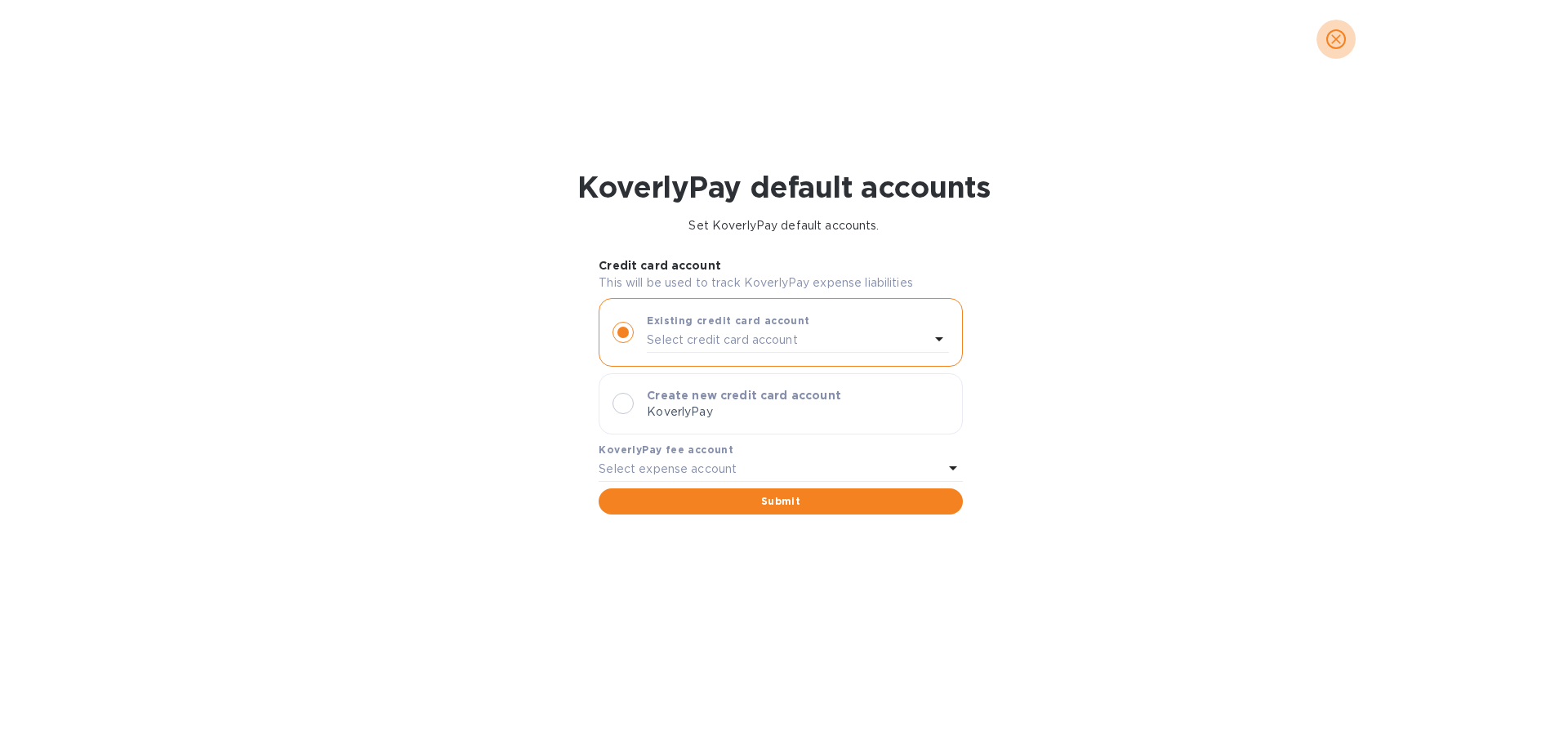
click at [1341, 42] on icon "close" at bounding box center [1336, 39] width 16 height 16
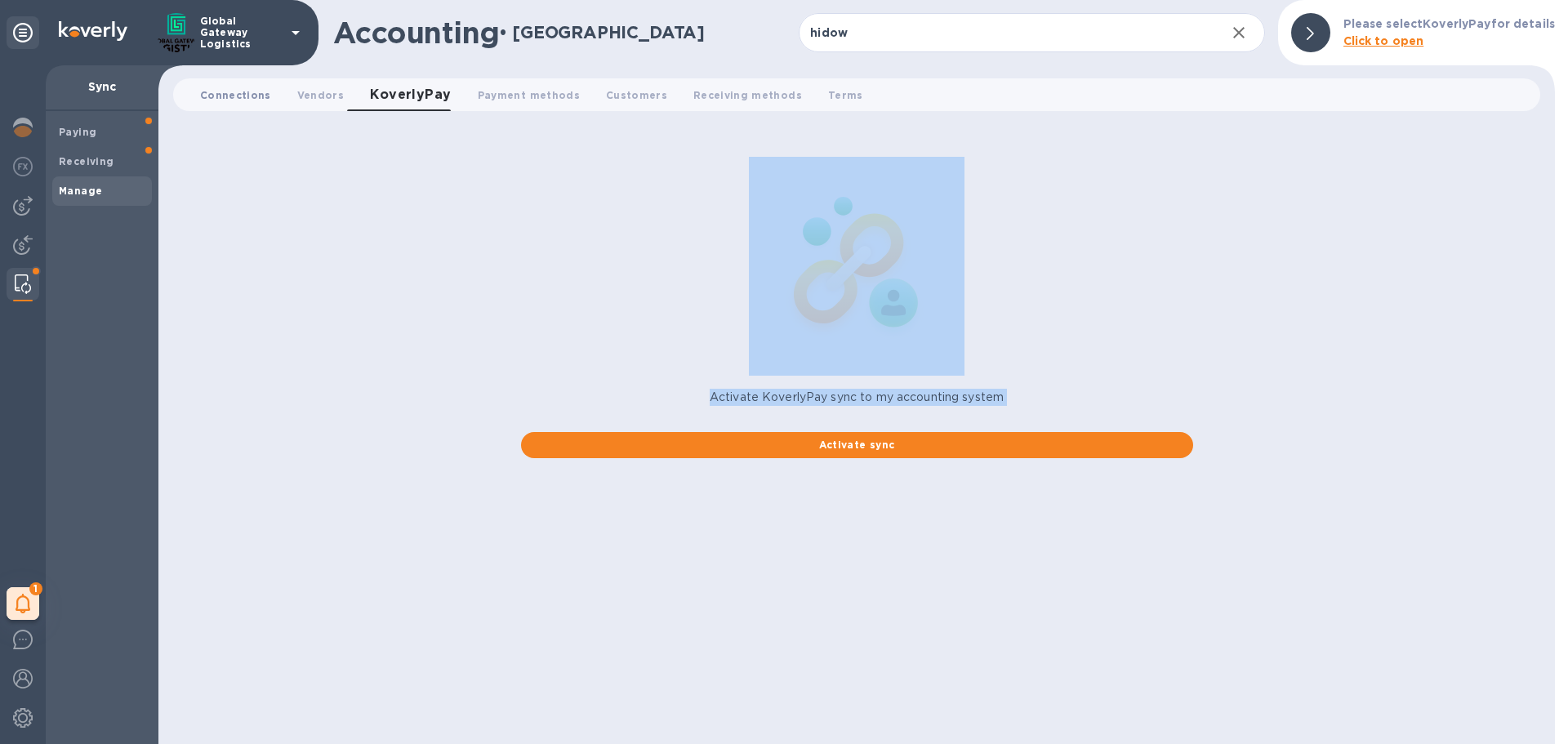
click at [236, 99] on span "Connections 0" at bounding box center [235, 95] width 71 height 17
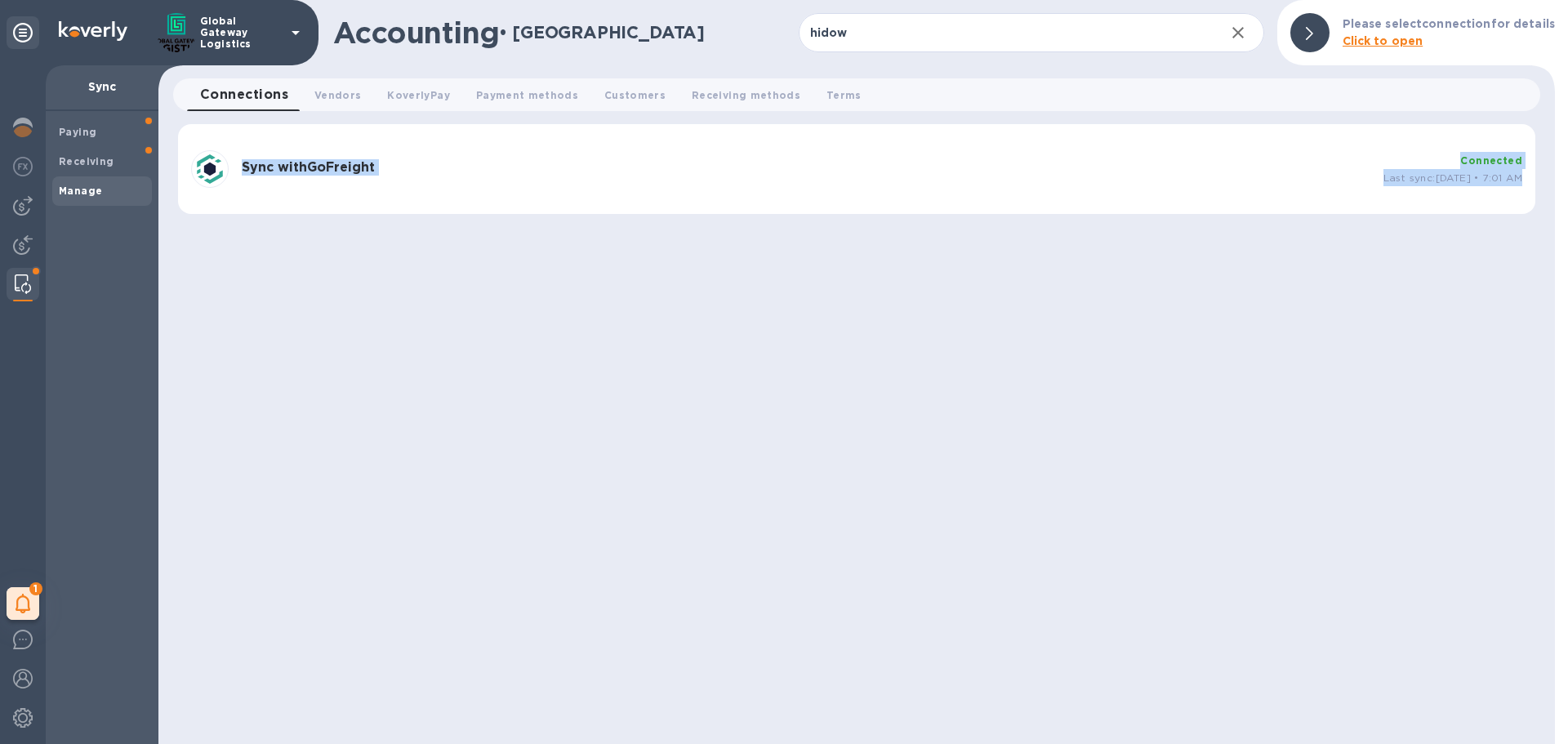
click at [1154, 289] on div "Accounting • Manage hidow ​ Sync History Please select connection for details C…" at bounding box center [855, 372] width 1396 height 744
click at [333, 100] on span "Vendors 0" at bounding box center [337, 95] width 46 height 17
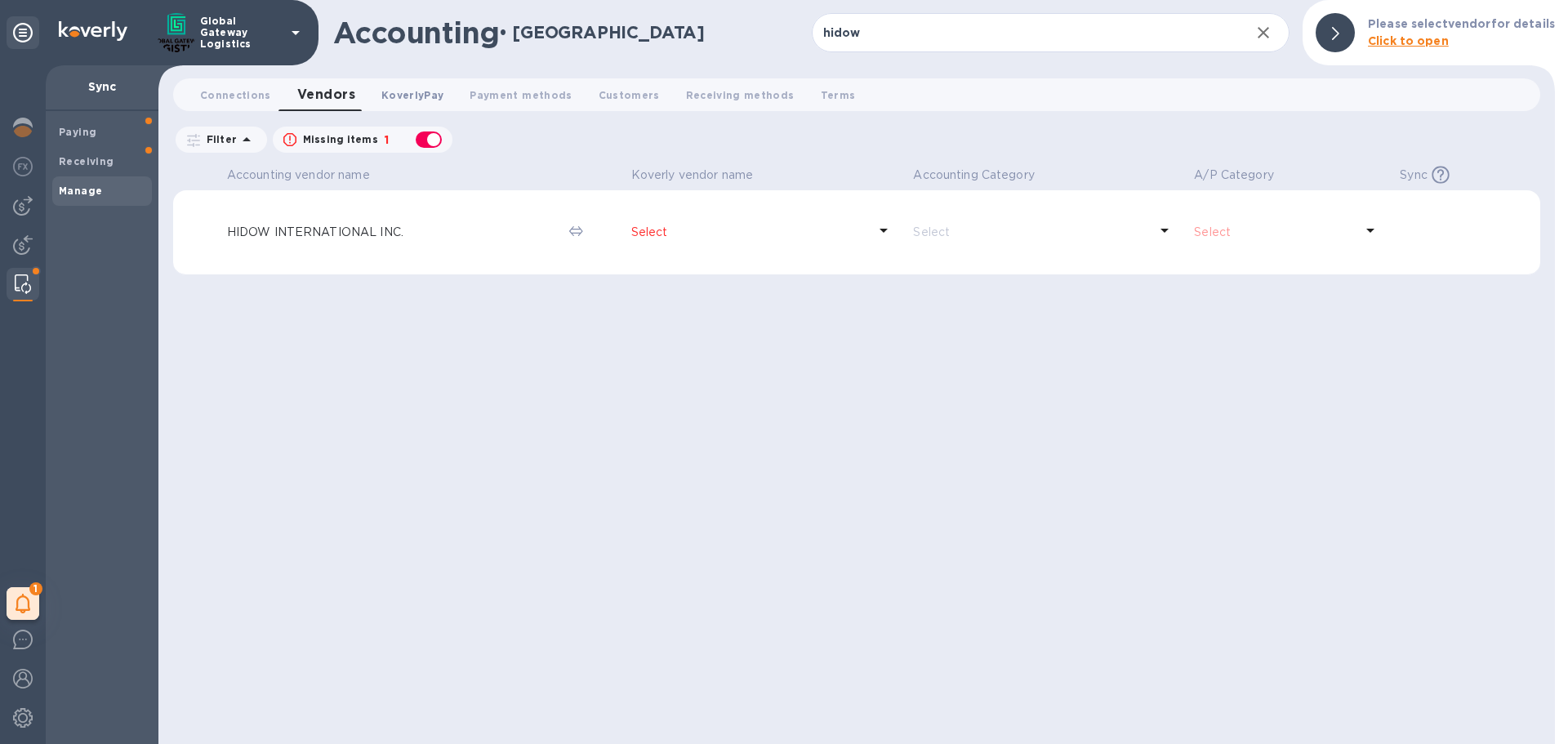
click at [417, 99] on span "KoverlyPay 0" at bounding box center [413, 95] width 62 height 17
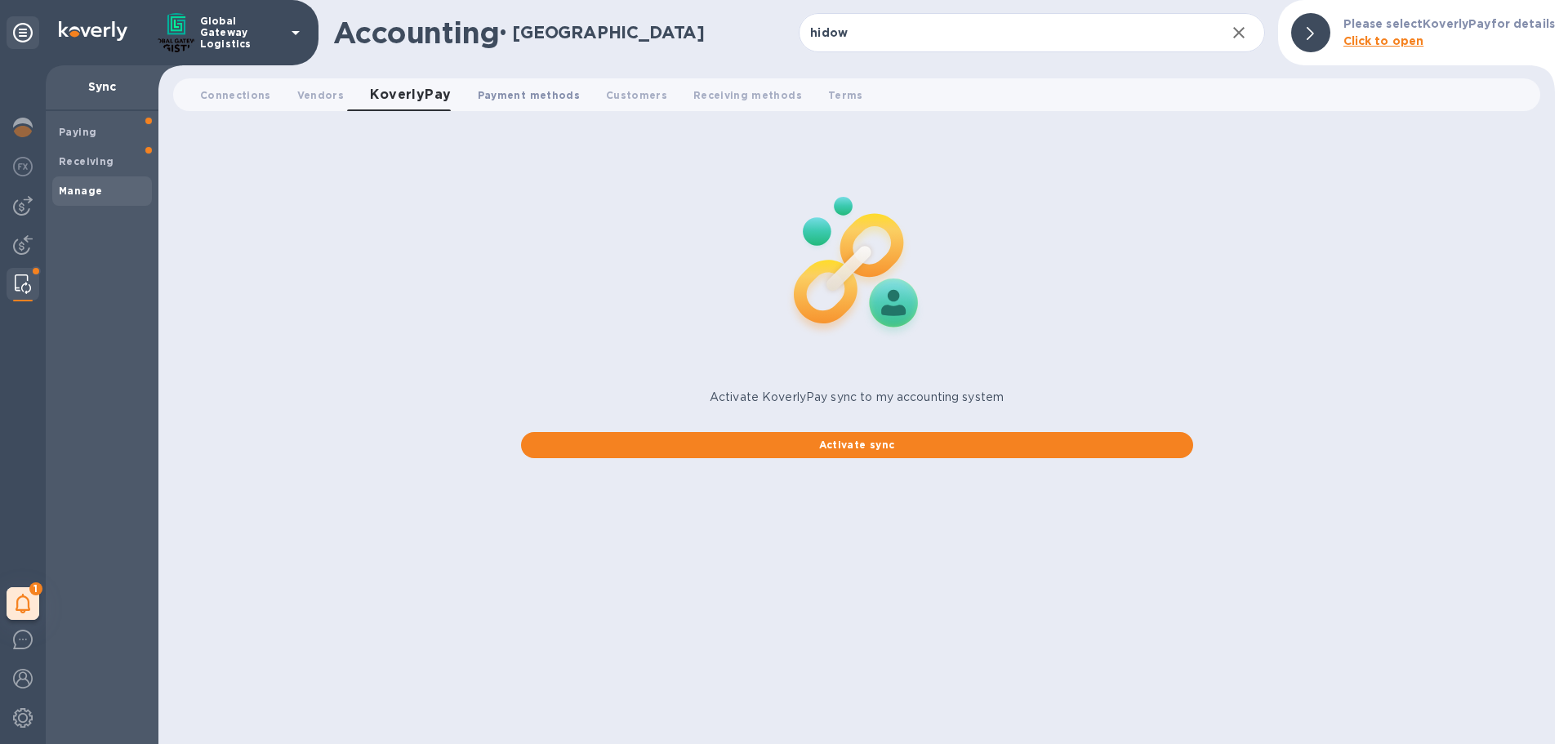
click at [497, 106] on button "Payment methods 0" at bounding box center [529, 94] width 128 height 33
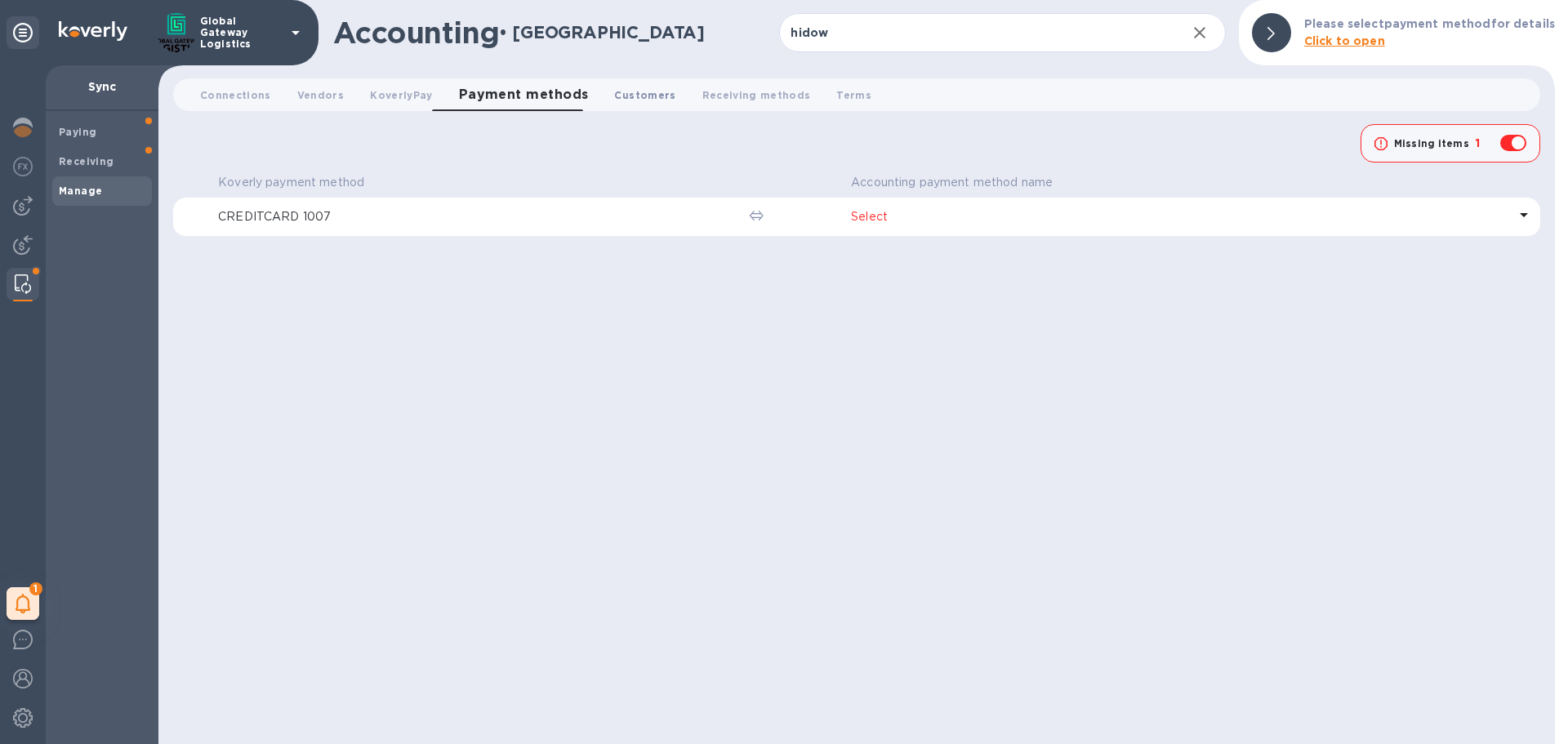
click at [618, 100] on span "Customers 0" at bounding box center [644, 95] width 61 height 17
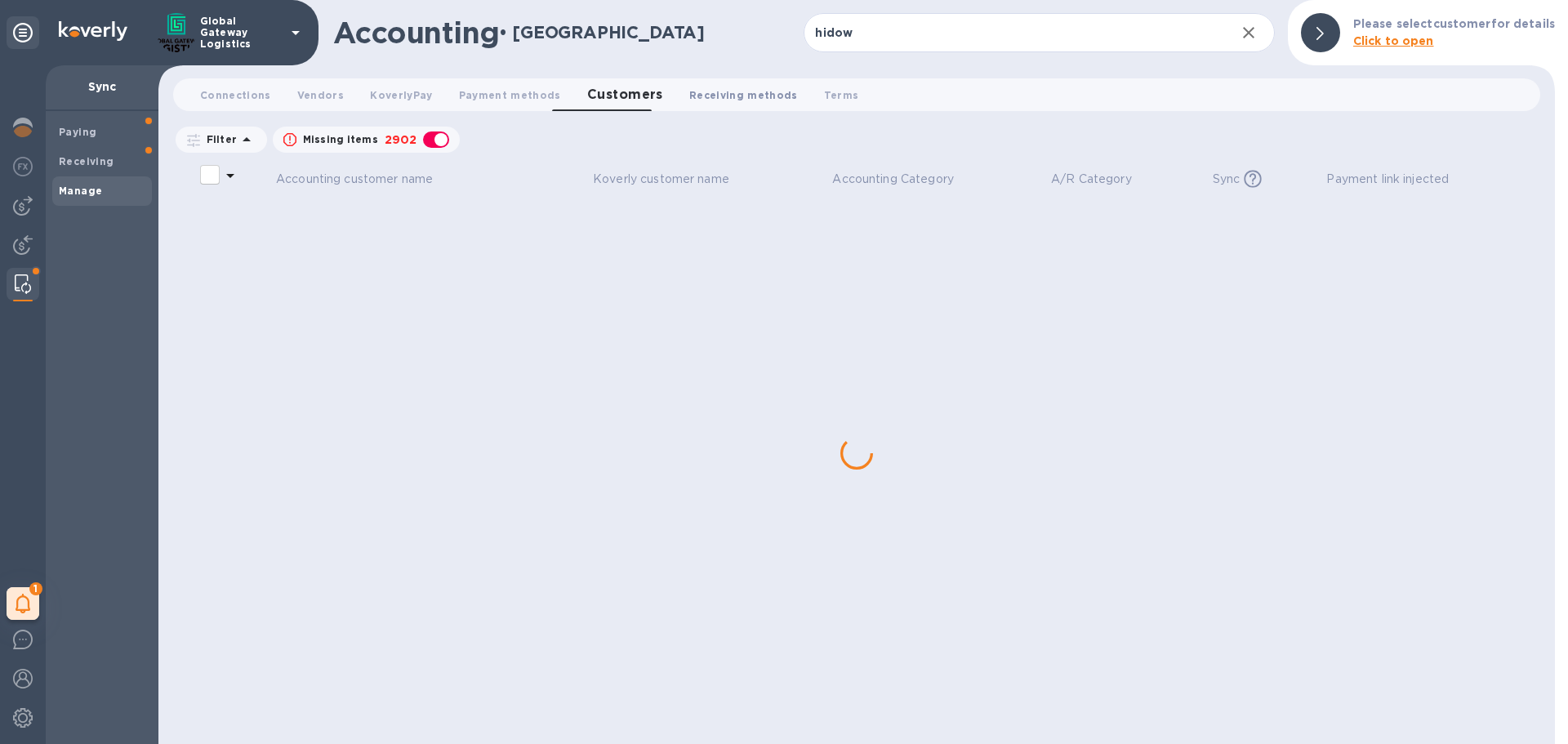
checkbox input "false"
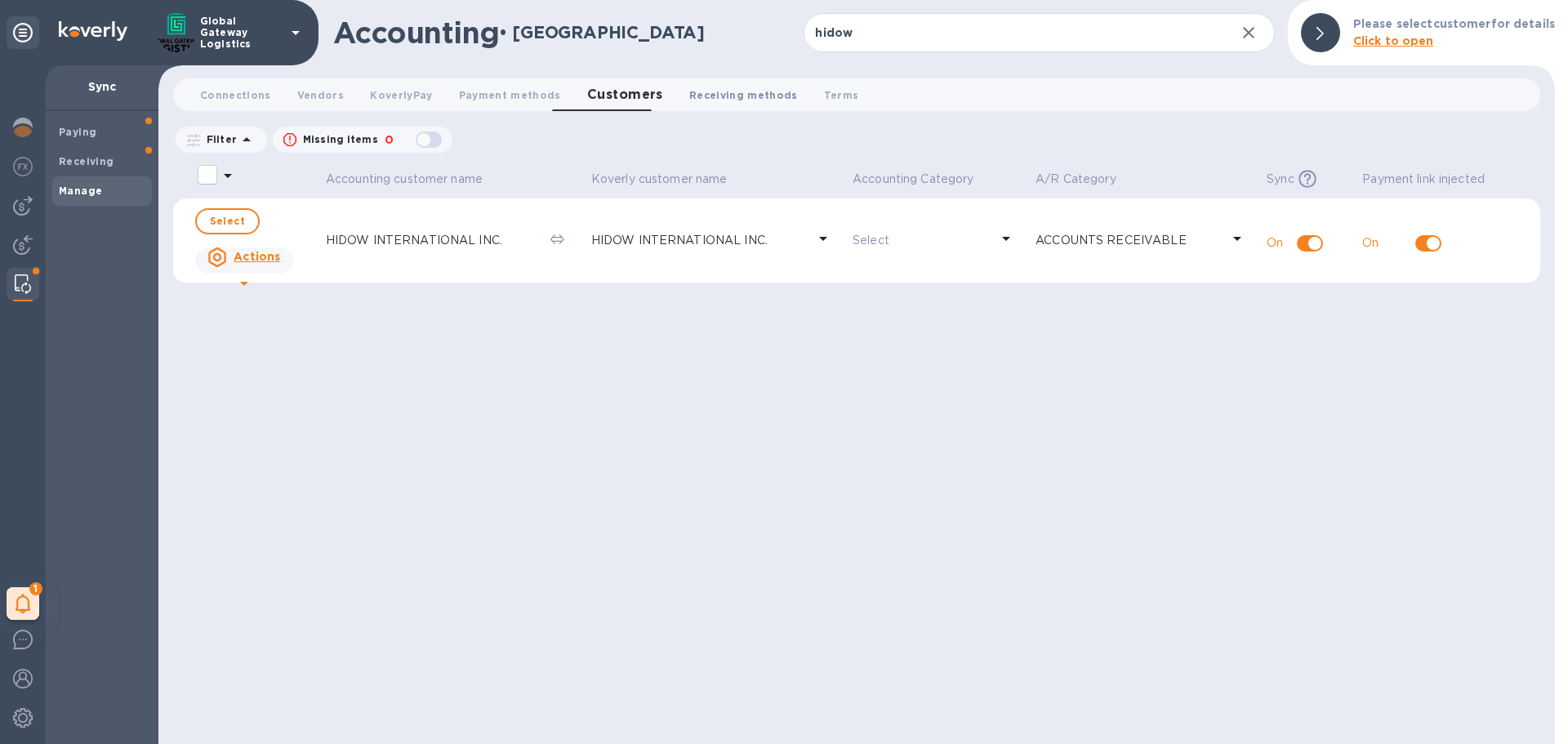
click at [698, 91] on span "Receiving methods 0" at bounding box center [744, 95] width 108 height 17
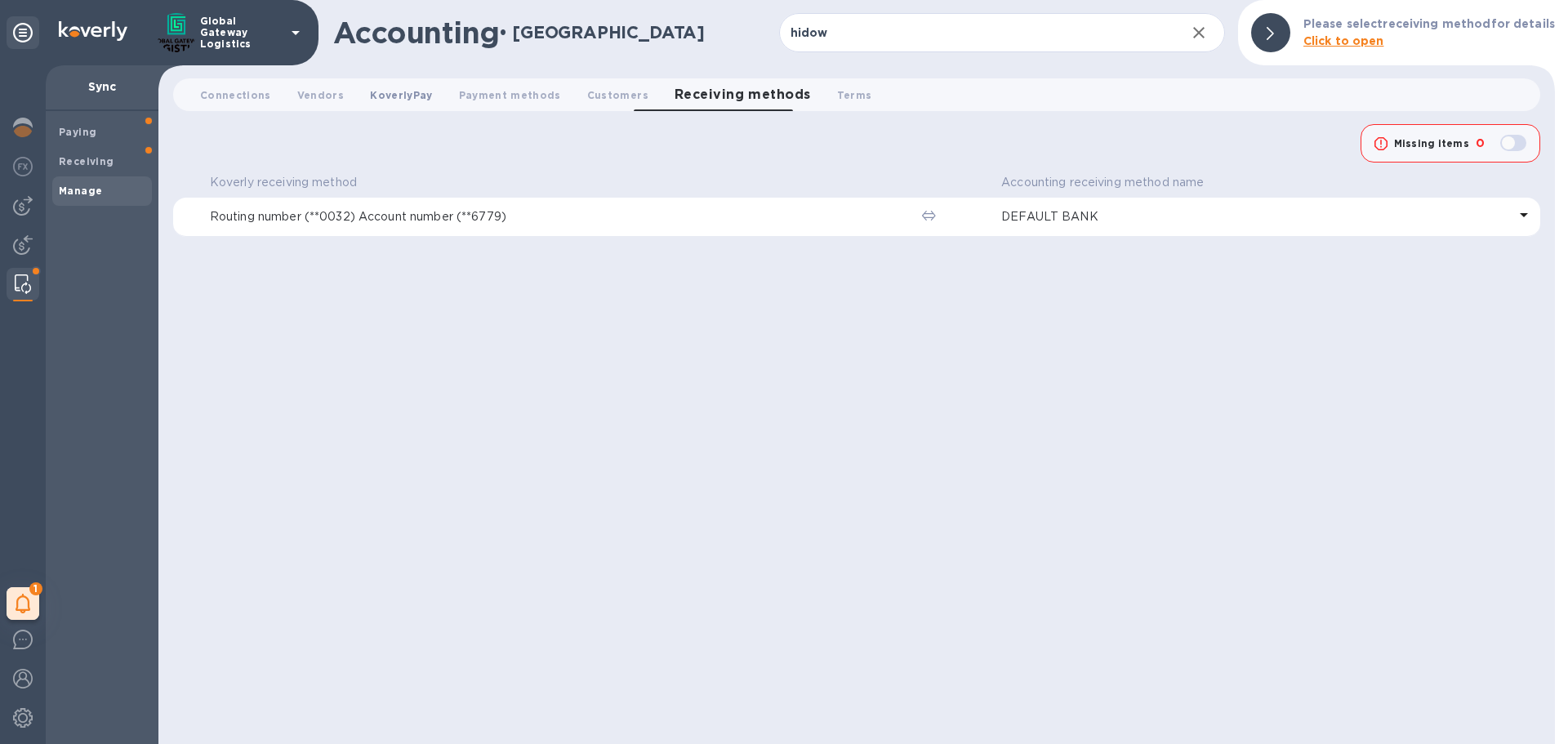
click at [406, 97] on span "KoverlyPay 0" at bounding box center [401, 95] width 62 height 17
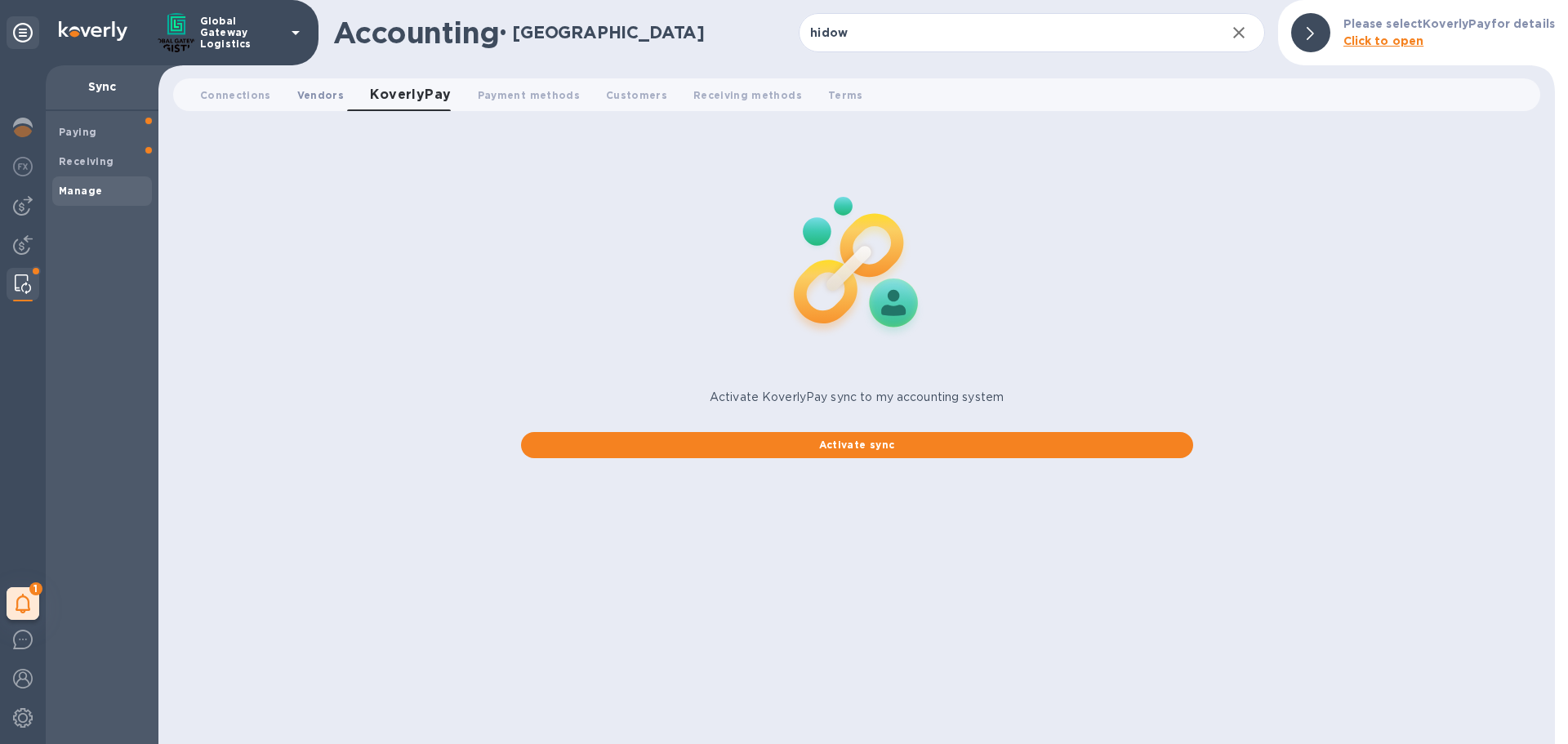
click at [310, 98] on span "Vendors 0" at bounding box center [320, 95] width 46 height 17
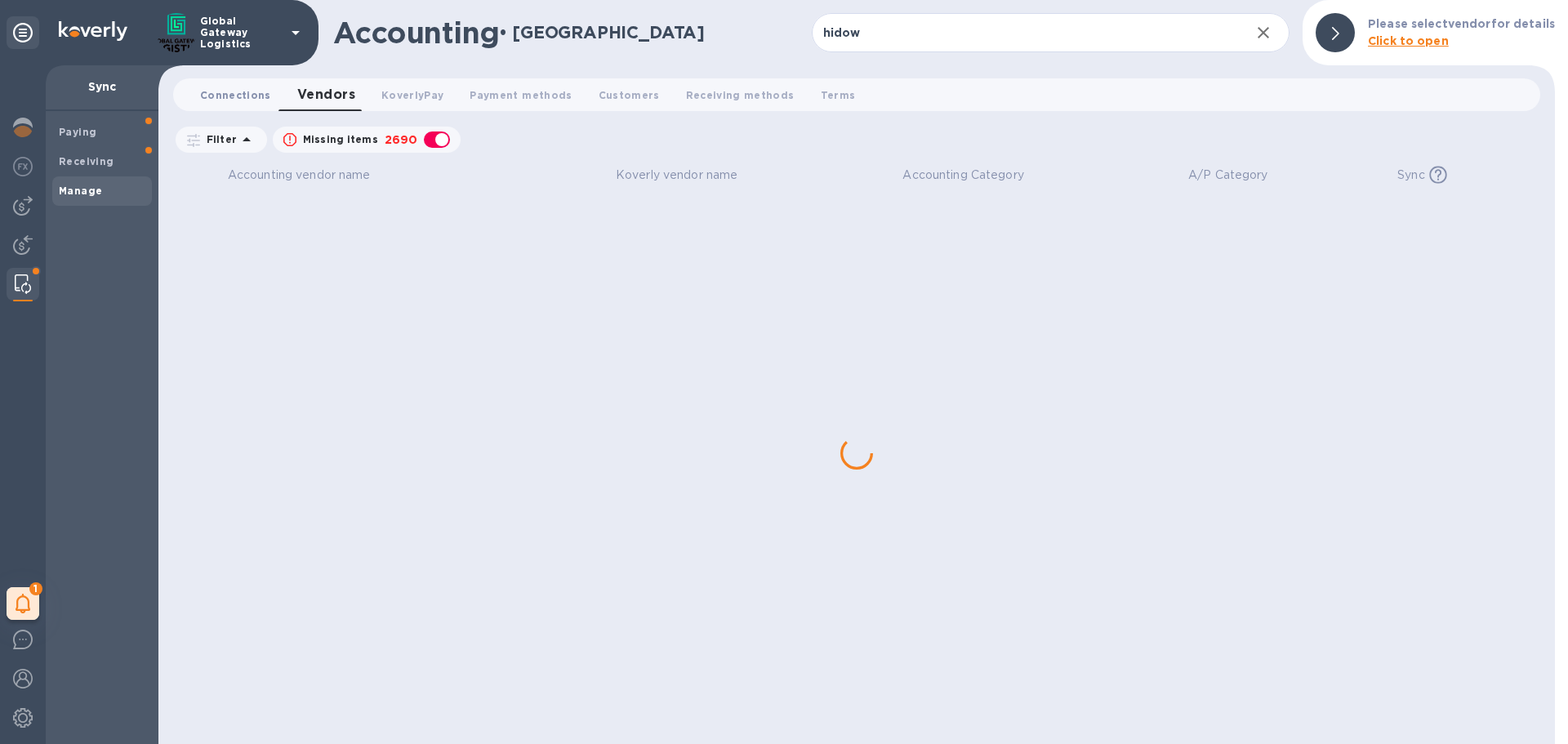
click at [214, 92] on span "Connections 0" at bounding box center [235, 95] width 71 height 17
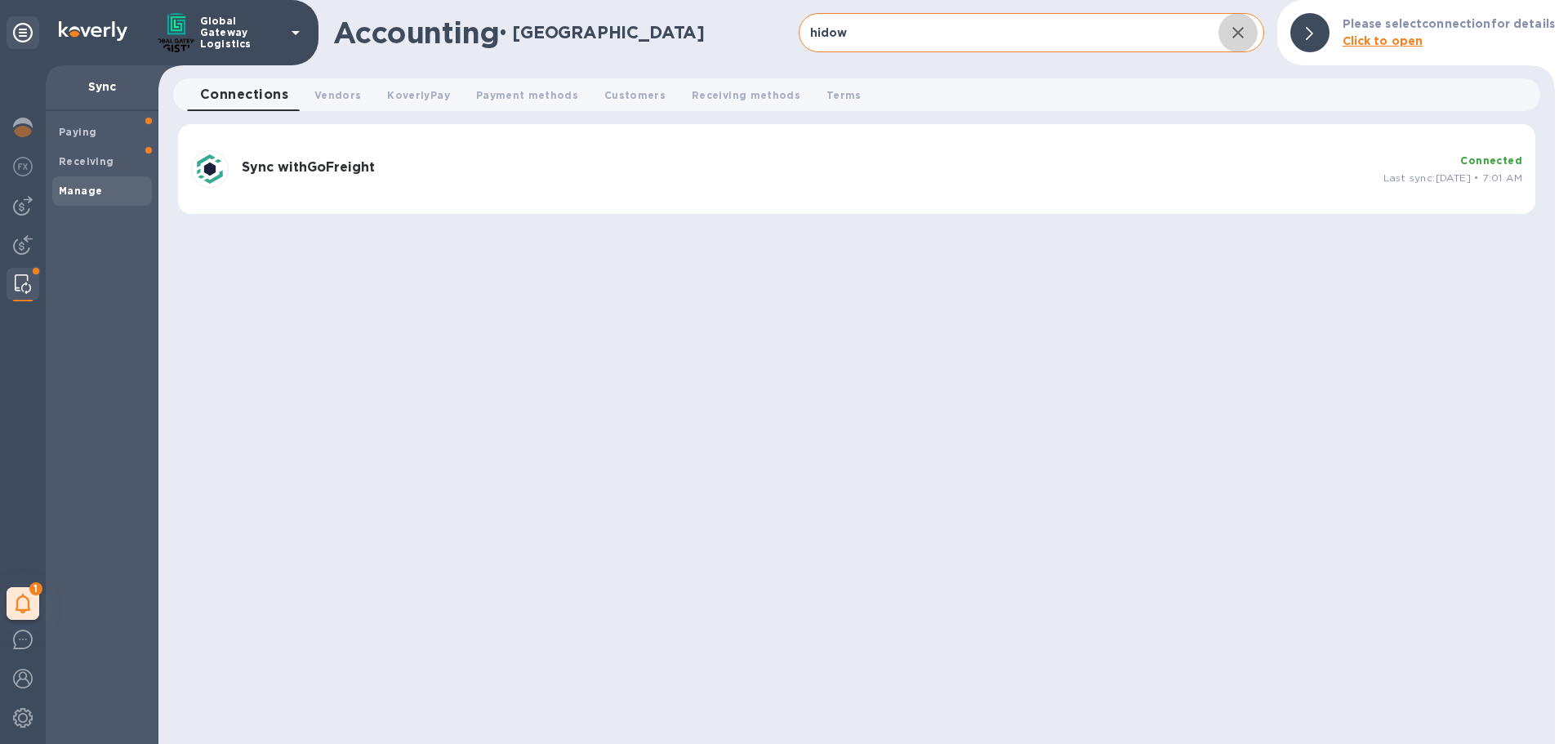
click at [1236, 30] on icon "button" at bounding box center [1238, 33] width 20 height 20
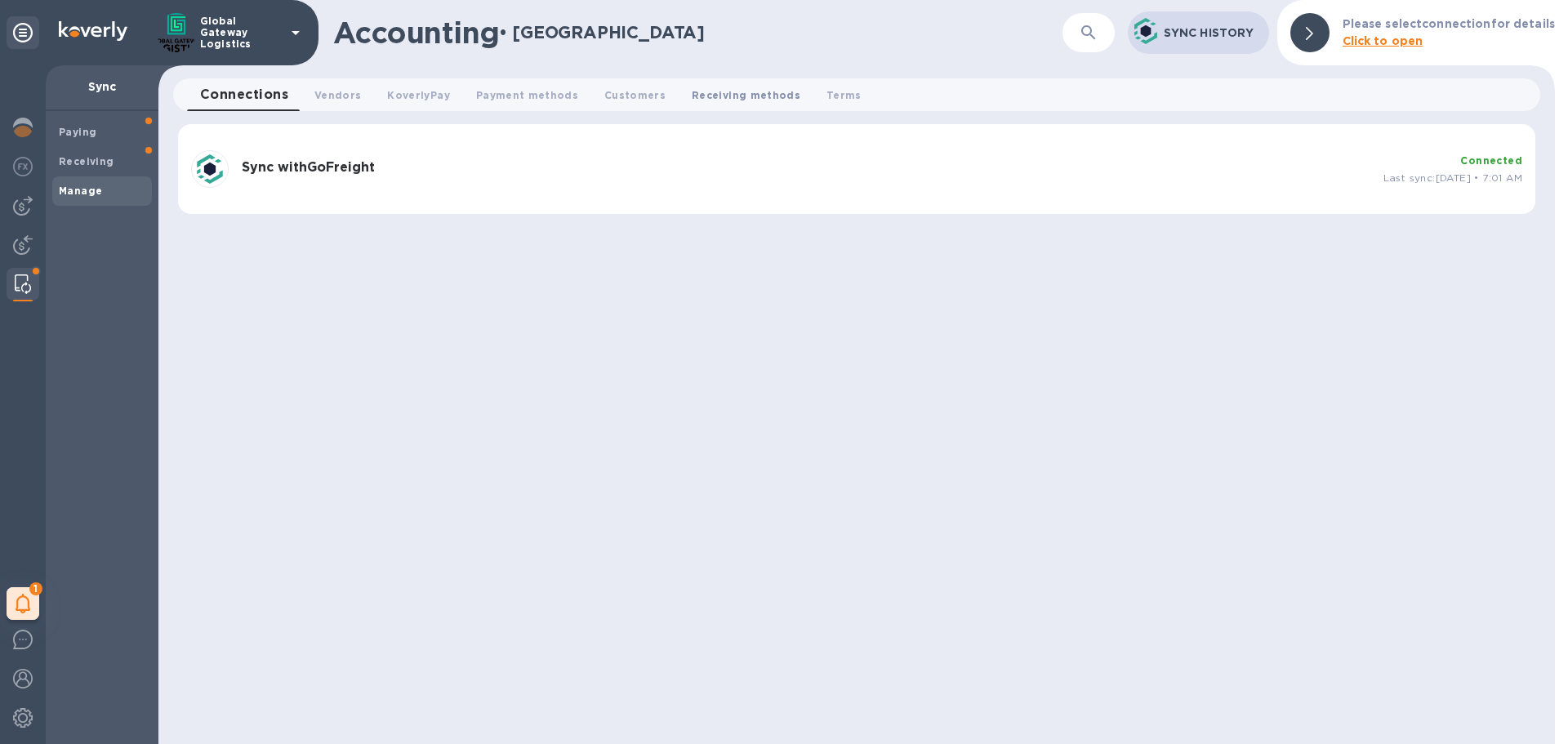
click at [720, 93] on span "Receiving methods 0" at bounding box center [745, 95] width 108 height 17
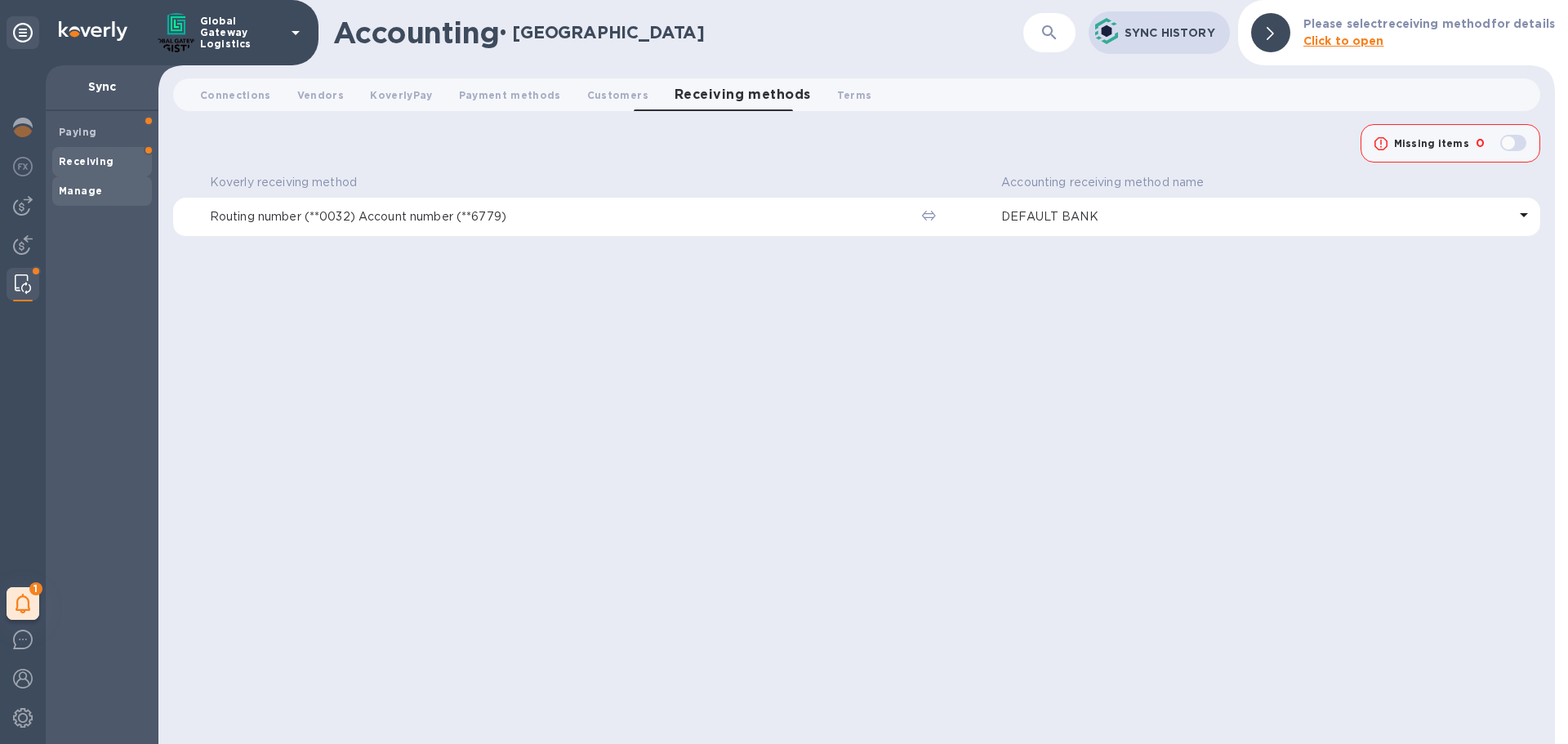
click at [72, 168] on span "Receiving" at bounding box center [86, 162] width 56 height 16
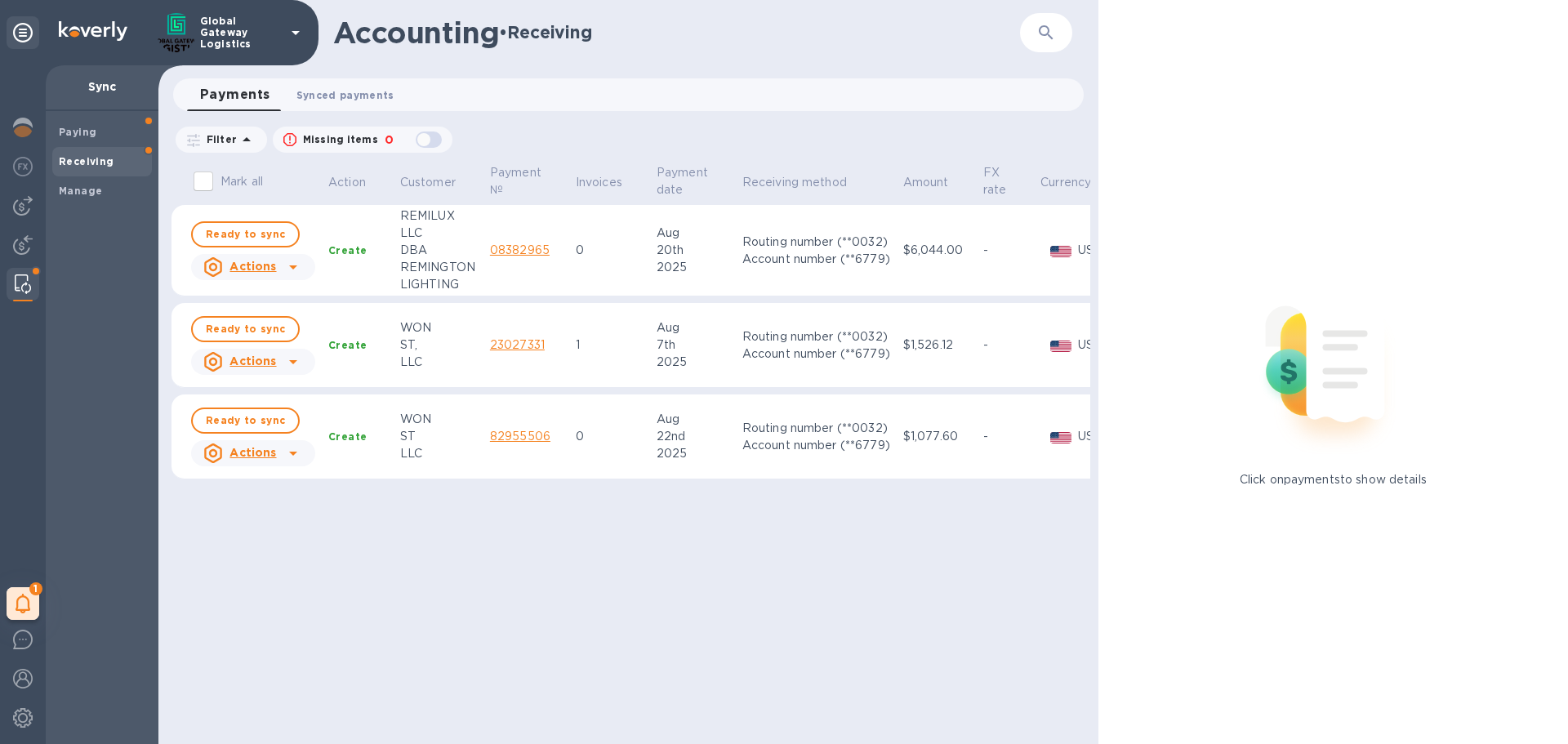
click at [380, 87] on span "Synced payments 0" at bounding box center [345, 95] width 98 height 17
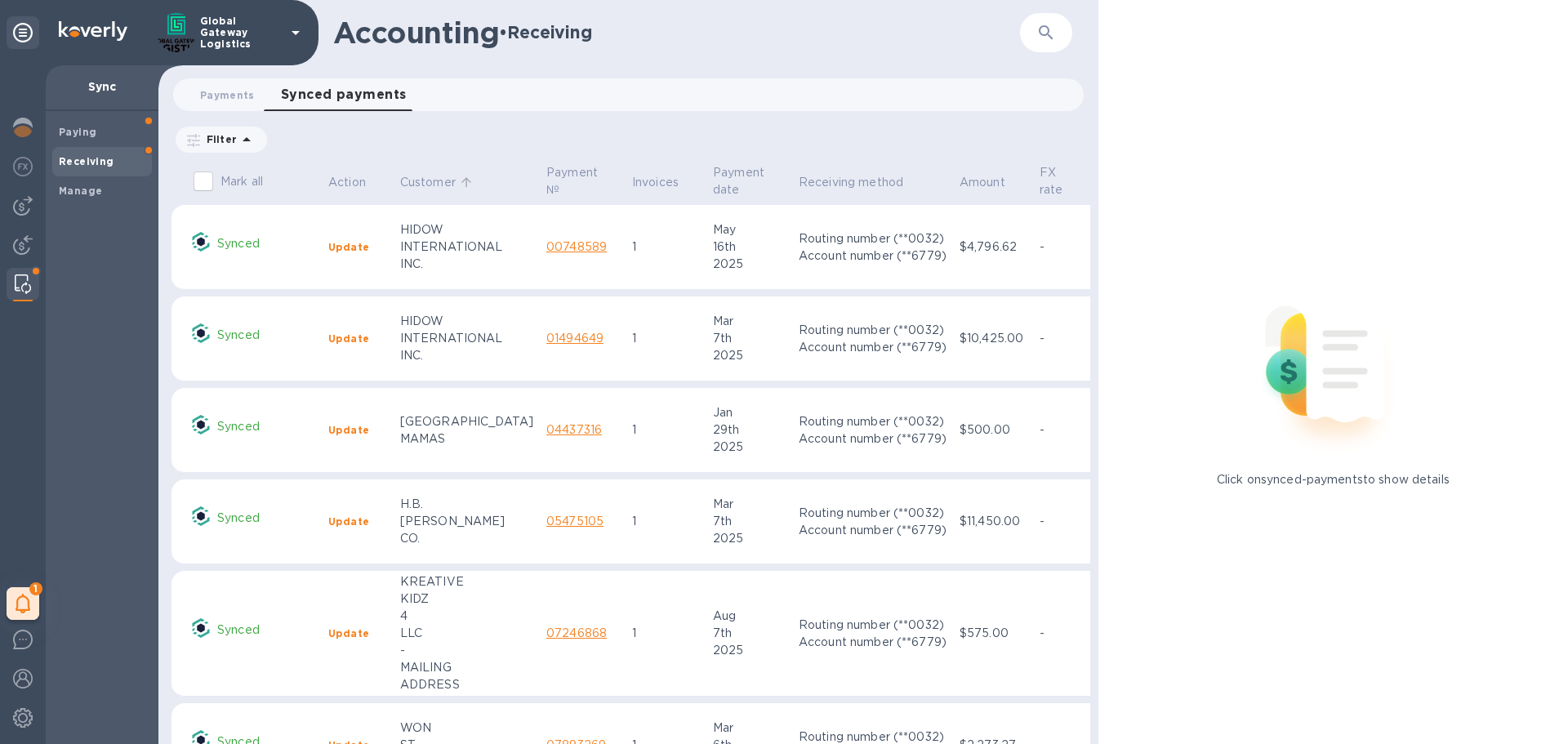
click at [427, 187] on p "Customer" at bounding box center [428, 182] width 56 height 17
